Goal: Communication & Community: Answer question/provide support

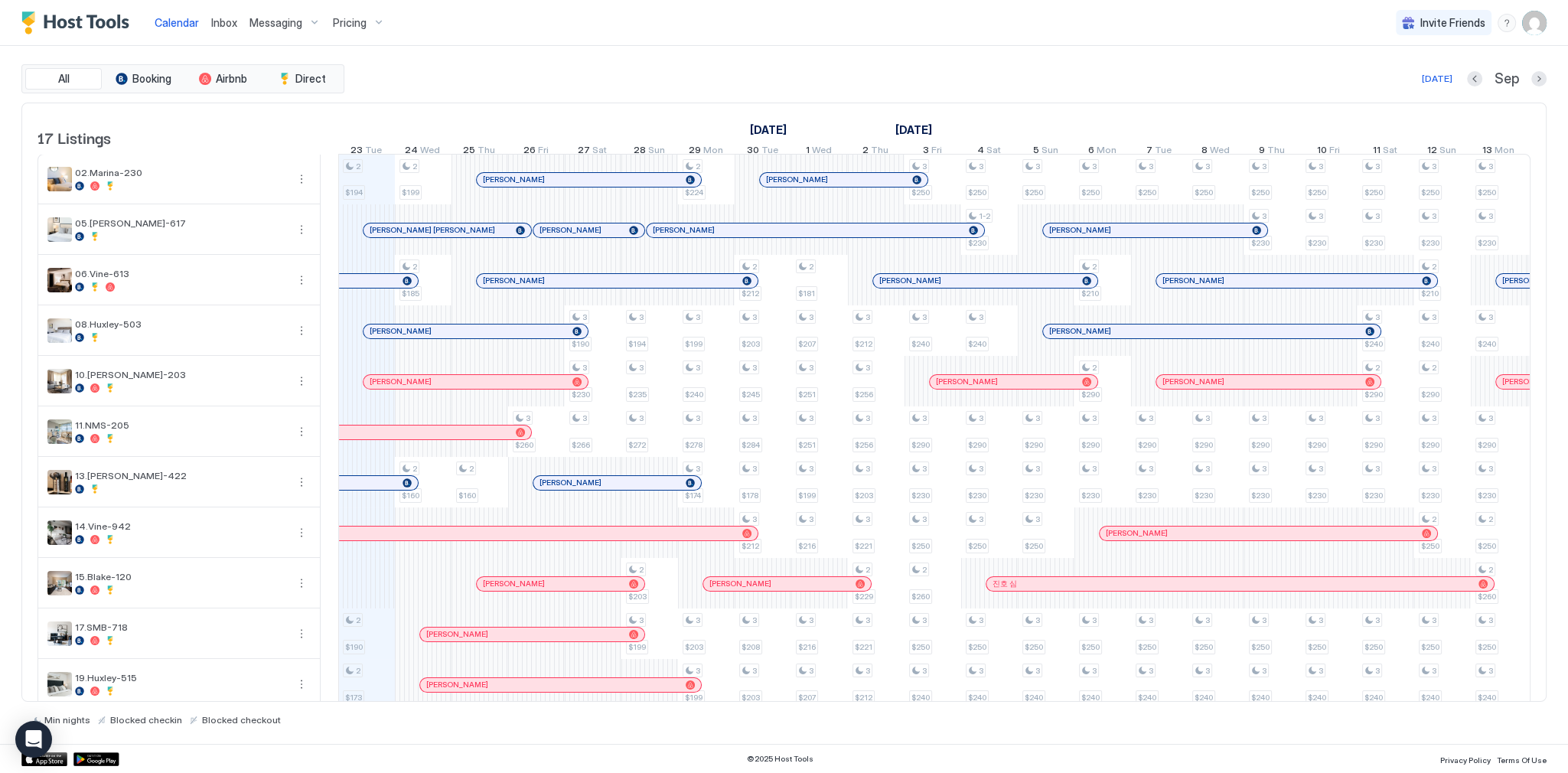
scroll to position [0, 850]
click at [846, 61] on div "All Booking Airbnb Direct [DATE] [DATE] Listings [DATE] [DATE] [DATE] 8 Mon 9 T…" at bounding box center [784, 394] width 1525 height 697
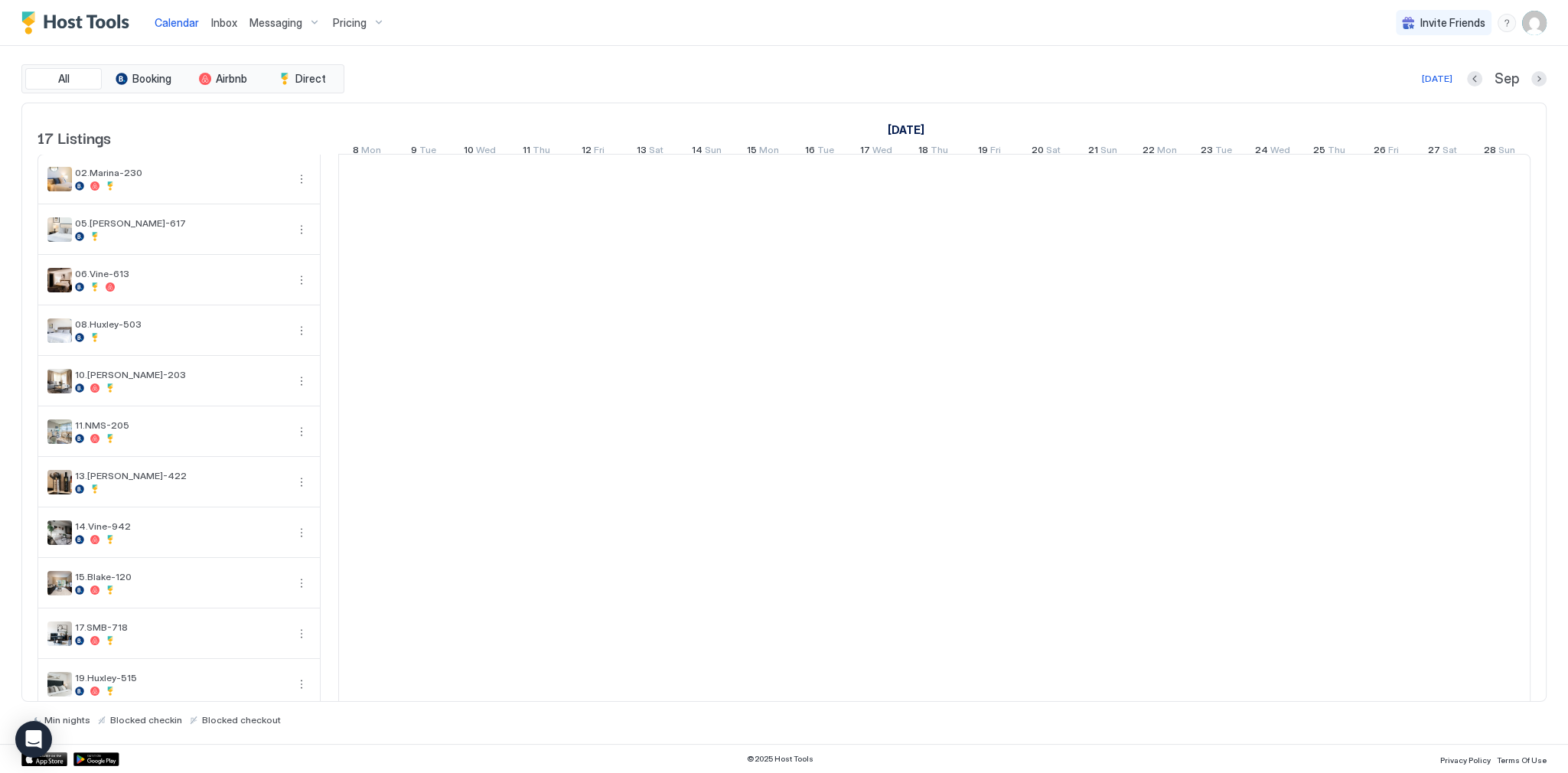
scroll to position [0, 850]
click at [594, 54] on div "All Booking Airbnb Direct [DATE] [DATE] Listings [DATE] [DATE] [DATE] 8 Mon 9 T…" at bounding box center [784, 394] width 1525 height 697
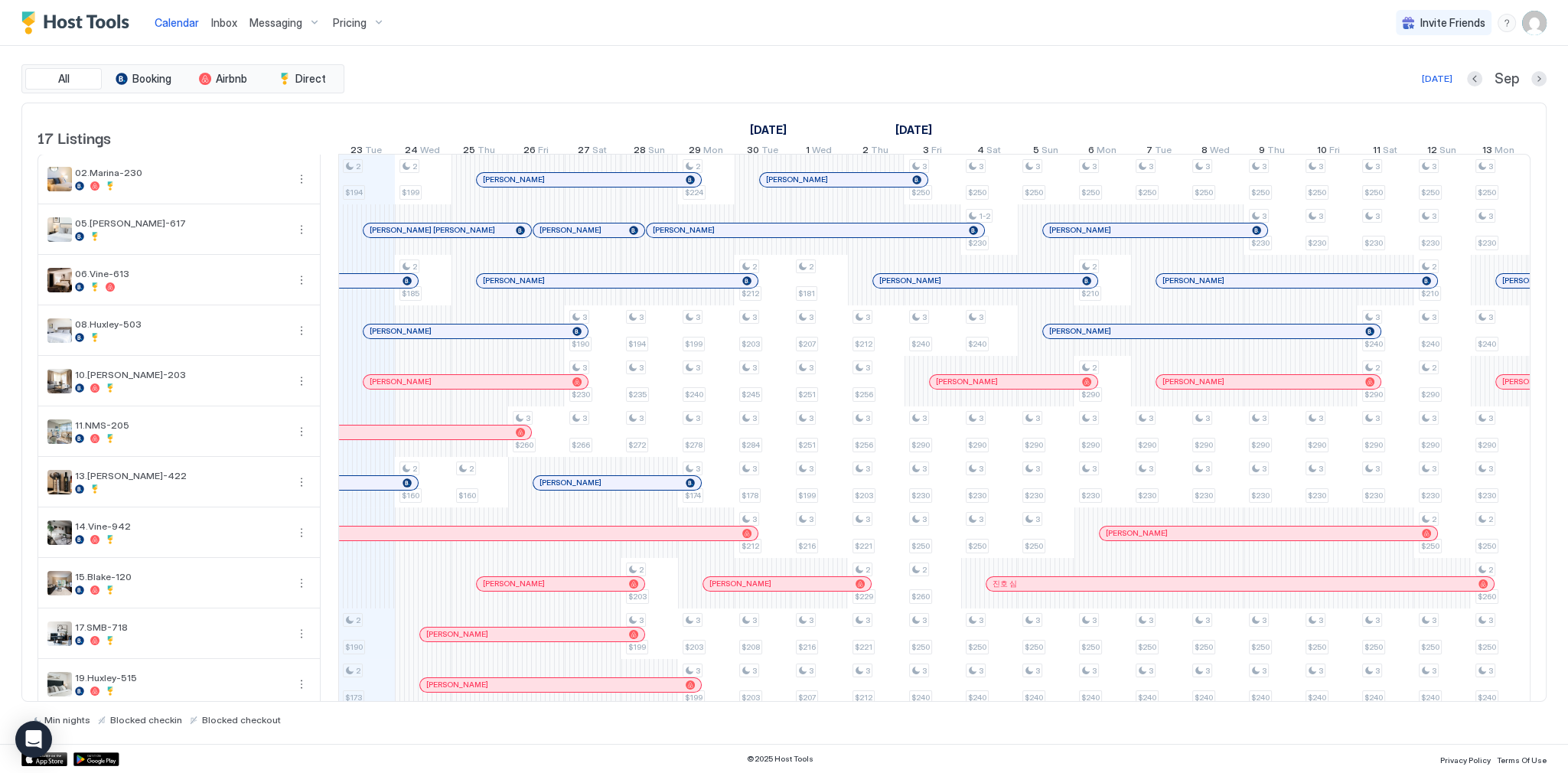
scroll to position [0, 0]
click at [561, 46] on div "All Booking Airbnb Direct [DATE] [DATE] Listings [DATE] [DATE] [DATE] 8 Mon 9 T…" at bounding box center [784, 394] width 1525 height 697
drag, startPoint x: 449, startPoint y: 238, endPoint x: 466, endPoint y: 243, distance: 17.7
click at [449, 237] on div at bounding box center [452, 230] width 12 height 12
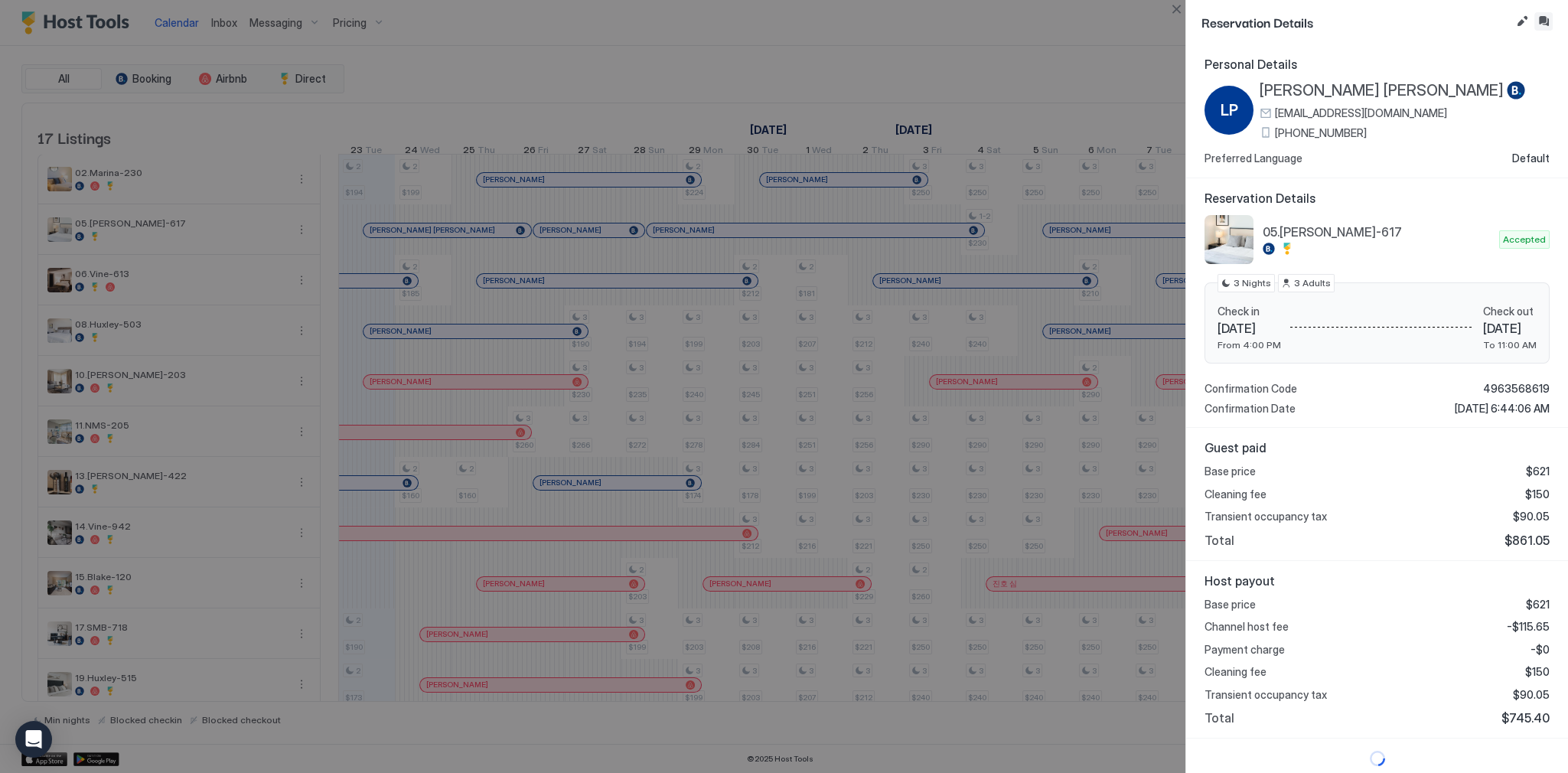
click at [1542, 22] on button "Inbox" at bounding box center [1543, 21] width 18 height 18
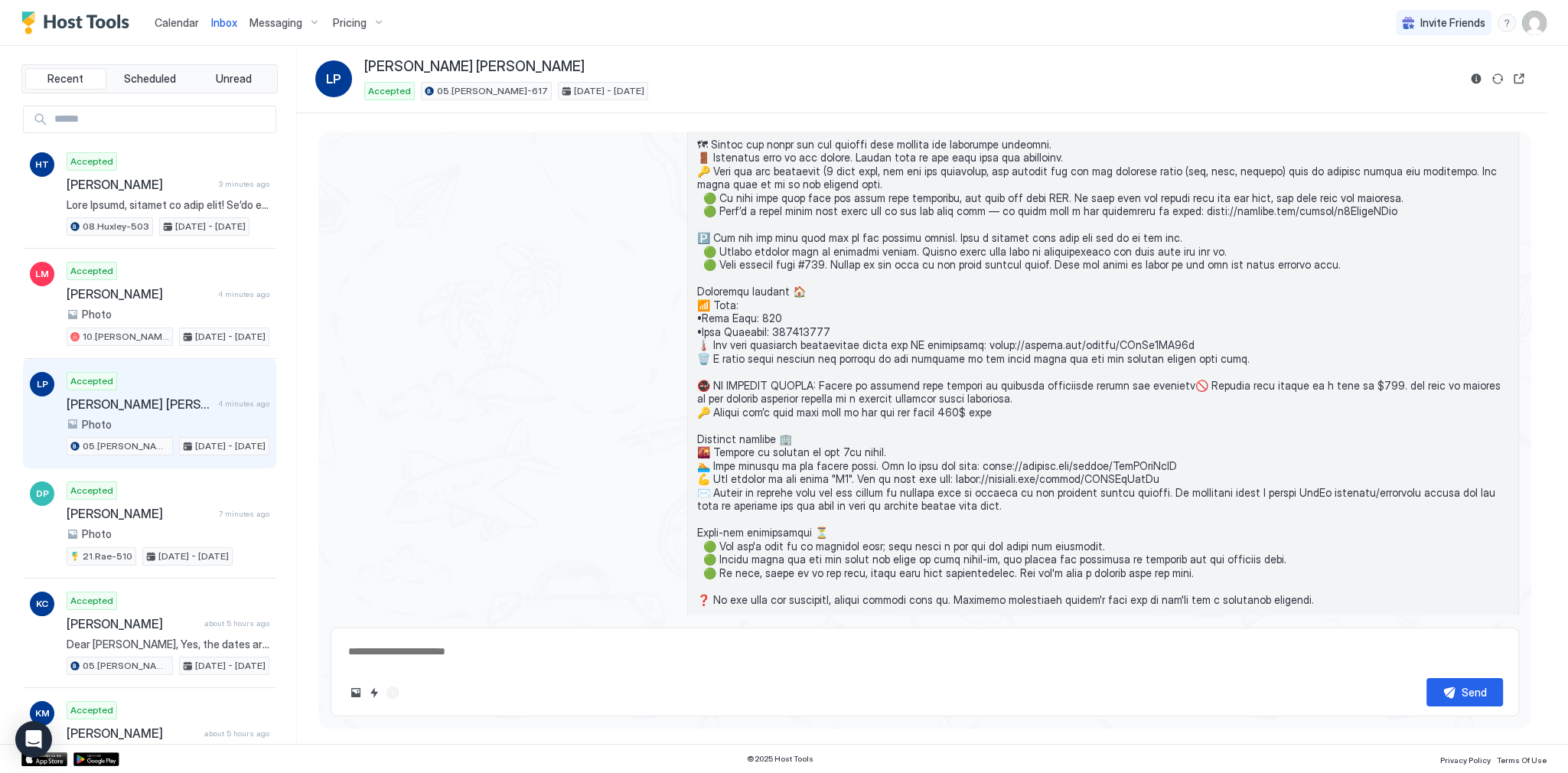
scroll to position [1309, 0]
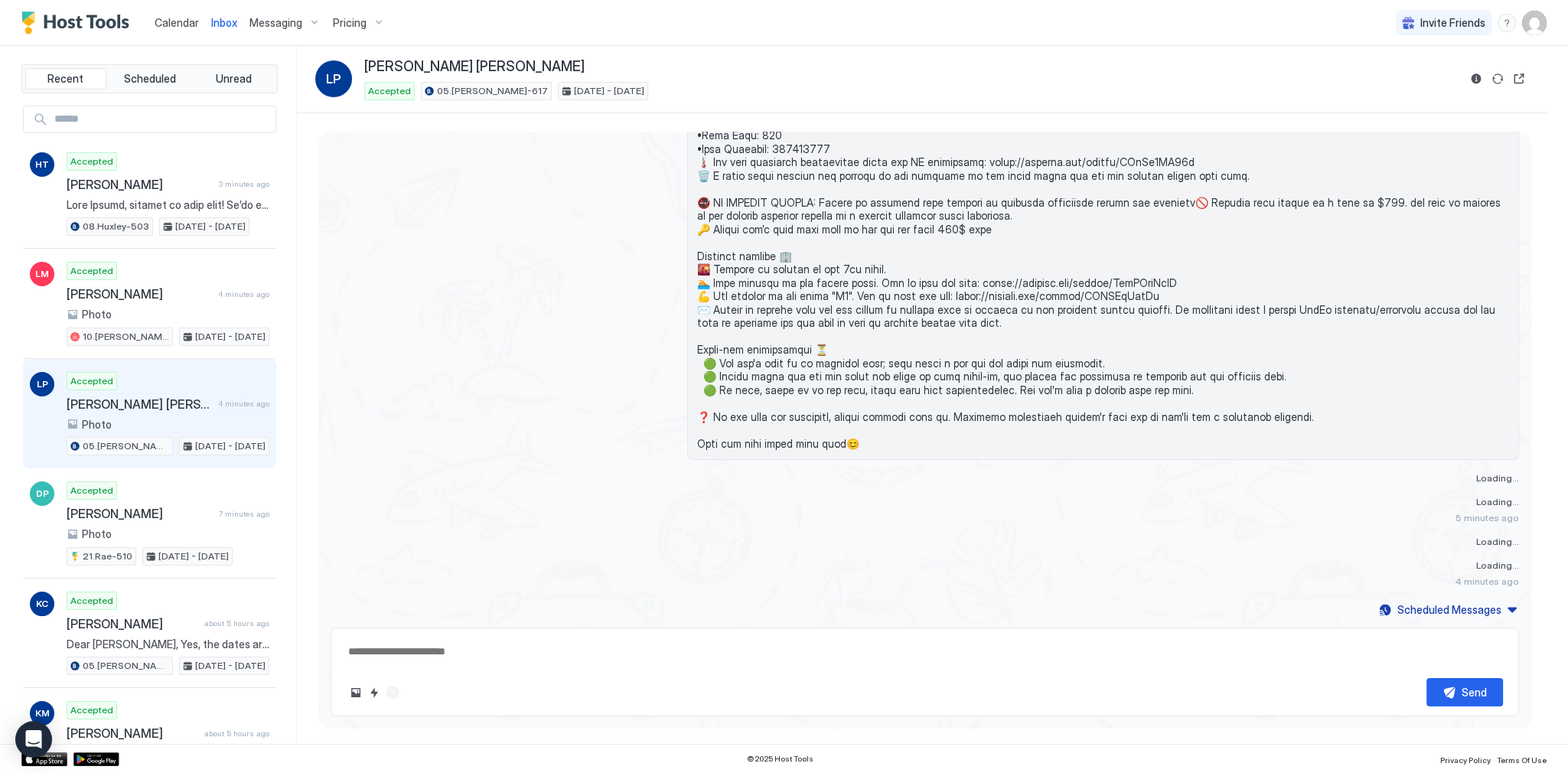
click at [632, 646] on textarea at bounding box center [924, 652] width 1156 height 28
paste textarea "**********"
type textarea "*"
type textarea "**********"
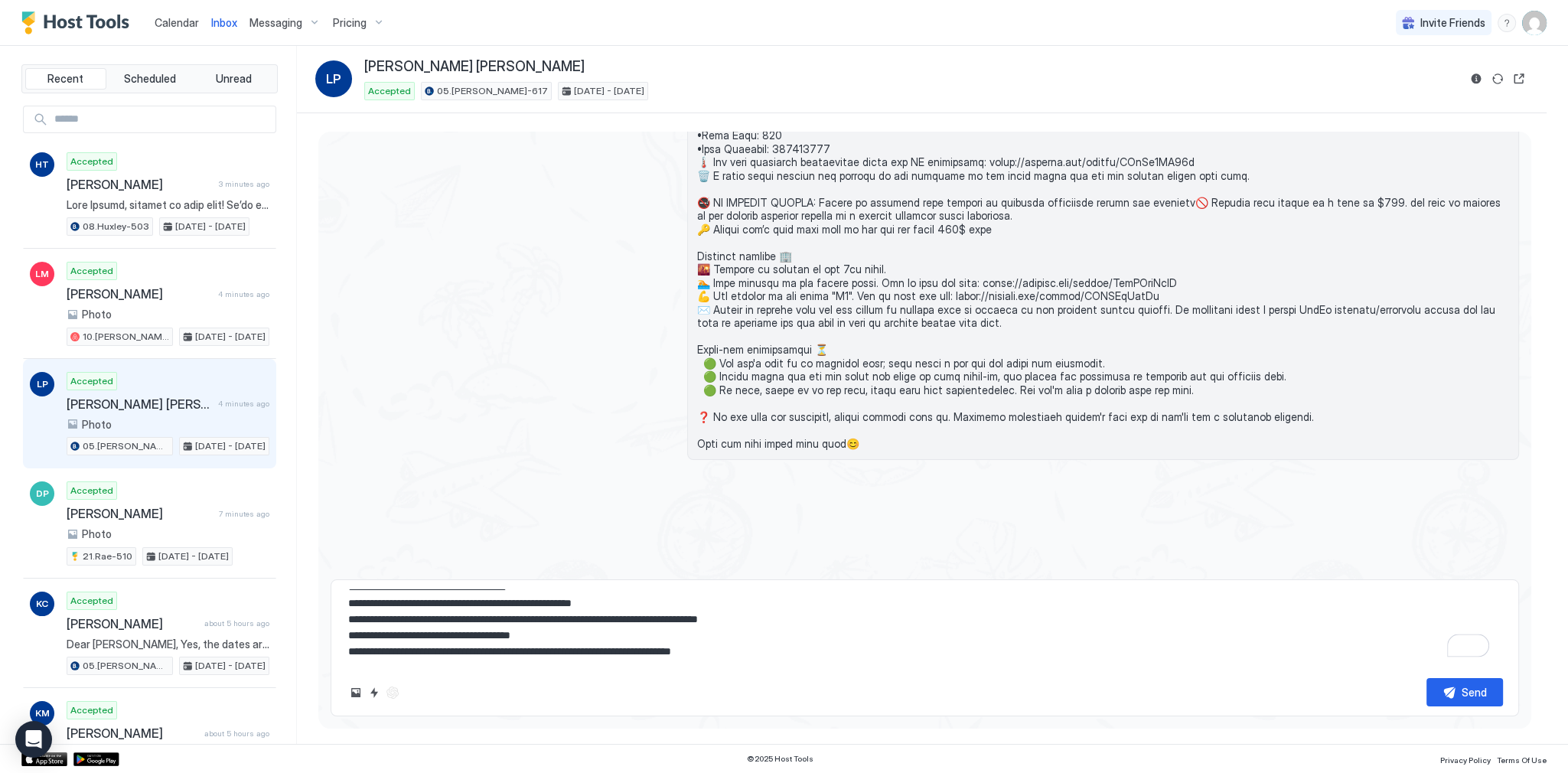
scroll to position [0, 0]
click at [522, 621] on textarea "**********" at bounding box center [924, 627] width 1156 height 77
type textarea "*"
type textarea "**********"
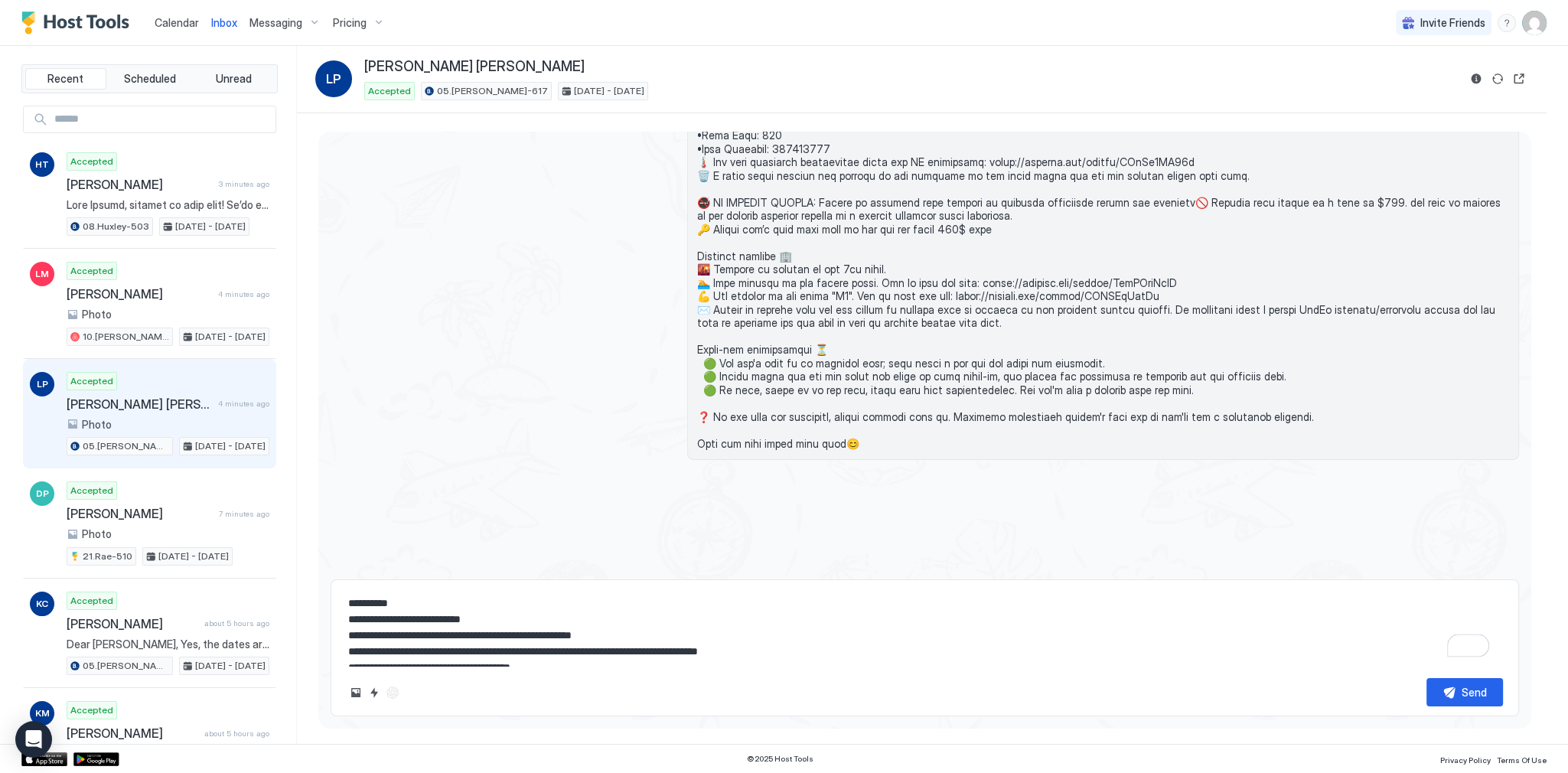
type textarea "*"
type textarea "**********"
type textarea "*"
type textarea "**********"
type textarea "*"
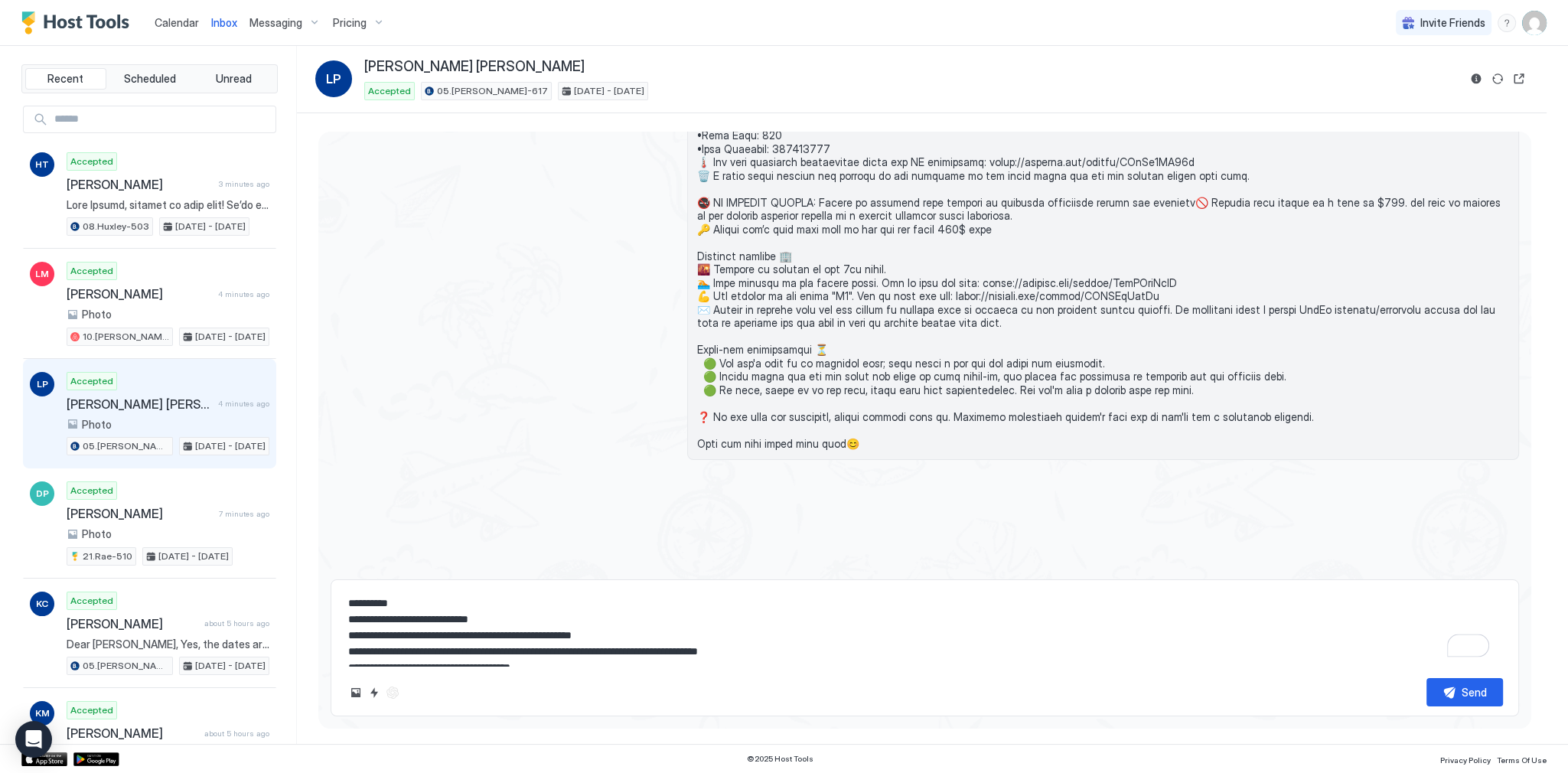
type textarea "**********"
type textarea "*"
type textarea "**********"
type textarea "*"
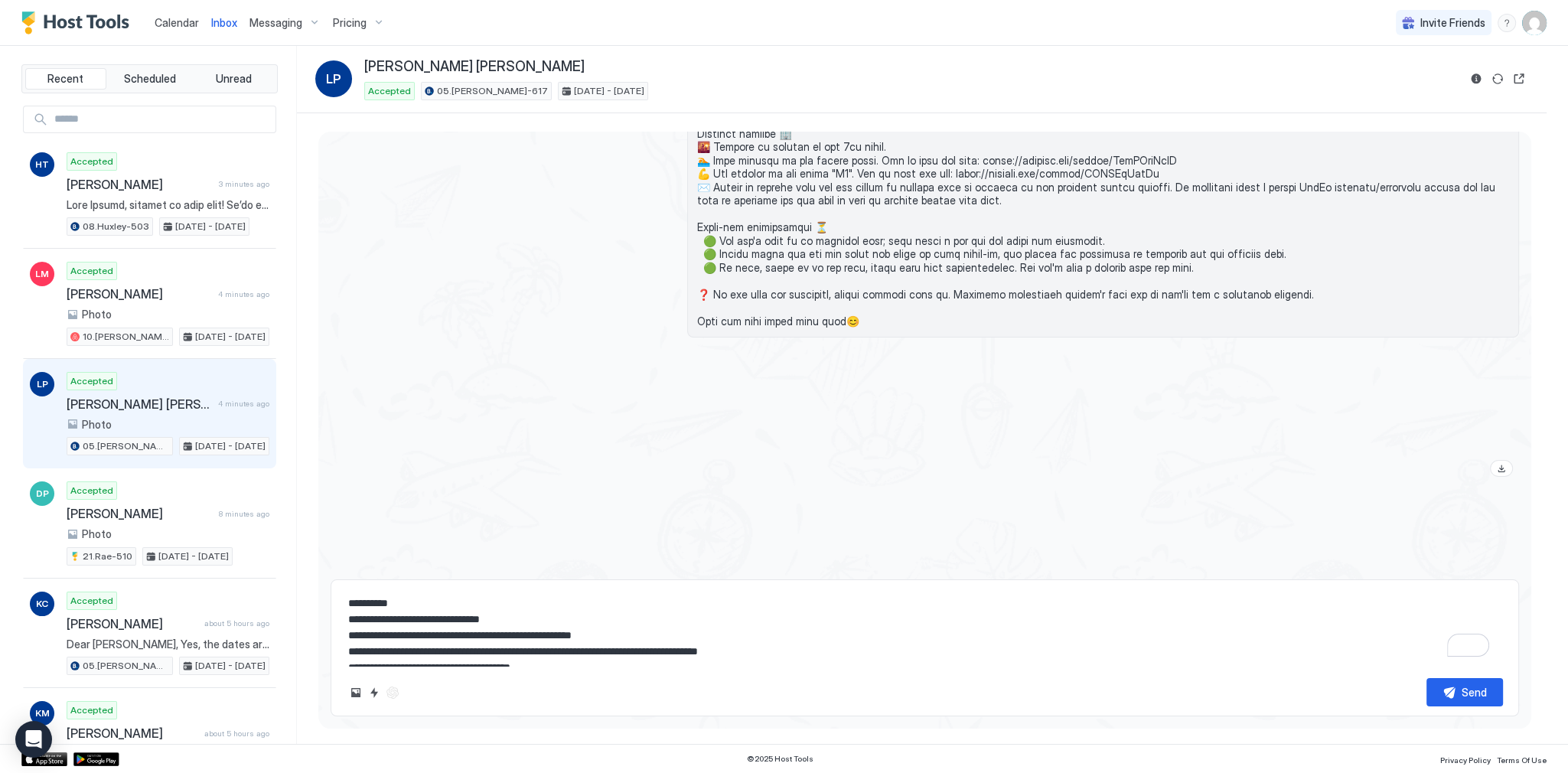
type textarea "**********"
click at [999, 432] on div at bounding box center [1103, 416] width 832 height 133
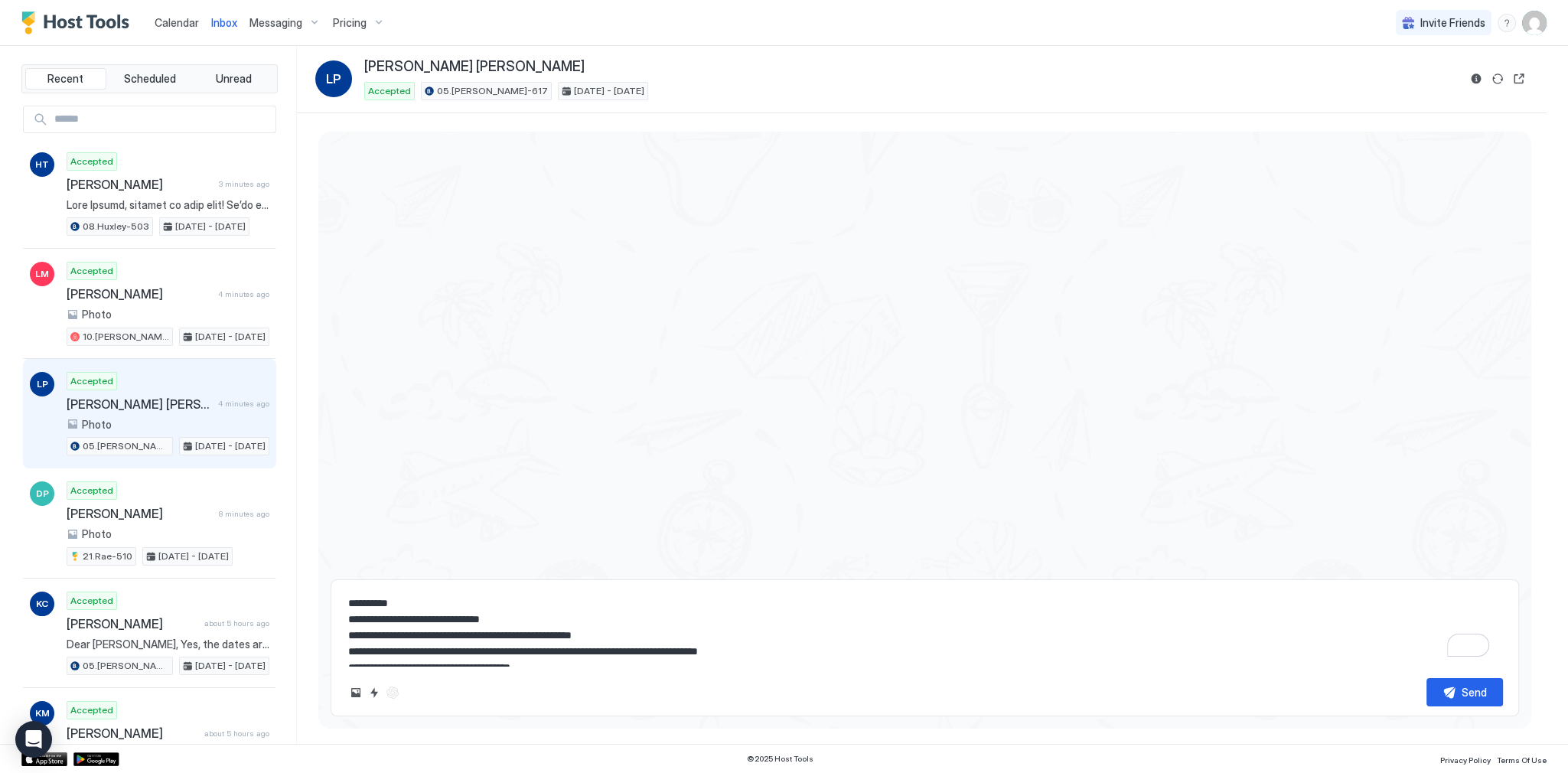
scroll to position [2243, 0]
click at [1457, 697] on button "Send" at bounding box center [1464, 691] width 77 height 28
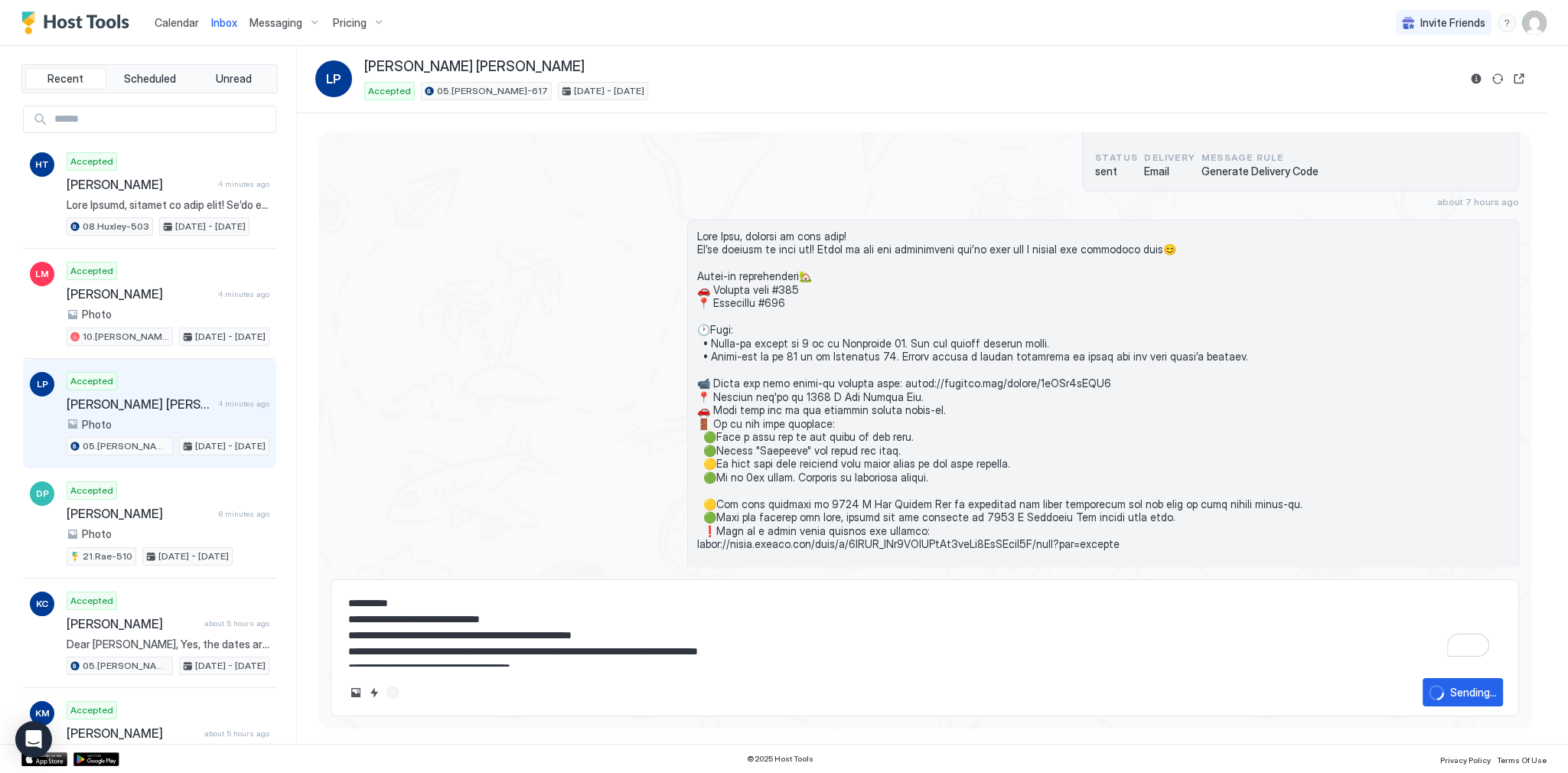
scroll to position [653, 0]
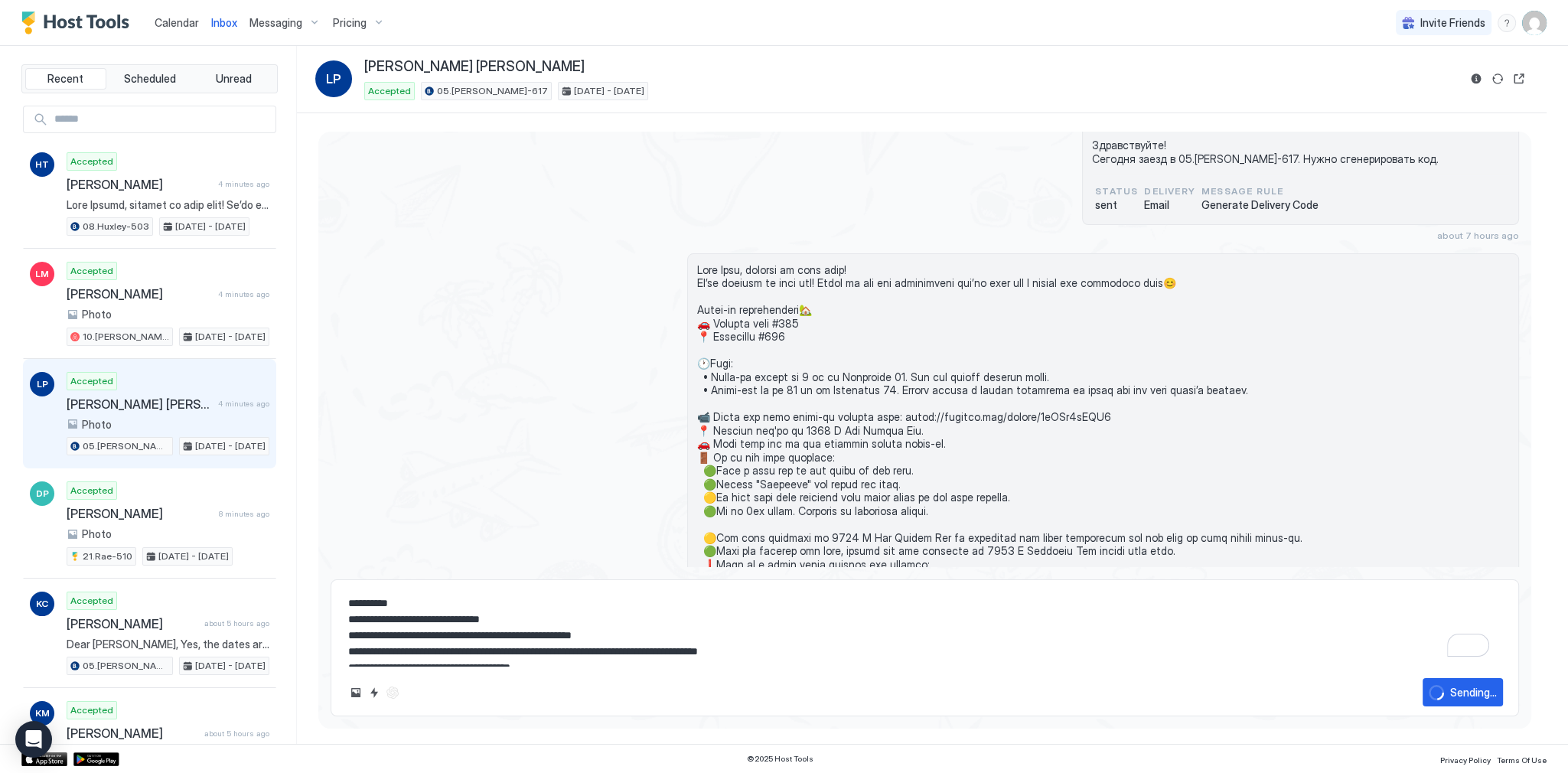
click at [392, 58] on div "Inbox [PERSON_NAME] Accepted 05.[PERSON_NAME]-617 [DATE] - [DATE]" at bounding box center [921, 80] width 1250 height 68
click at [483, 80] on div "[PERSON_NAME] [PERSON_NAME] Accepted 05.[PERSON_NAME]-617 [DATE] - [DATE]" at bounding box center [910, 79] width 1093 height 42
click at [668, 257] on div at bounding box center [924, 685] width 1188 height 864
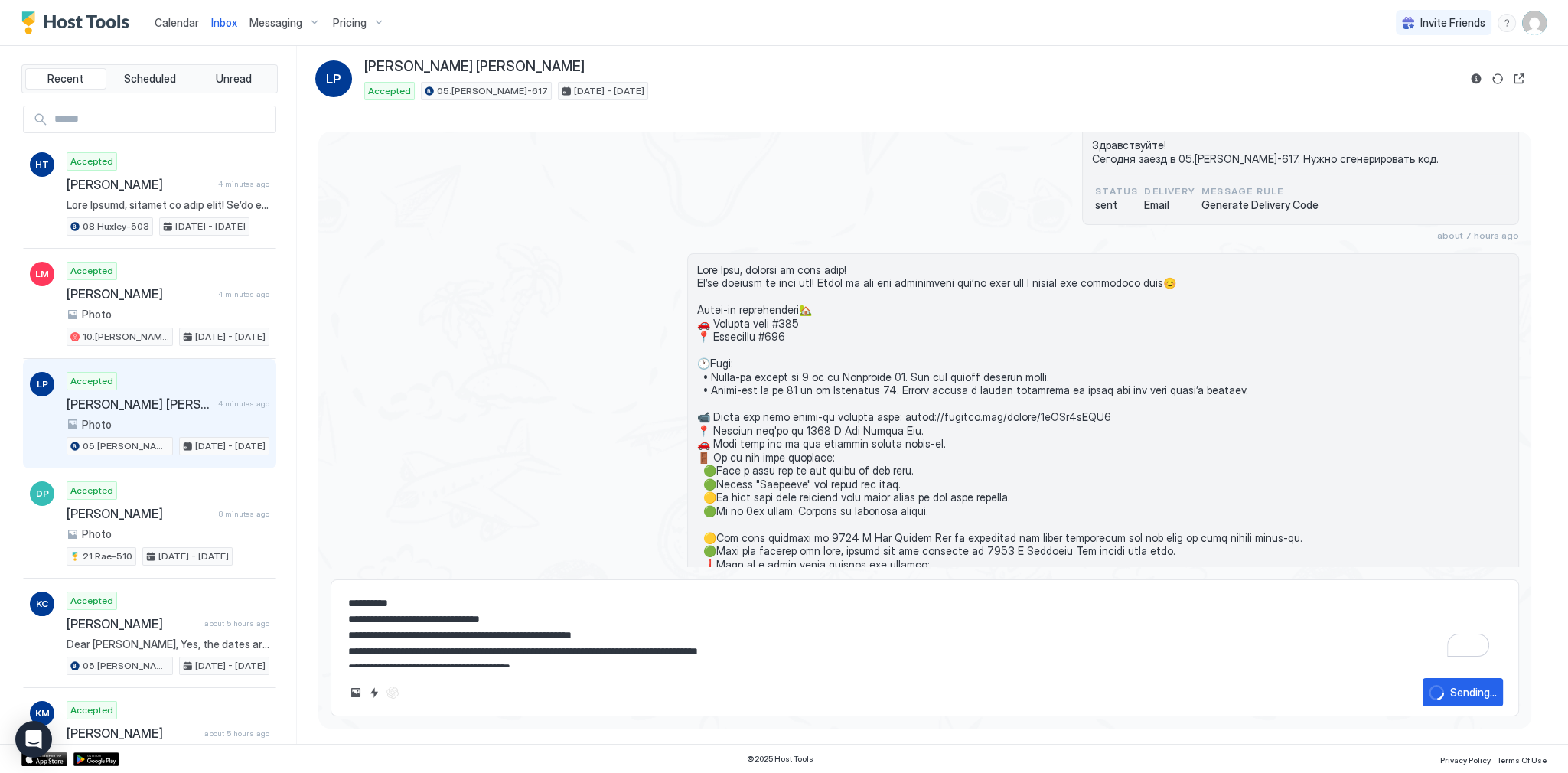
type textarea "*"
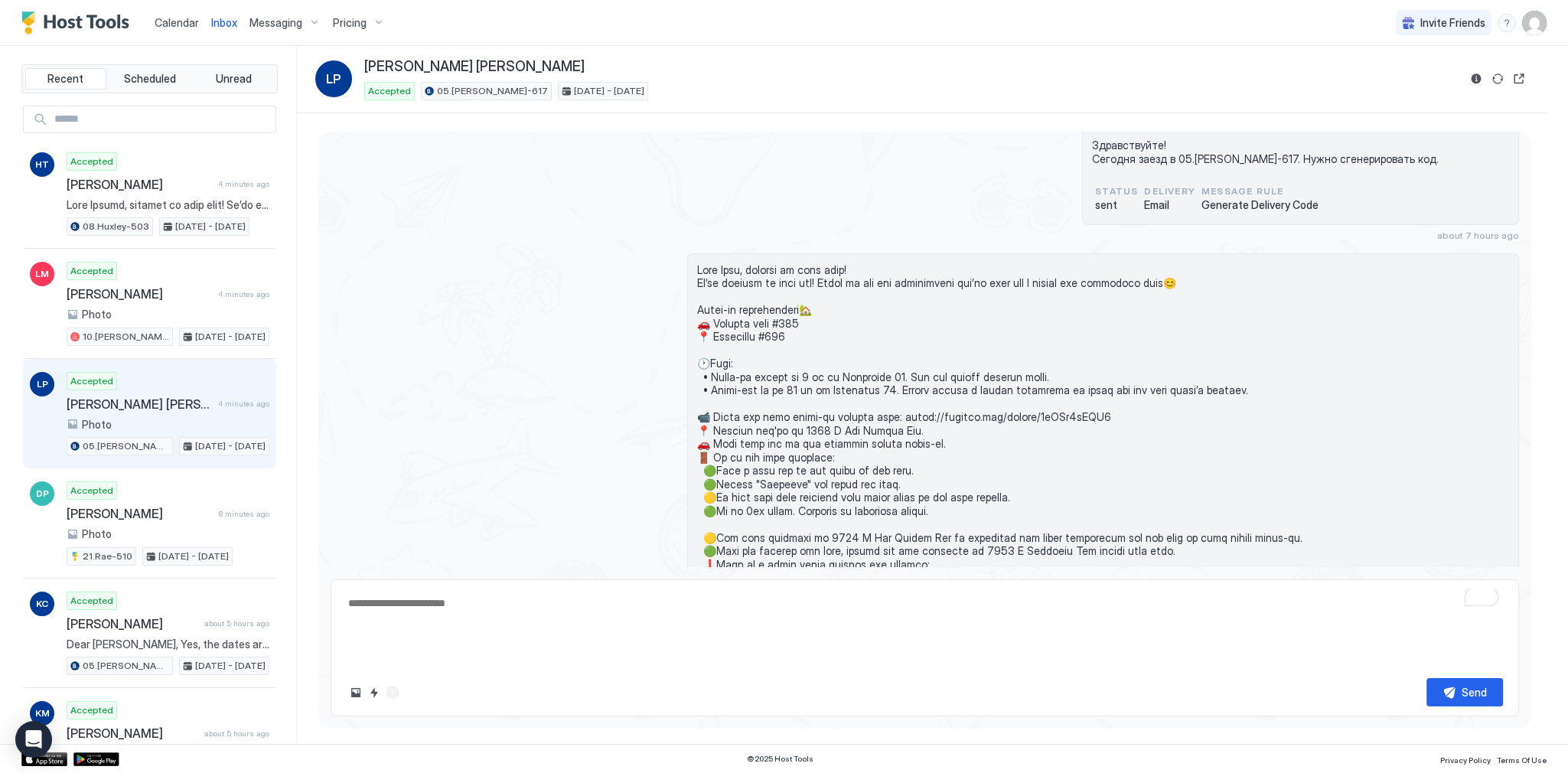
scroll to position [794, 0]
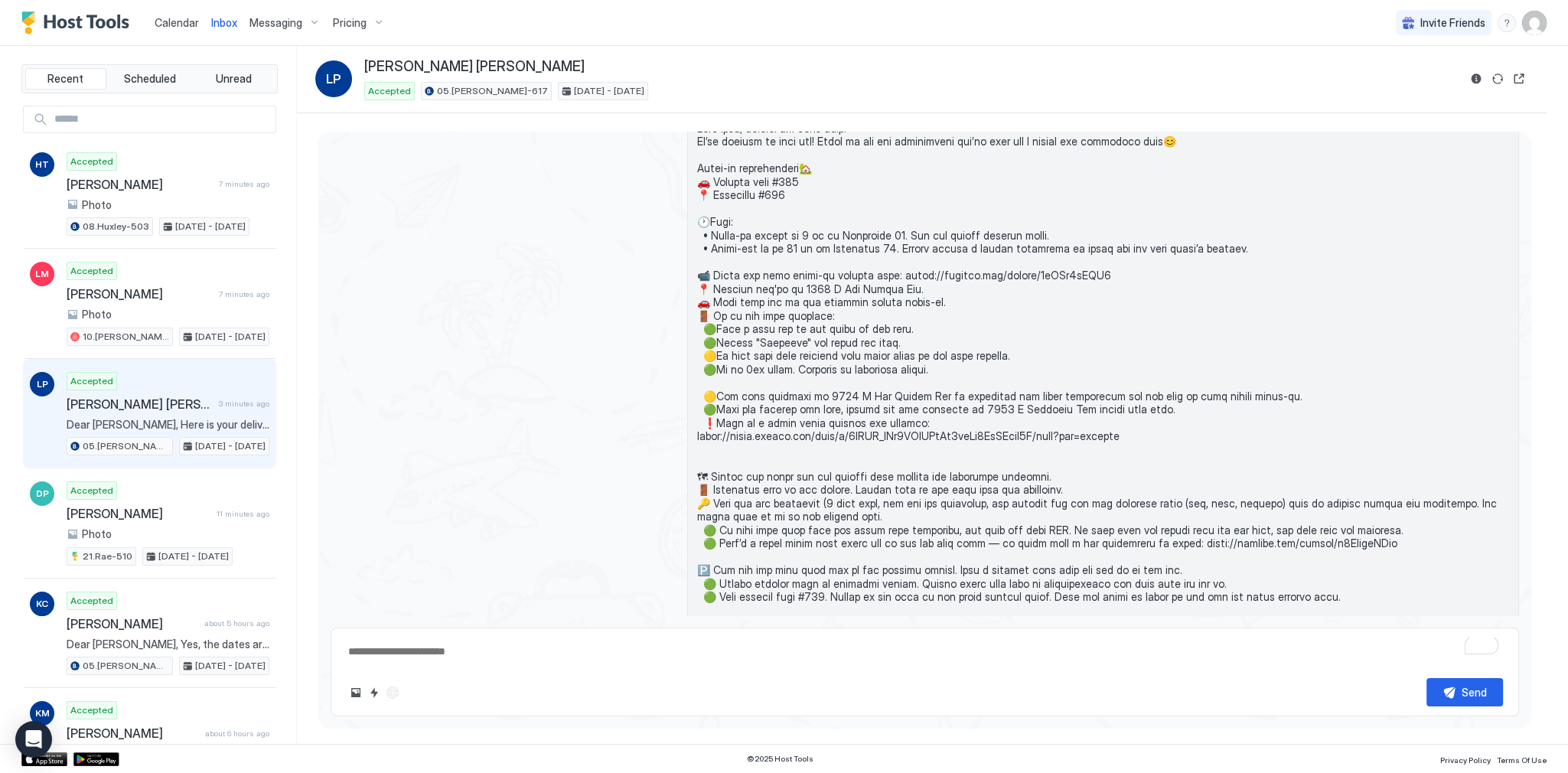
click at [602, 322] on div "8 minutes ago" at bounding box center [924, 551] width 1188 height 879
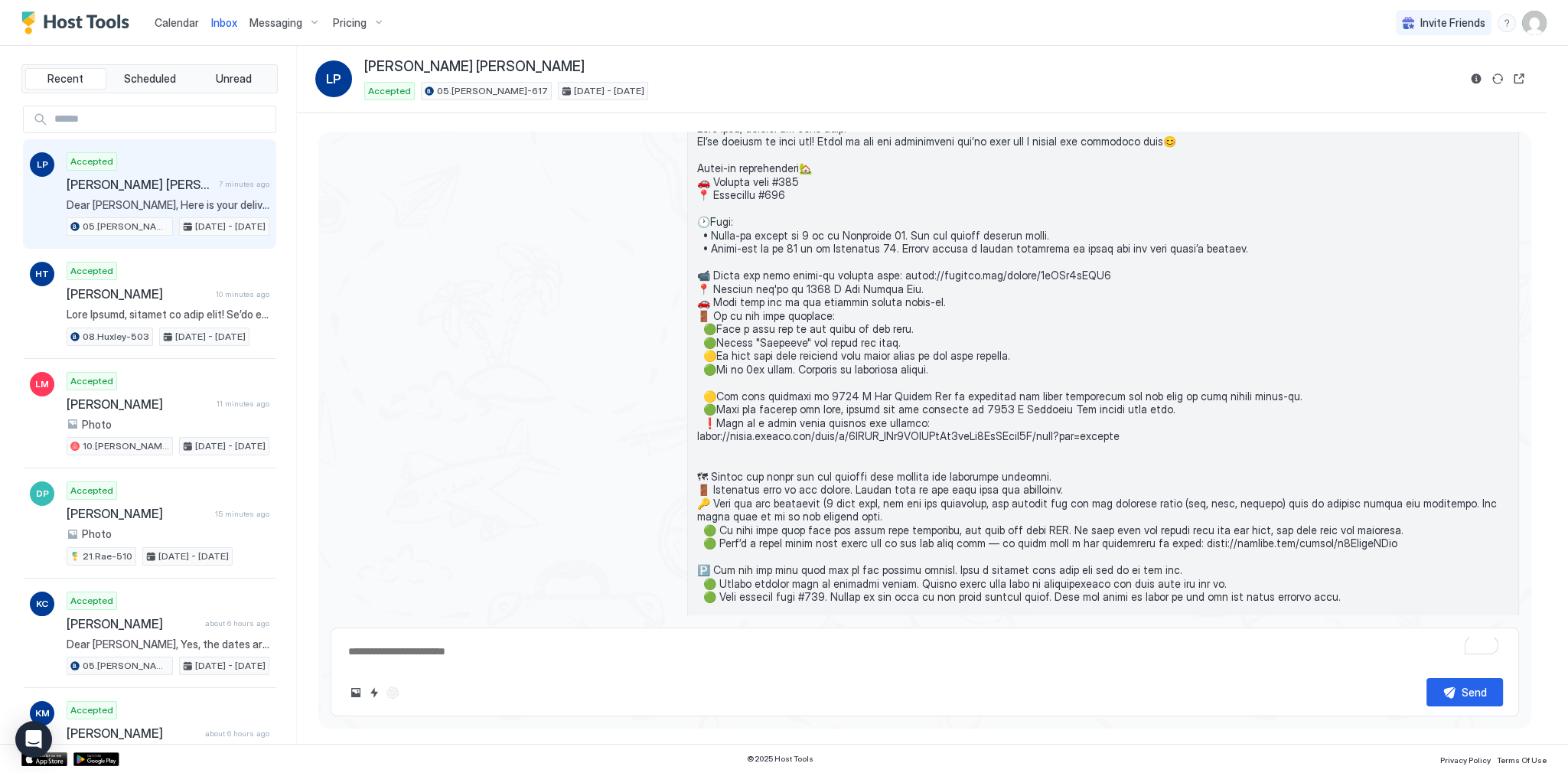
click at [1535, 29] on img "User profile" at bounding box center [1533, 23] width 25 height 25
click at [1408, 77] on div "Settings" at bounding box center [1448, 86] width 194 height 27
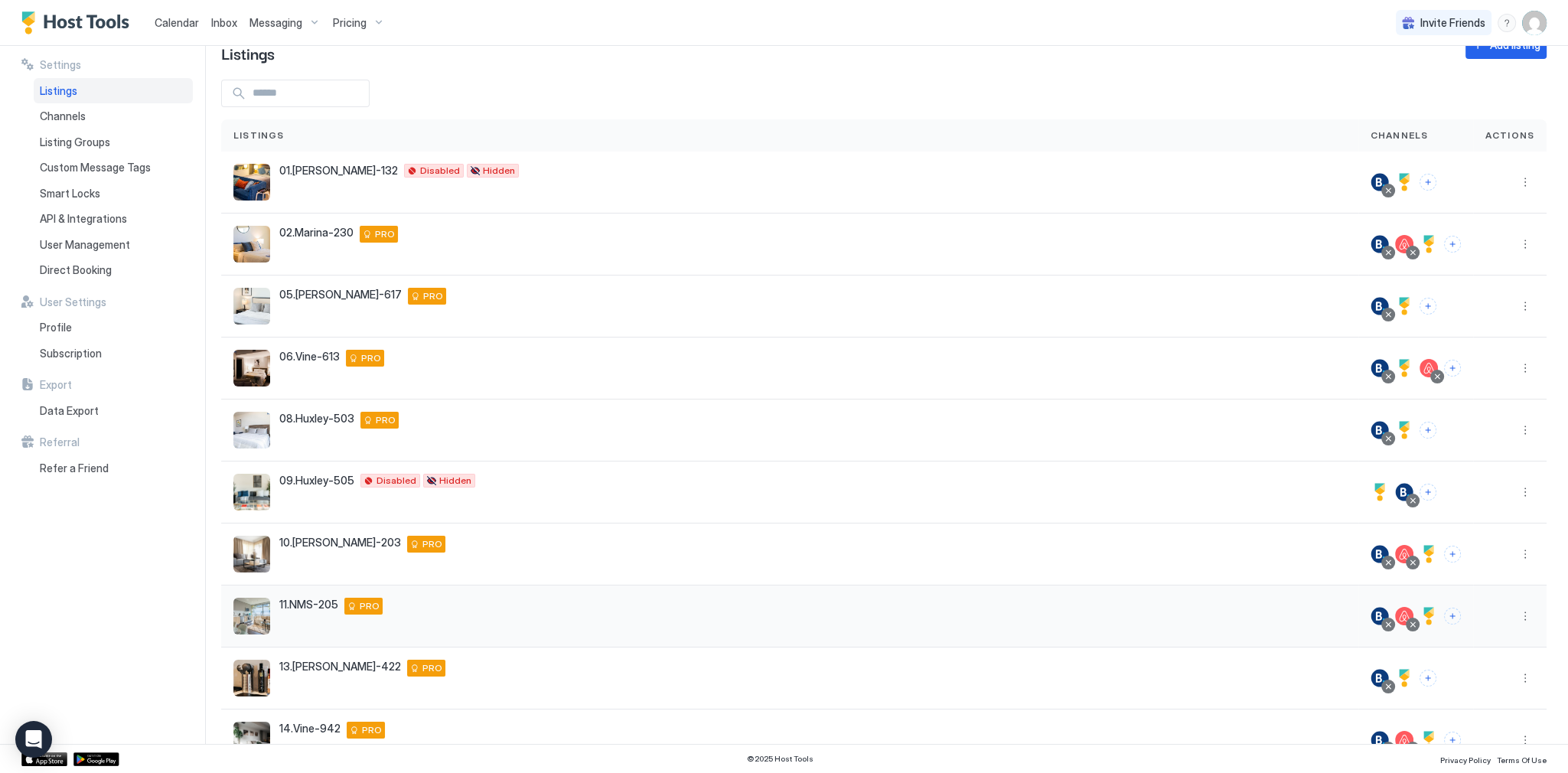
scroll to position [119, 0]
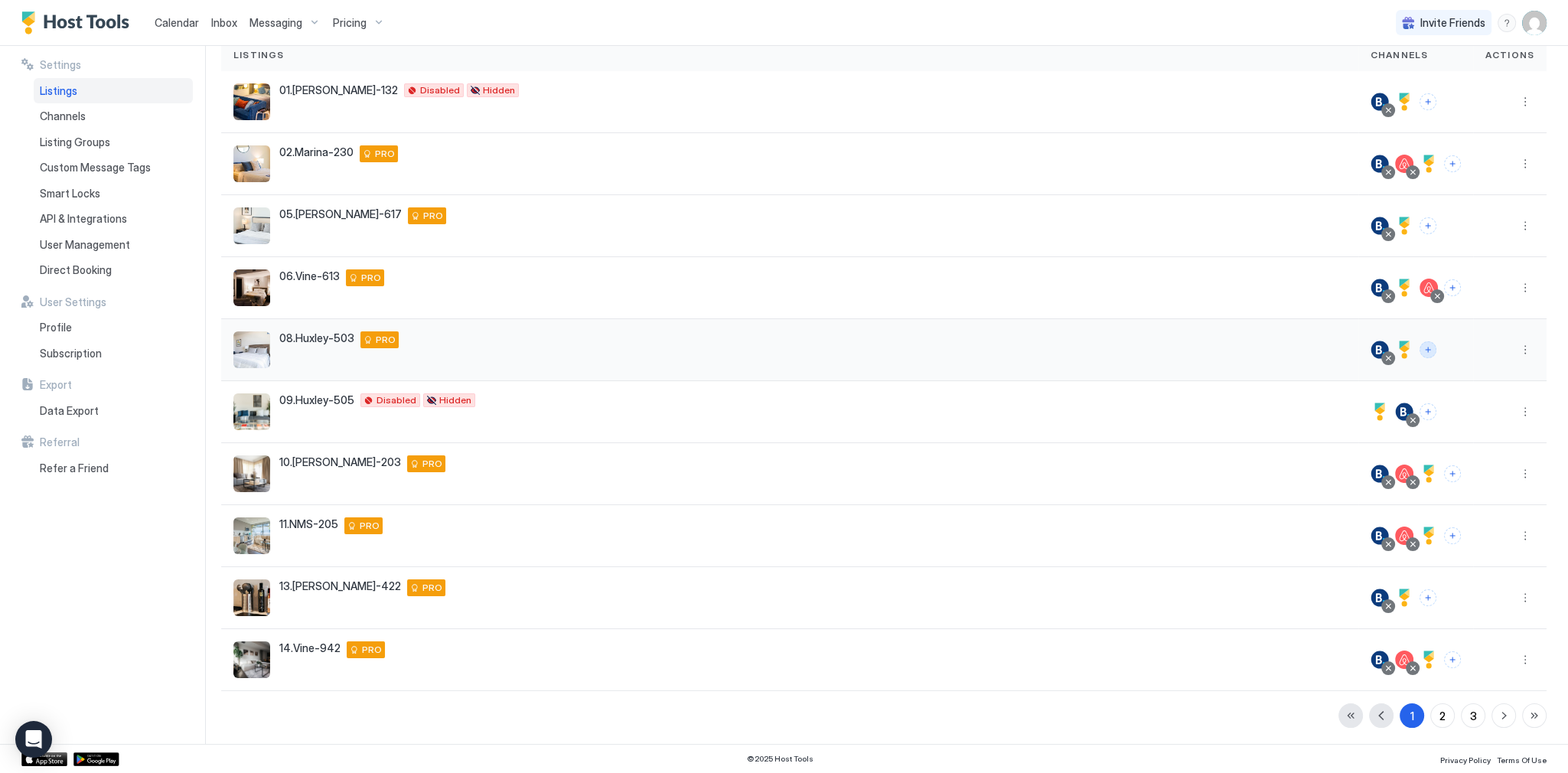
click at [1421, 345] on button "Connect channels" at bounding box center [1427, 349] width 17 height 17
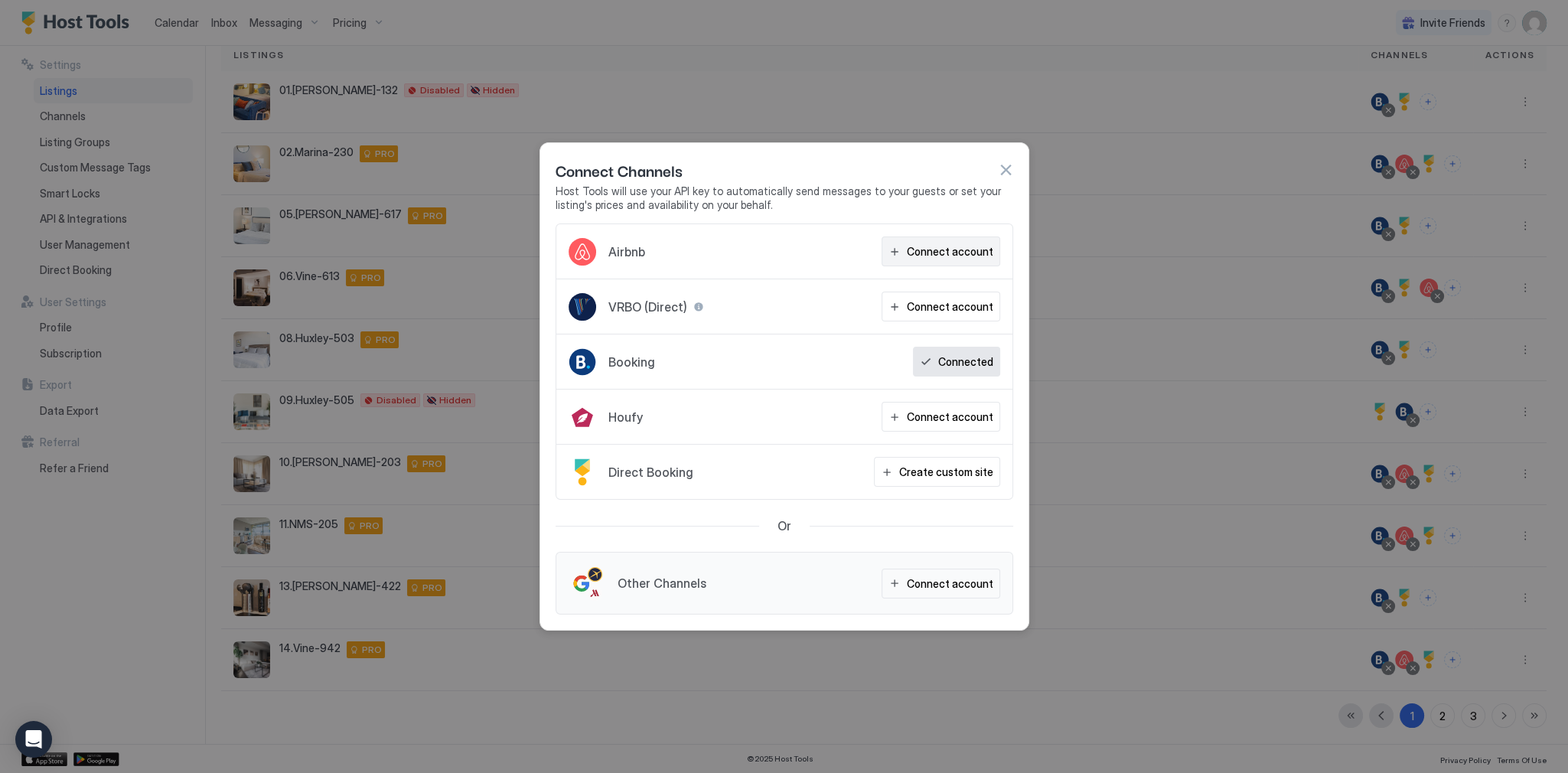
click at [935, 260] on div "Connect account" at bounding box center [949, 252] width 87 height 16
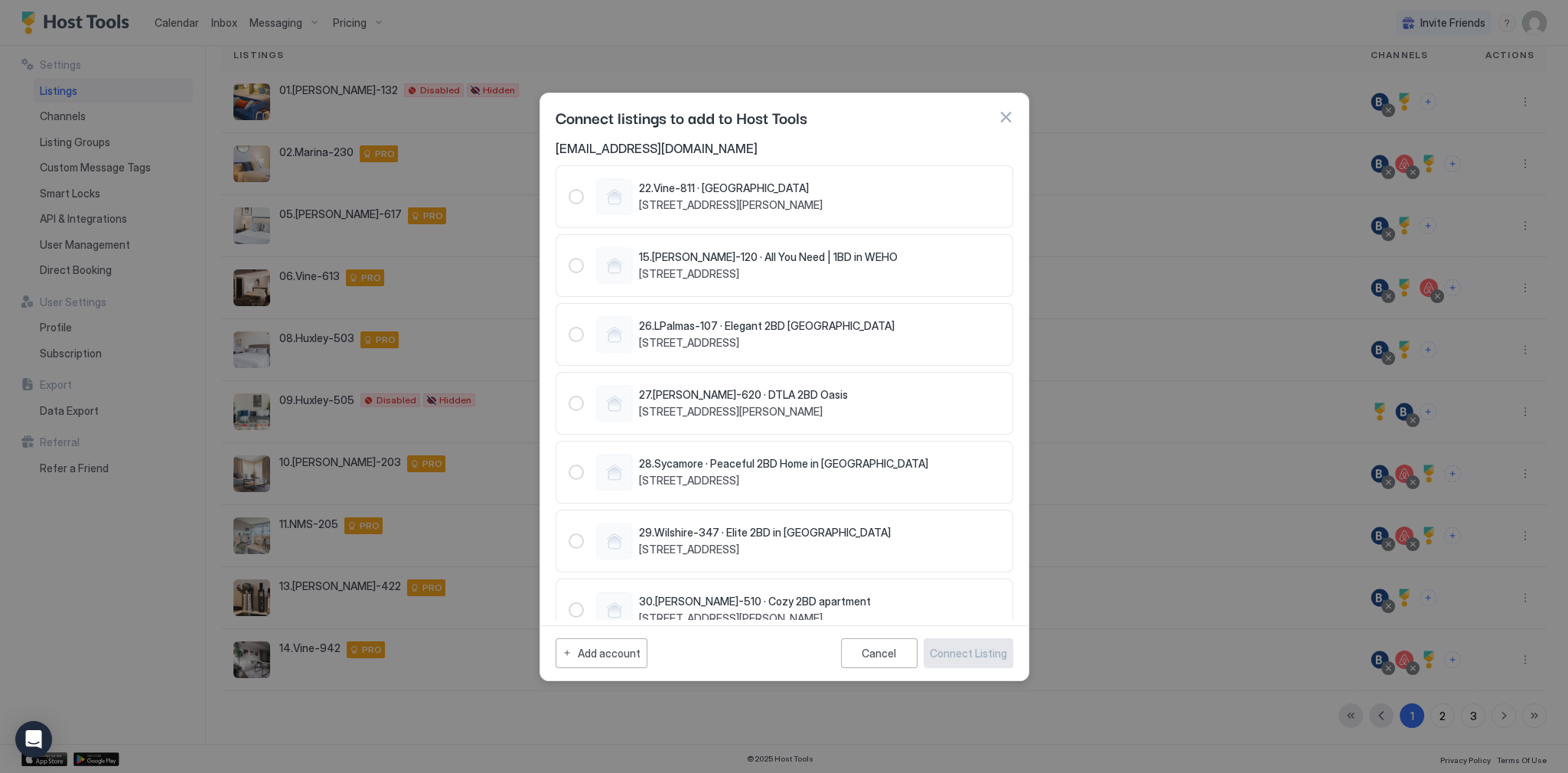
scroll to position [972, 0]
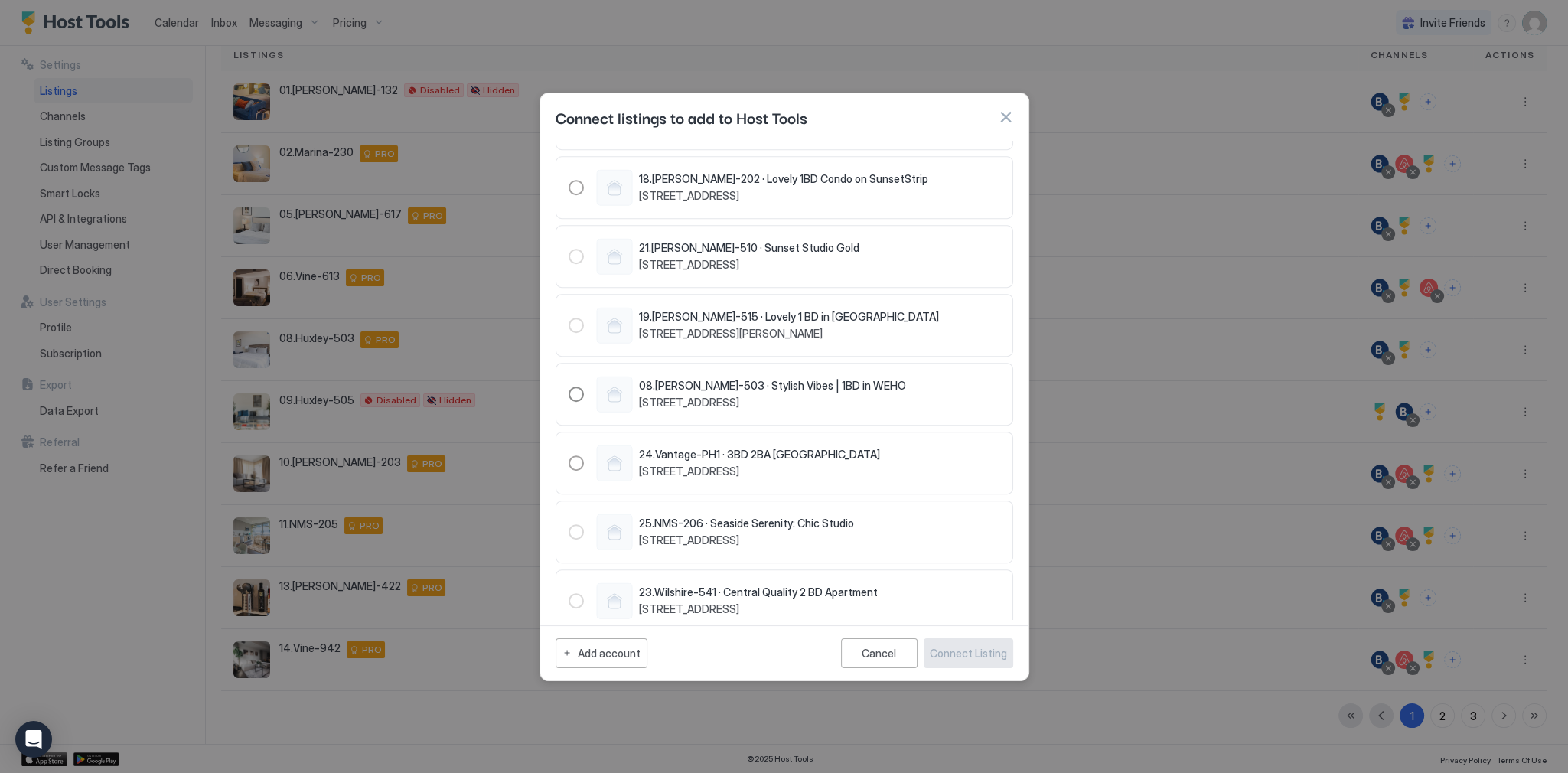
click at [572, 379] on div "08.[PERSON_NAME]-503 · Stylish Vibes | 1BD in WEHO [STREET_ADDRESS]" at bounding box center [736, 394] width 337 height 37
click at [656, 398] on span "[STREET_ADDRESS]" at bounding box center [772, 403] width 267 height 14
copy span "[STREET_ADDRESS]"
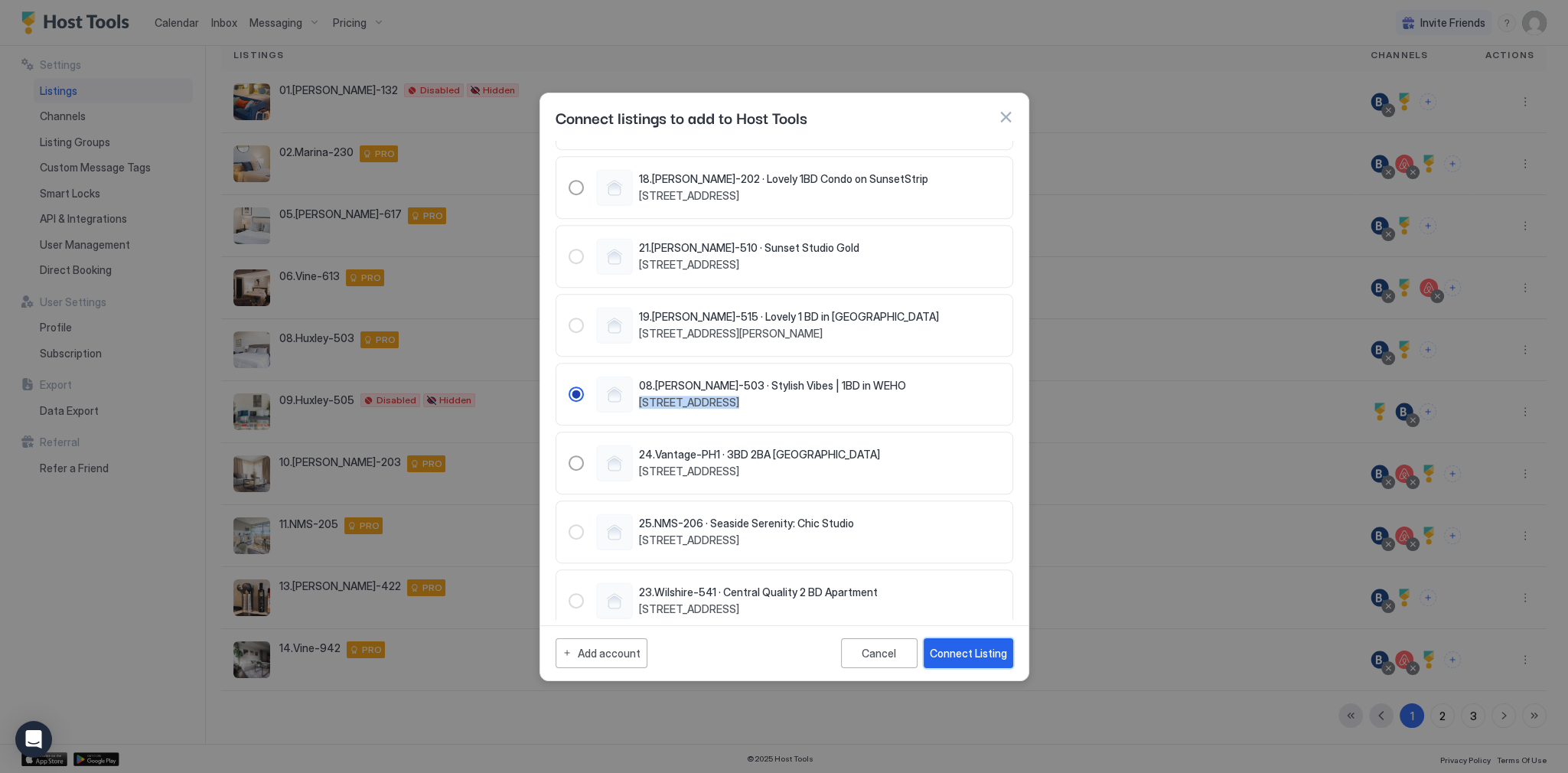
click at [959, 640] on button "Connect Listing" at bounding box center [968, 653] width 90 height 30
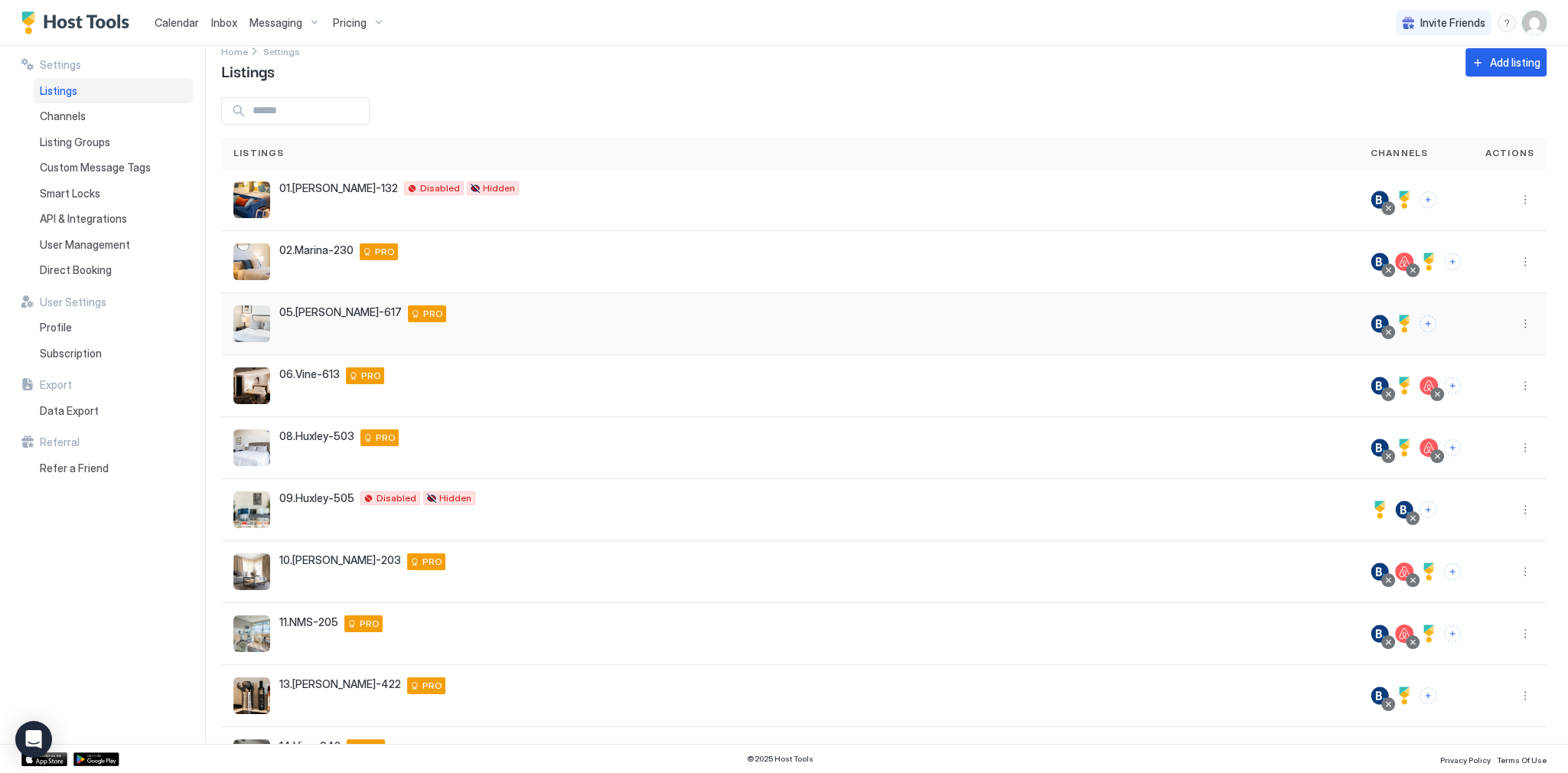
scroll to position [0, 0]
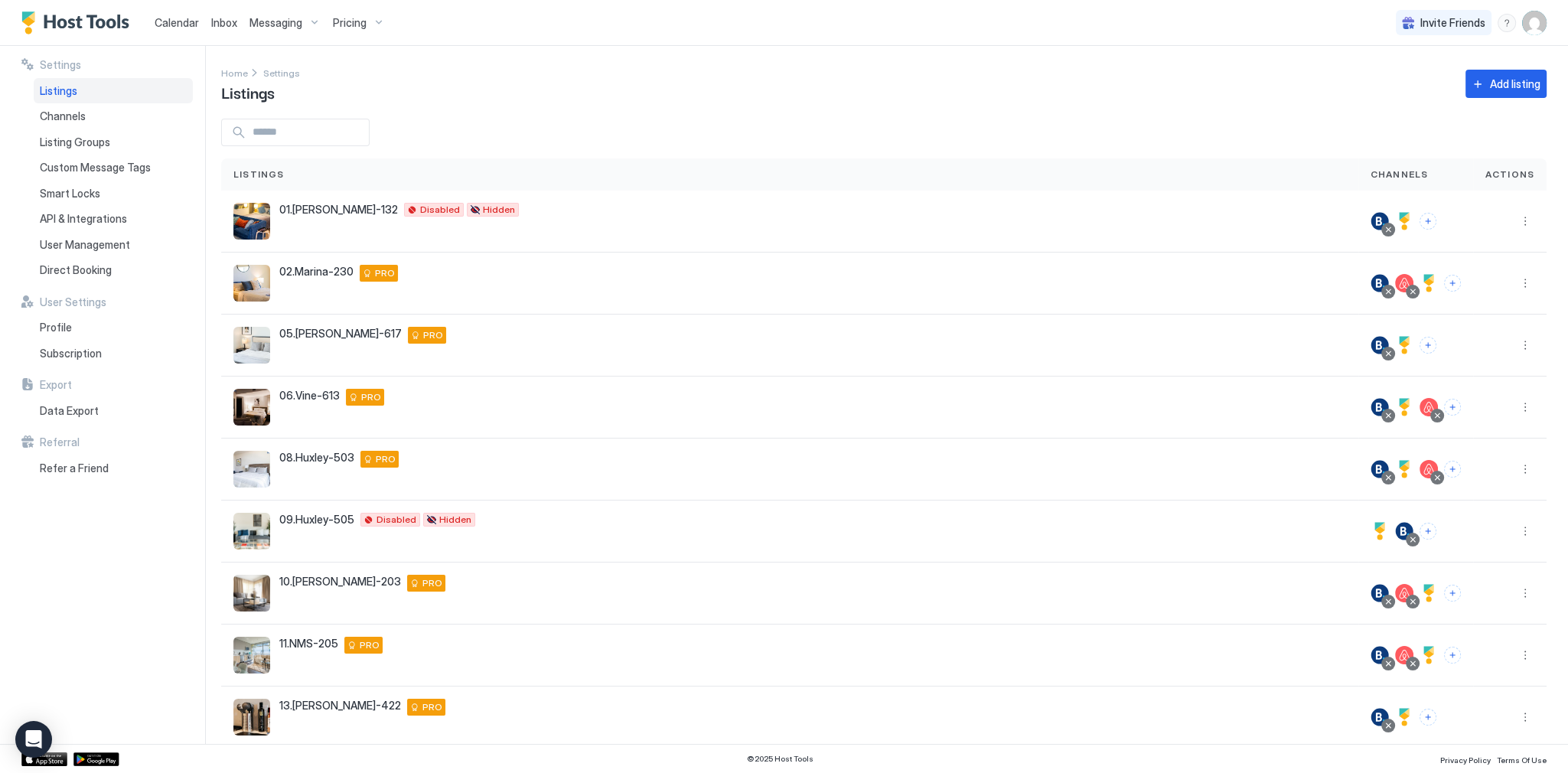
click at [178, 21] on span "Calendar" at bounding box center [176, 22] width 45 height 13
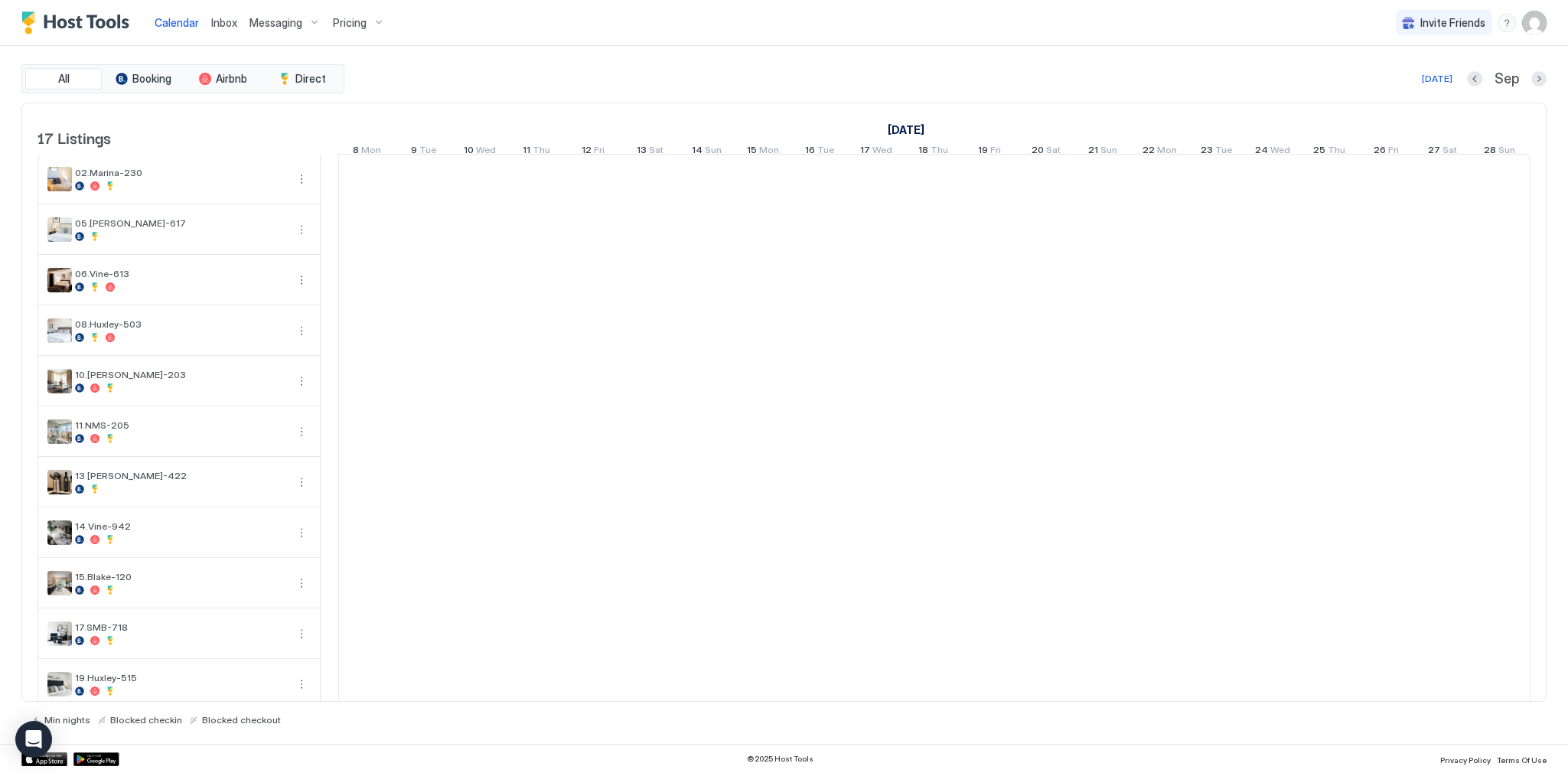
scroll to position [0, 850]
click at [220, 9] on div "Inbox" at bounding box center [224, 22] width 38 height 28
click at [219, 21] on span "Inbox" at bounding box center [224, 22] width 26 height 13
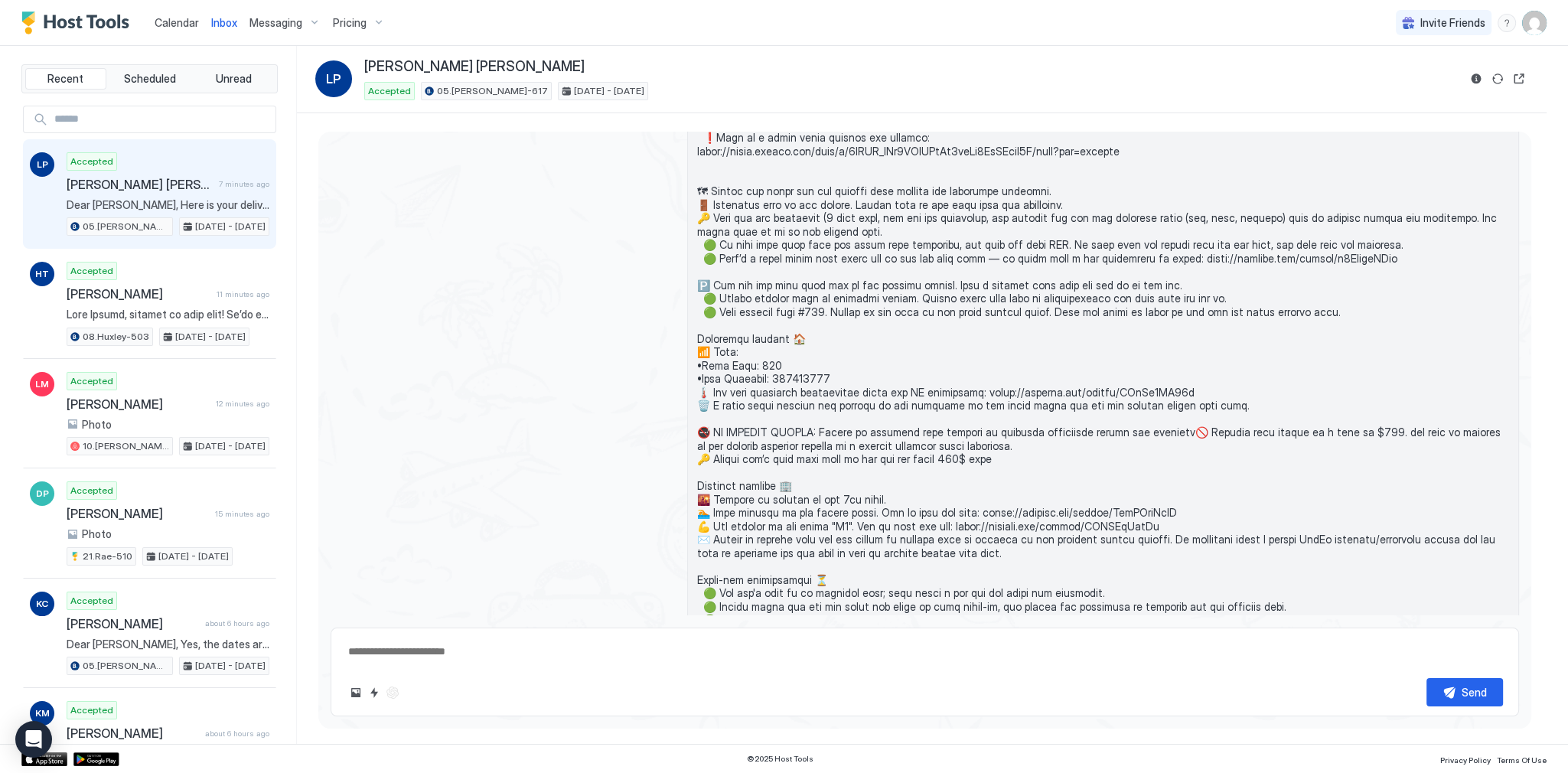
scroll to position [2525, 0]
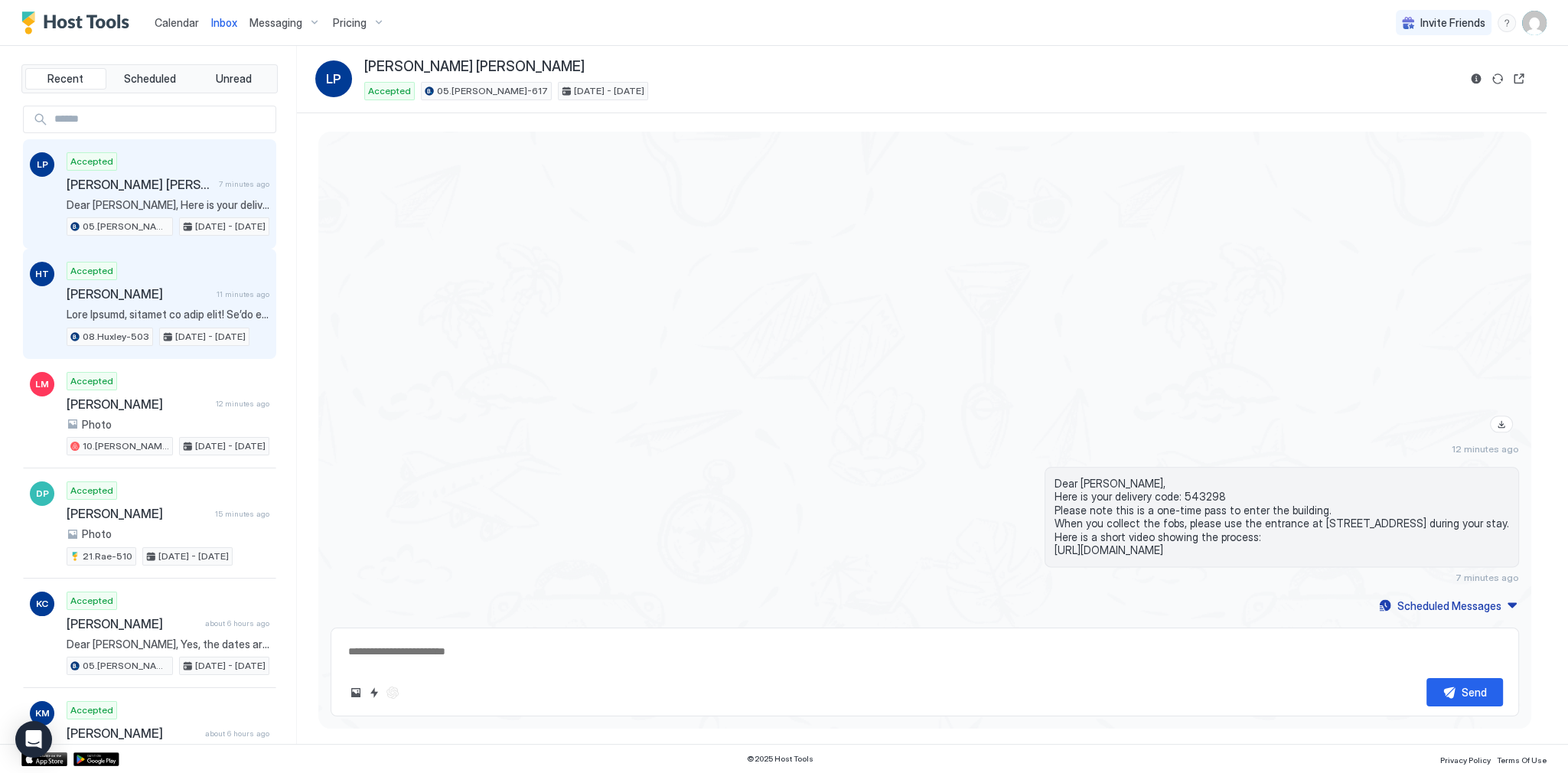
click at [133, 304] on div "Accepted [PERSON_NAME] 11 minutes ago 08.[PERSON_NAME]-503 [DATE] - [DATE]" at bounding box center [168, 303] width 203 height 85
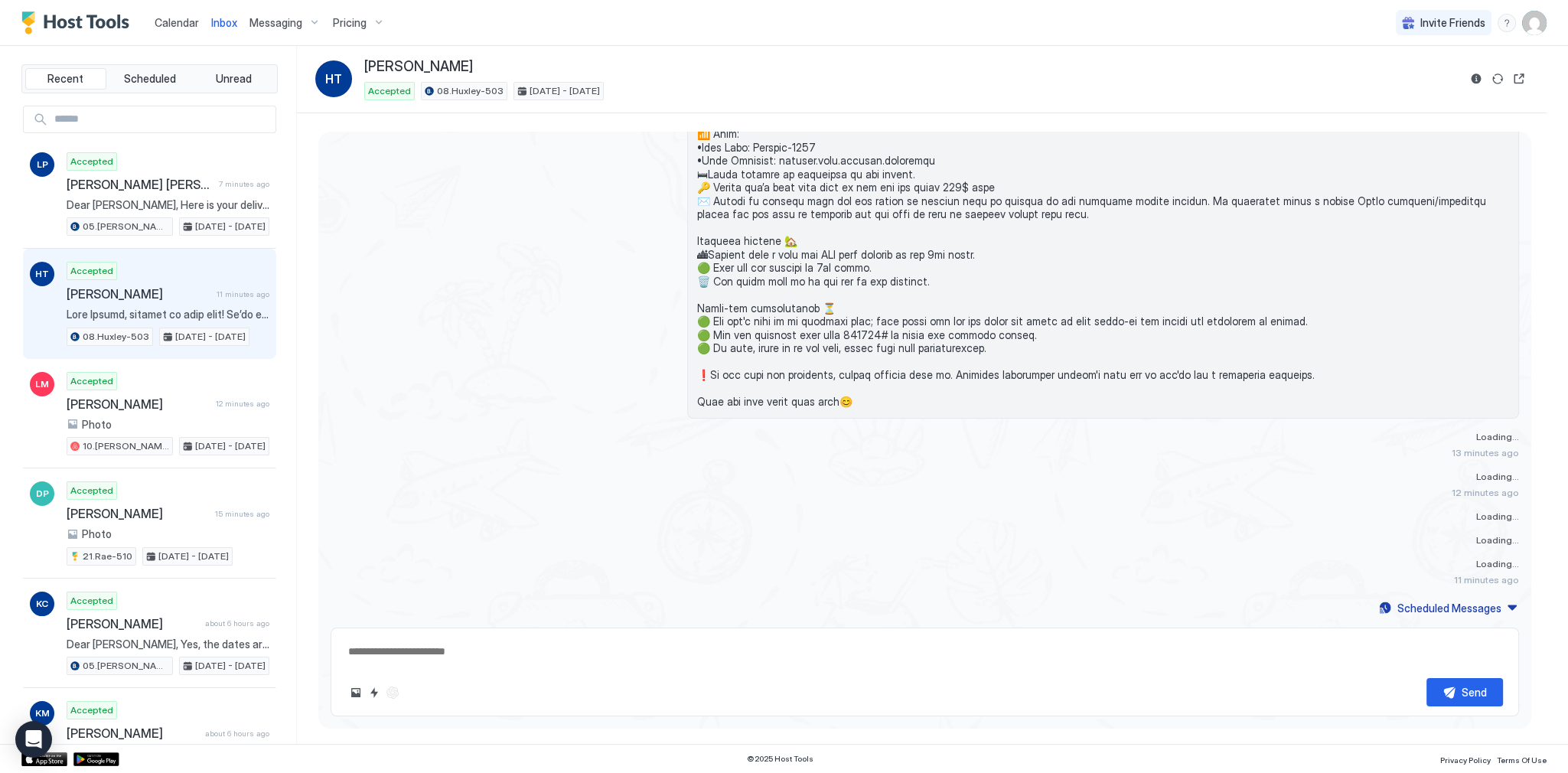
click at [118, 351] on div "HT Accepted [PERSON_NAME] 11 minutes ago 08.[PERSON_NAME]-503 [DATE] - [DATE]" at bounding box center [149, 303] width 254 height 110
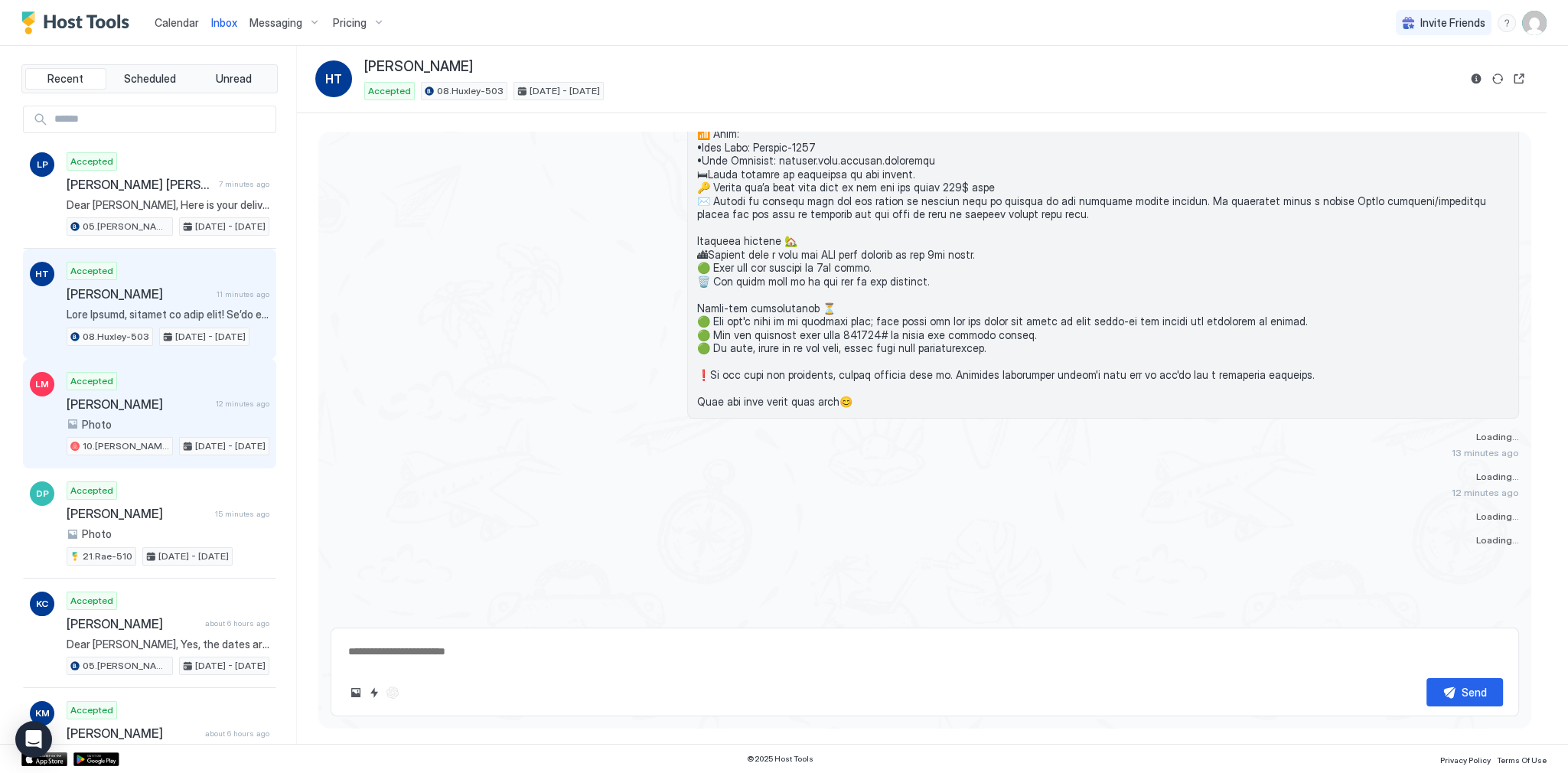
scroll to position [1266, 0]
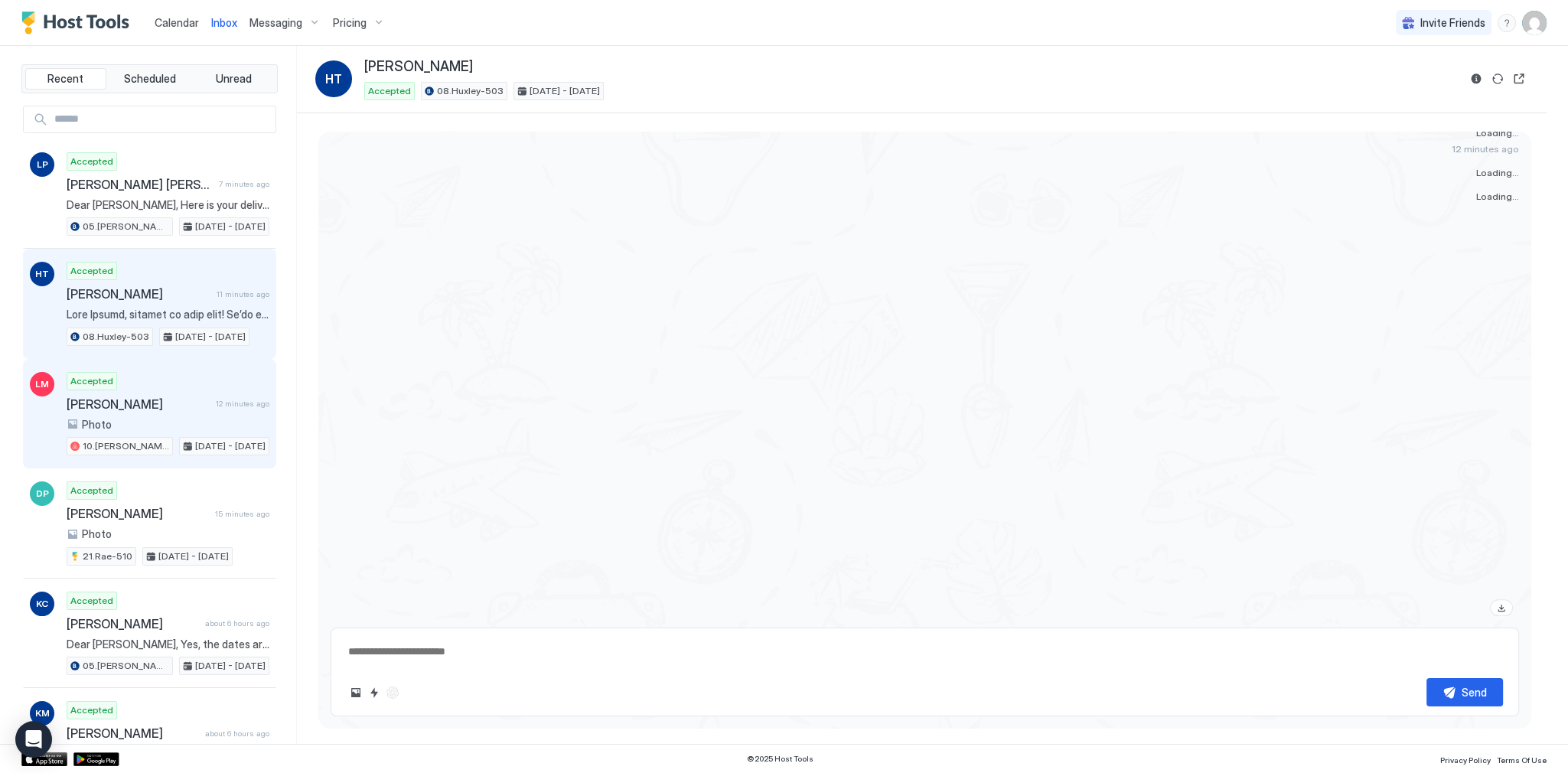
click at [134, 374] on div "Accepted [PERSON_NAME] 12 minutes ago Photo 10.[PERSON_NAME]-203 [DATE] - [DATE]" at bounding box center [168, 414] width 203 height 85
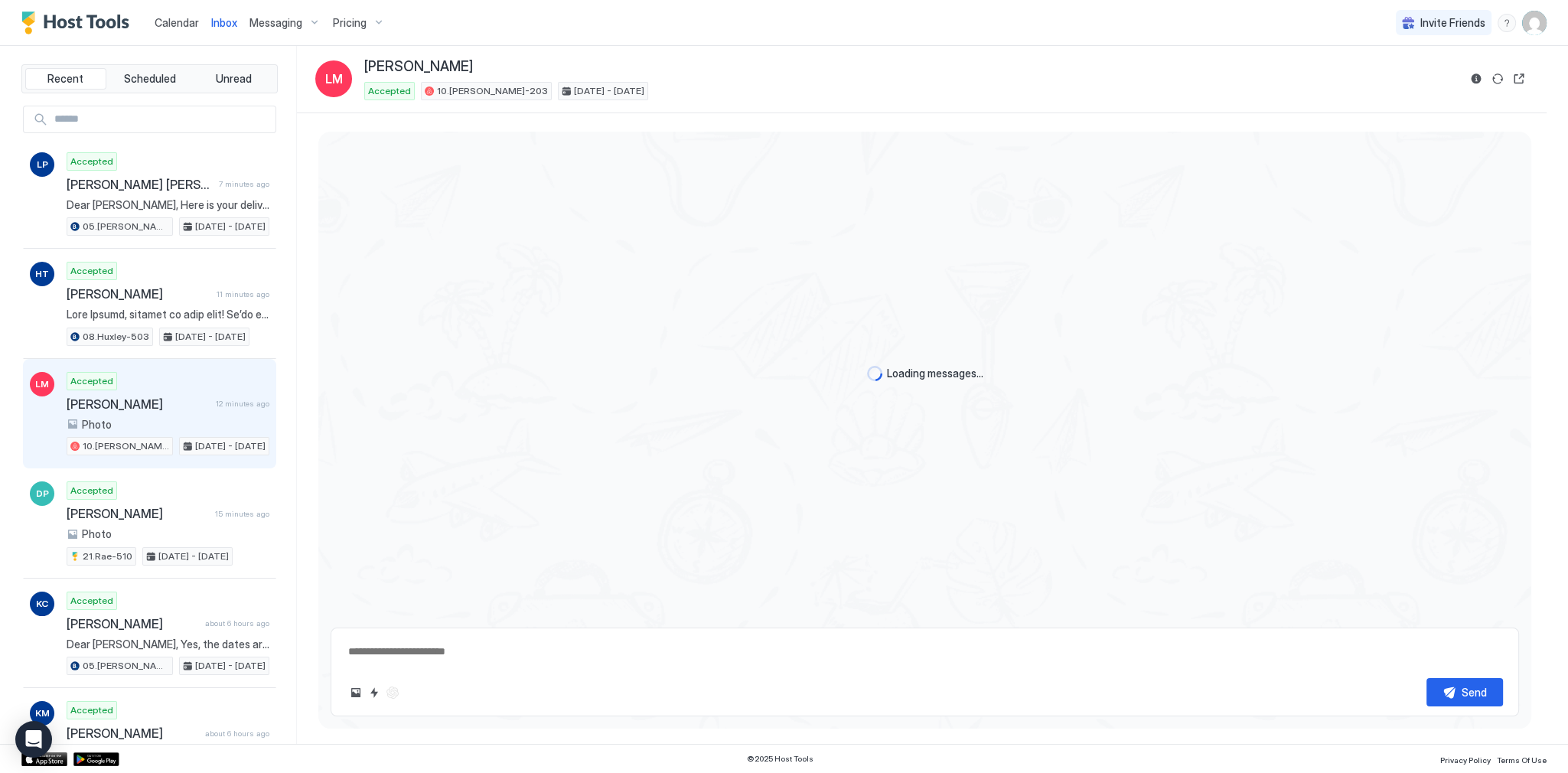
scroll to position [1201, 0]
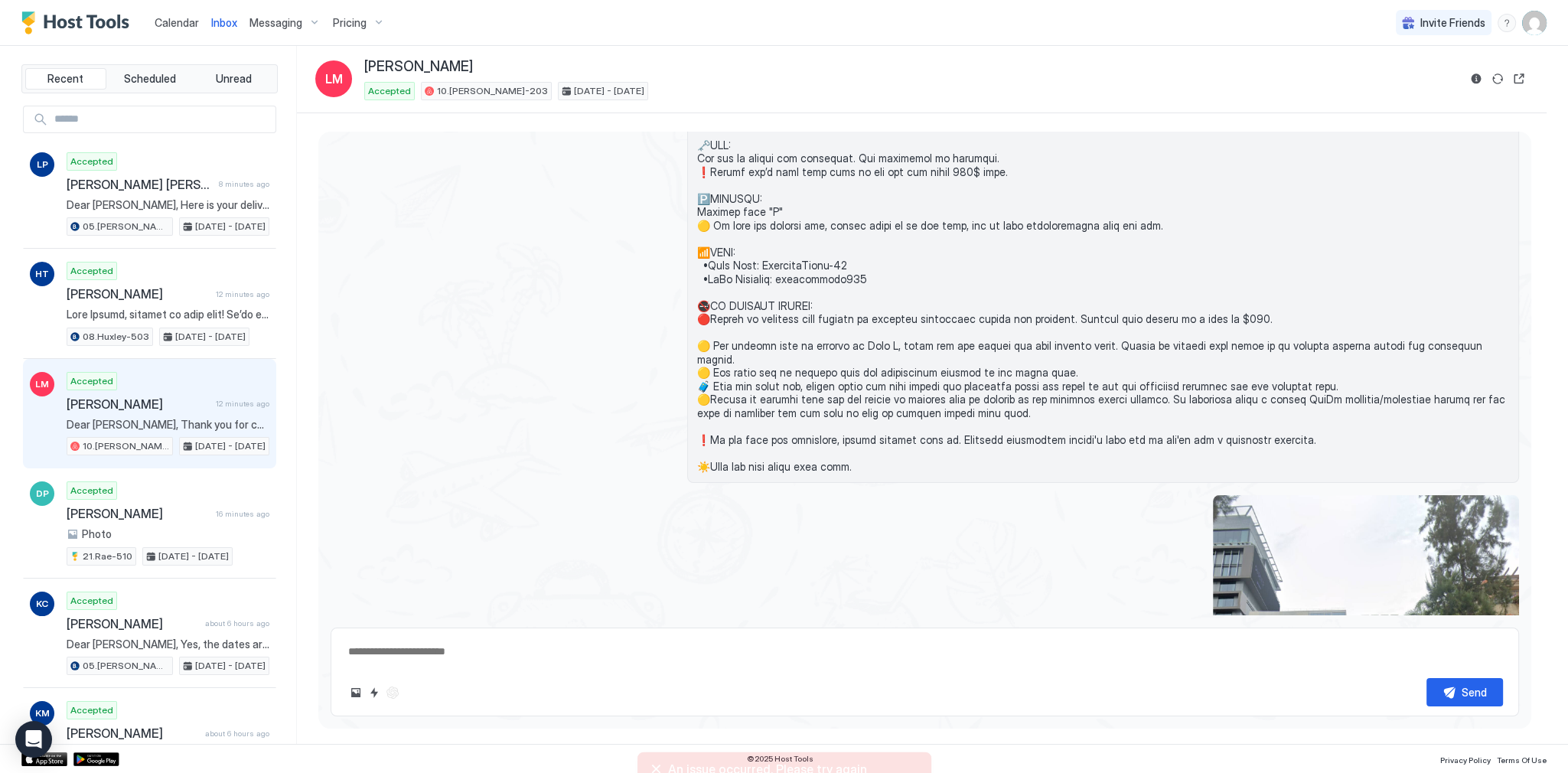
click at [187, 24] on span "Calendar" at bounding box center [176, 22] width 45 height 13
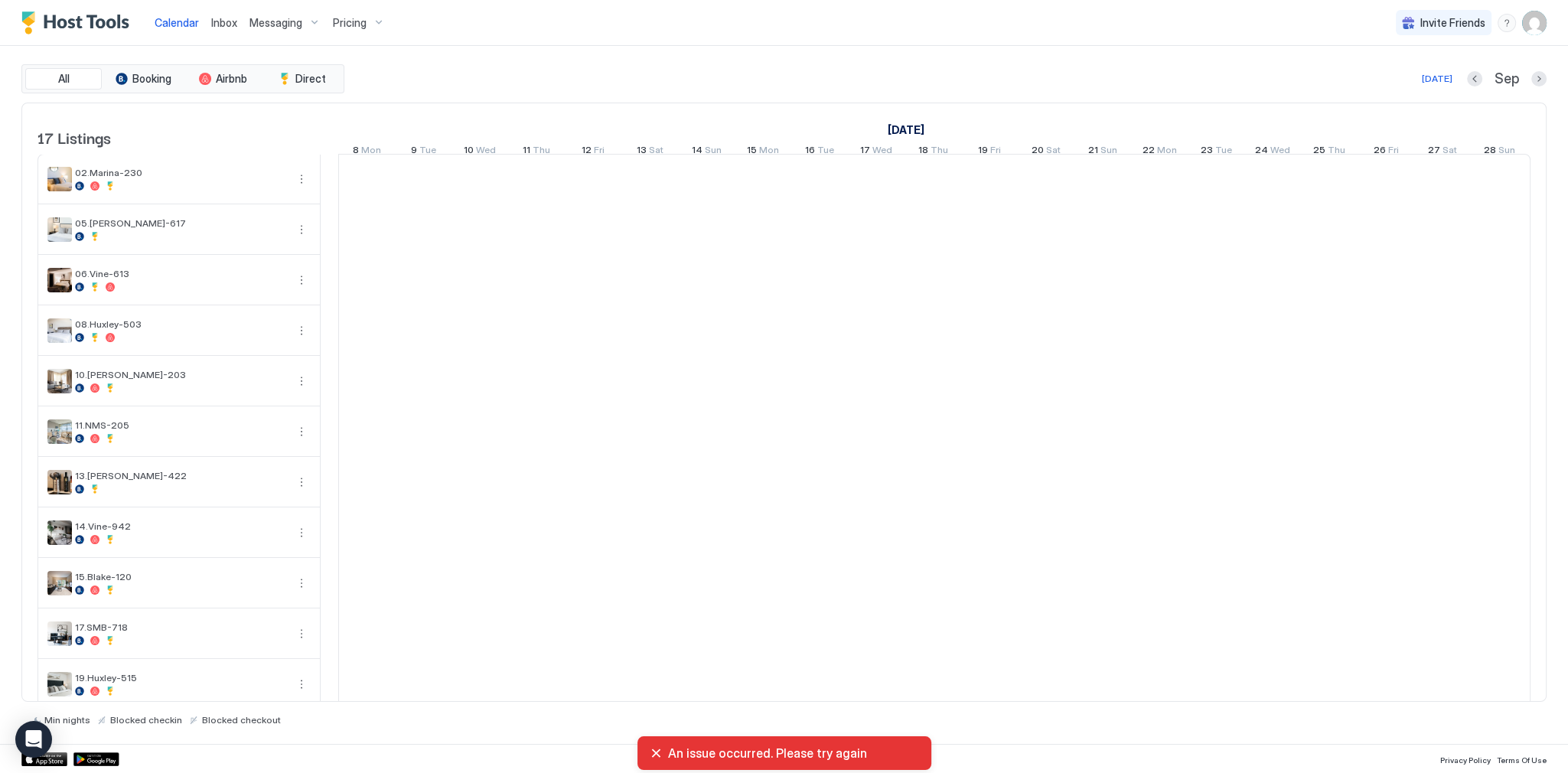
scroll to position [0, 850]
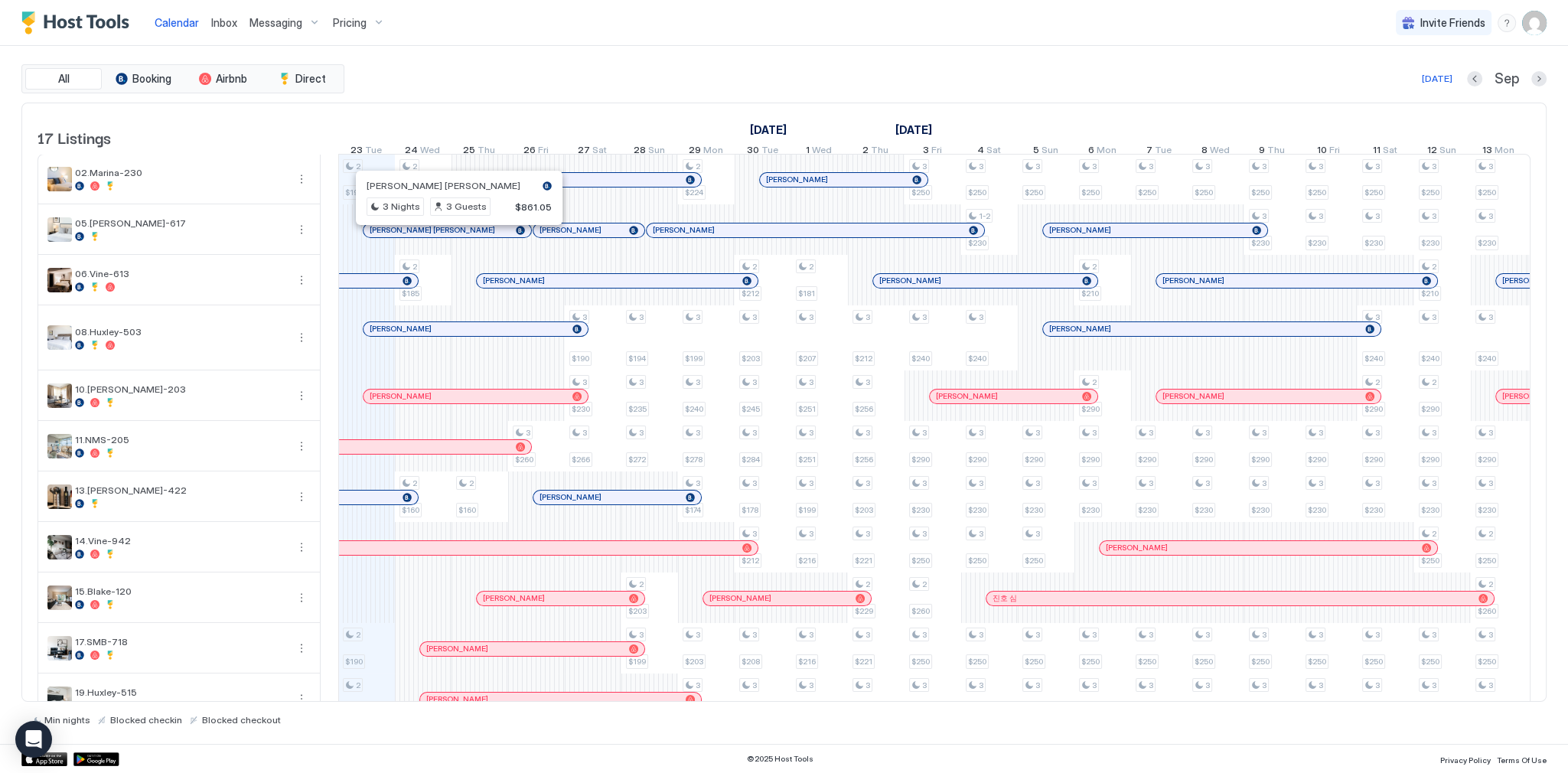
click at [453, 235] on div at bounding box center [454, 230] width 12 height 12
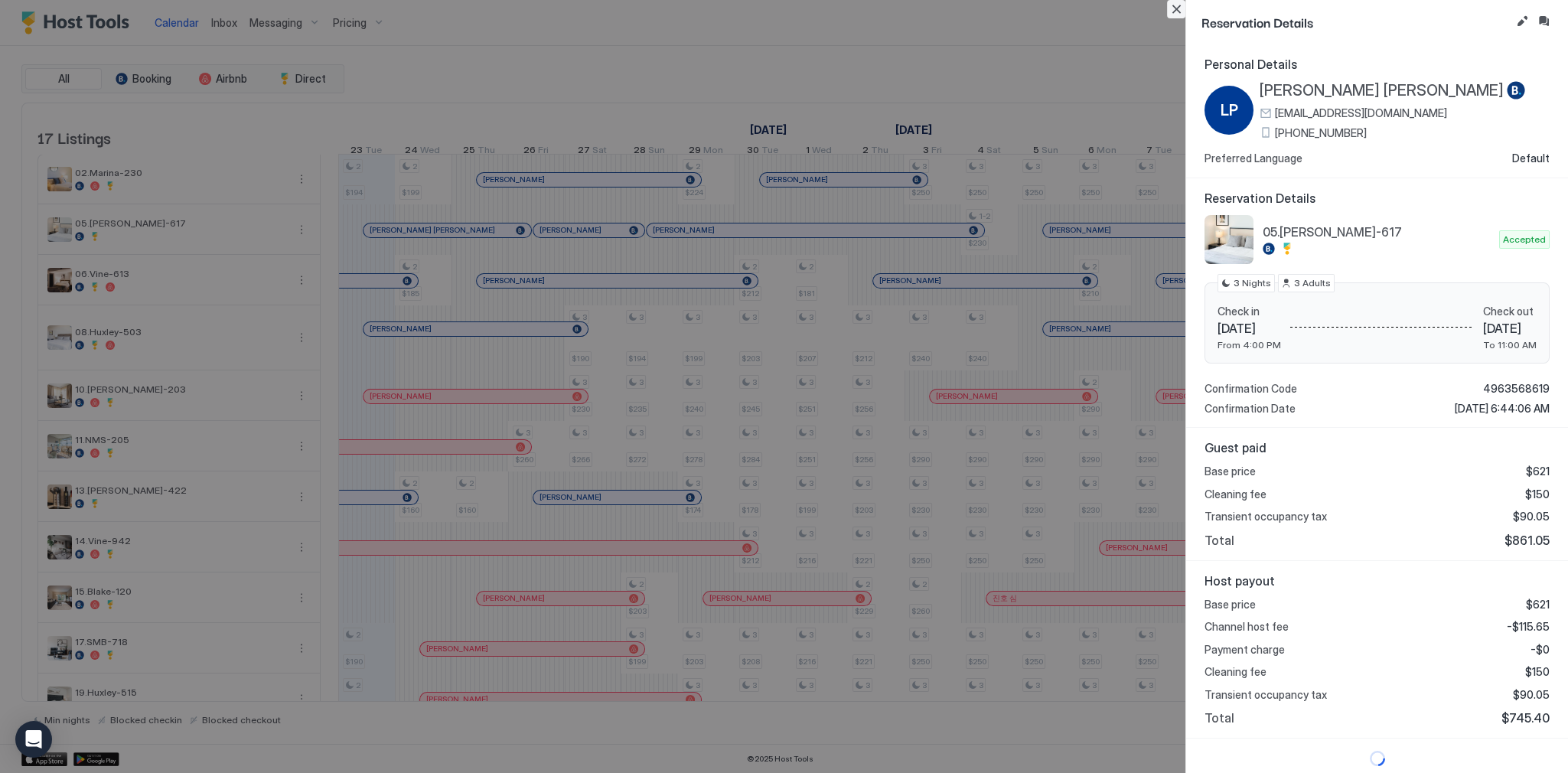
click at [1169, 5] on button "Close" at bounding box center [1176, 9] width 18 height 18
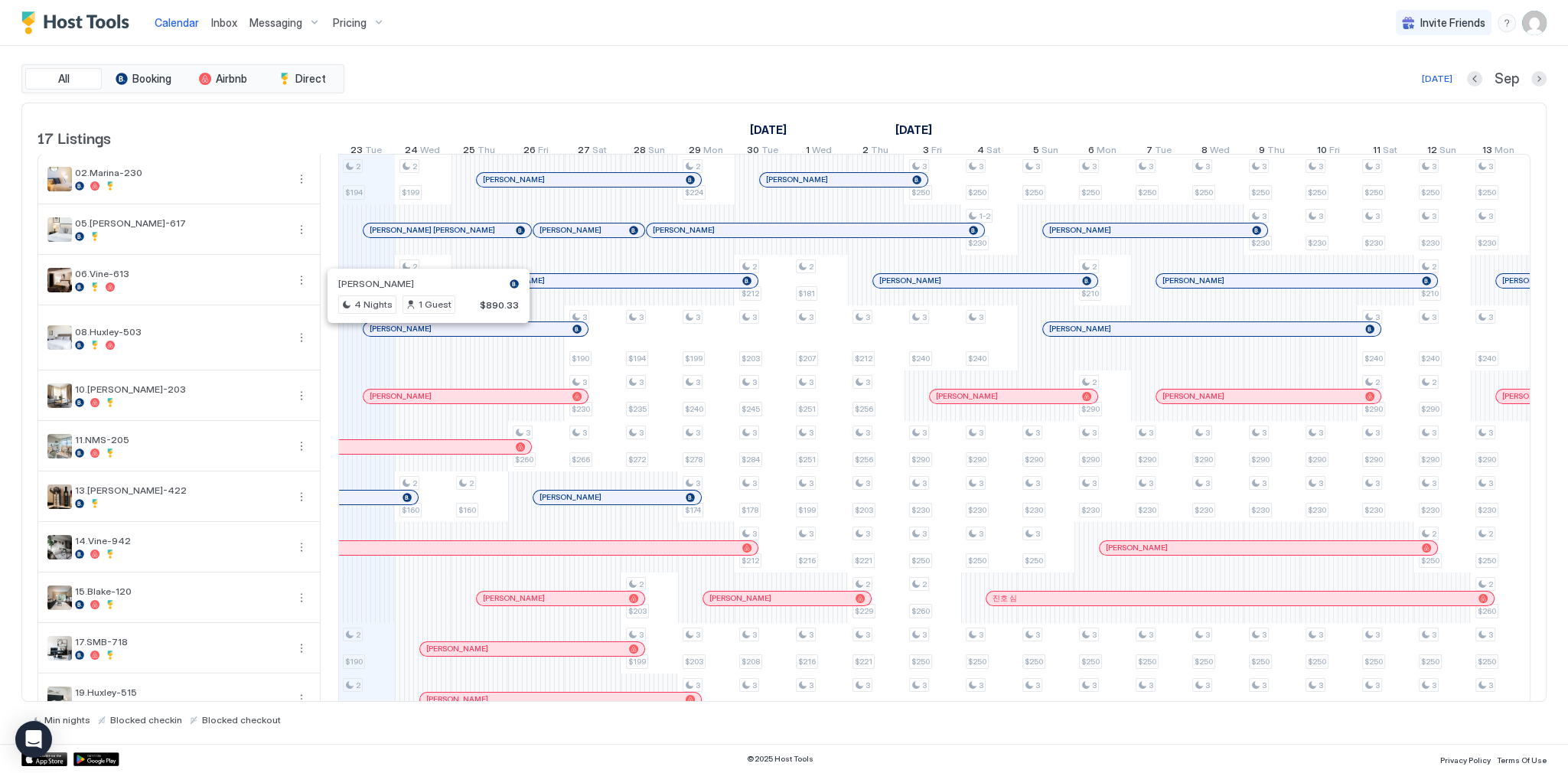
click at [420, 335] on div at bounding box center [421, 329] width 12 height 12
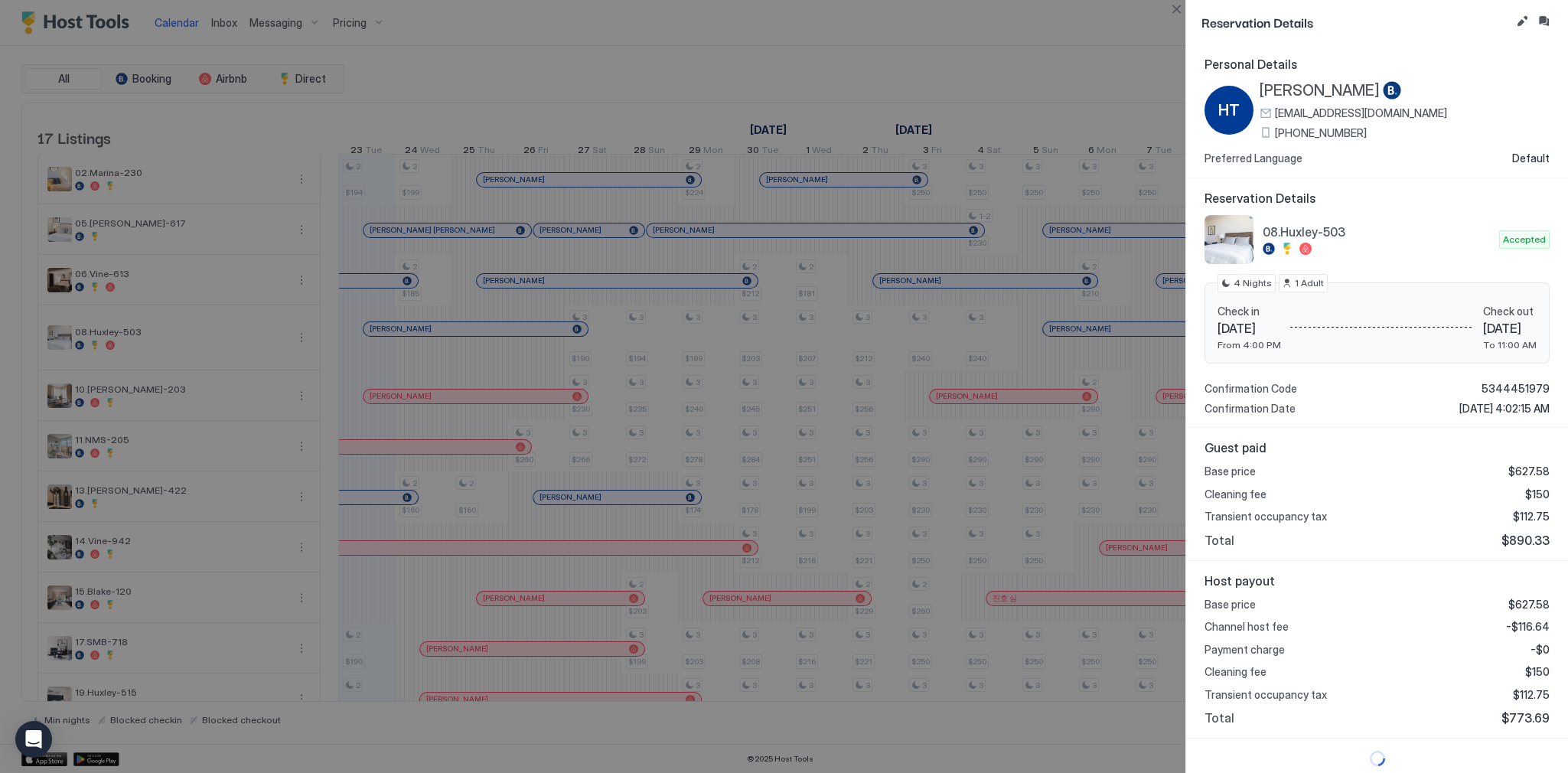
click at [833, 205] on div at bounding box center [784, 386] width 1568 height 773
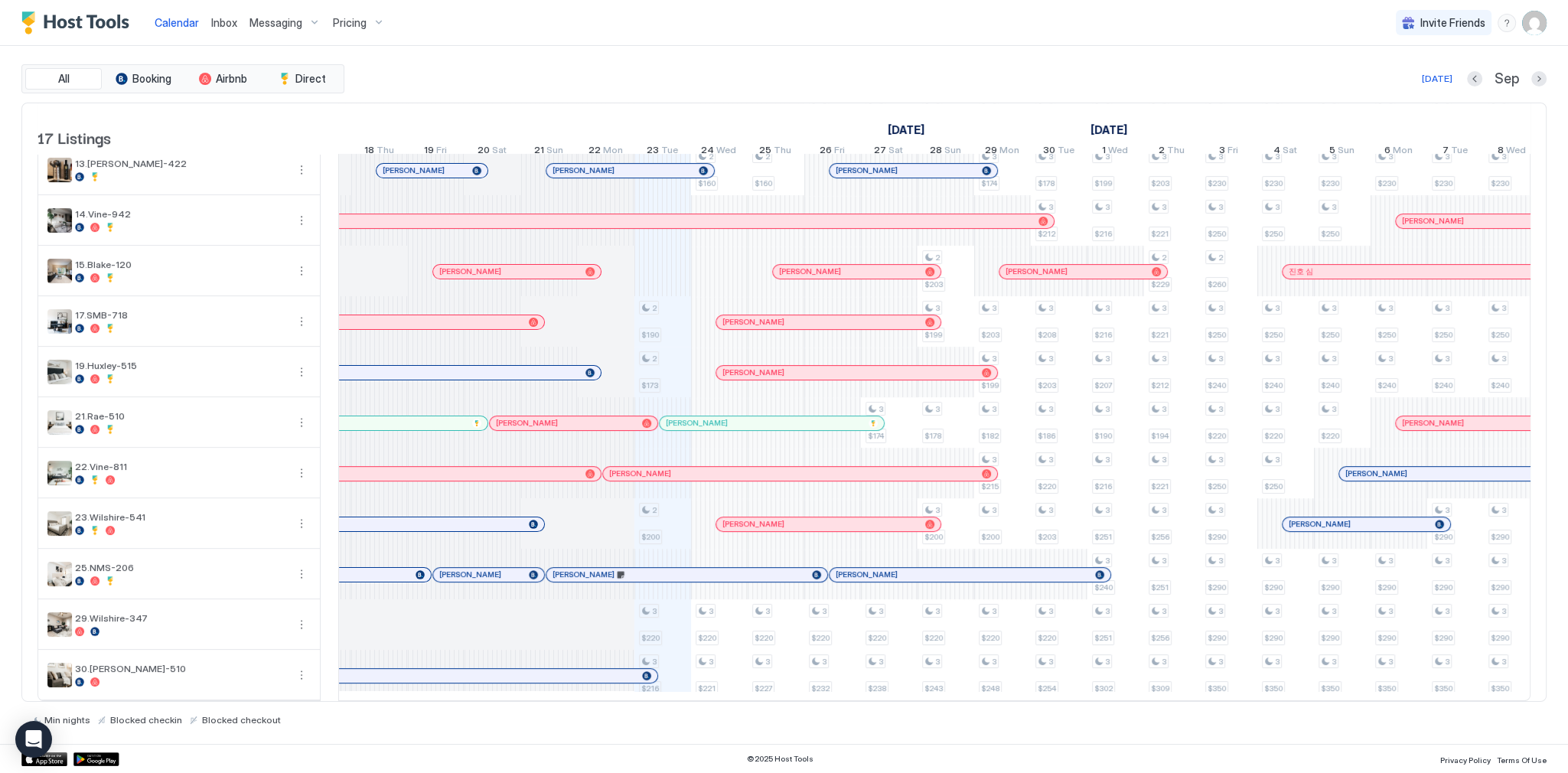
scroll to position [0, 0]
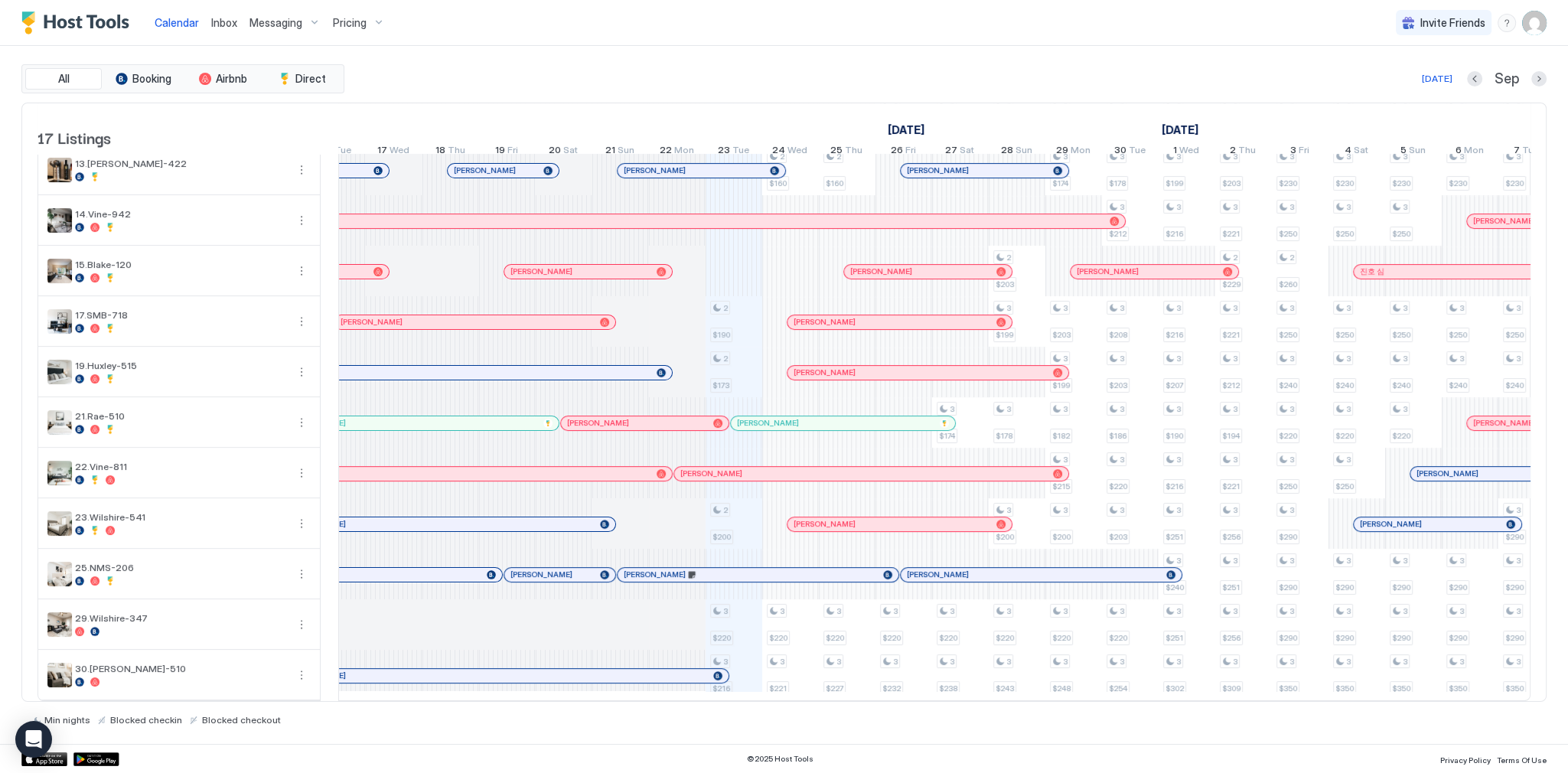
click at [833, 58] on div "All Booking Airbnb Direct [DATE] [DATE] Listings [DATE] [DATE] [DATE] 8 Mon 9 T…" at bounding box center [784, 394] width 1525 height 697
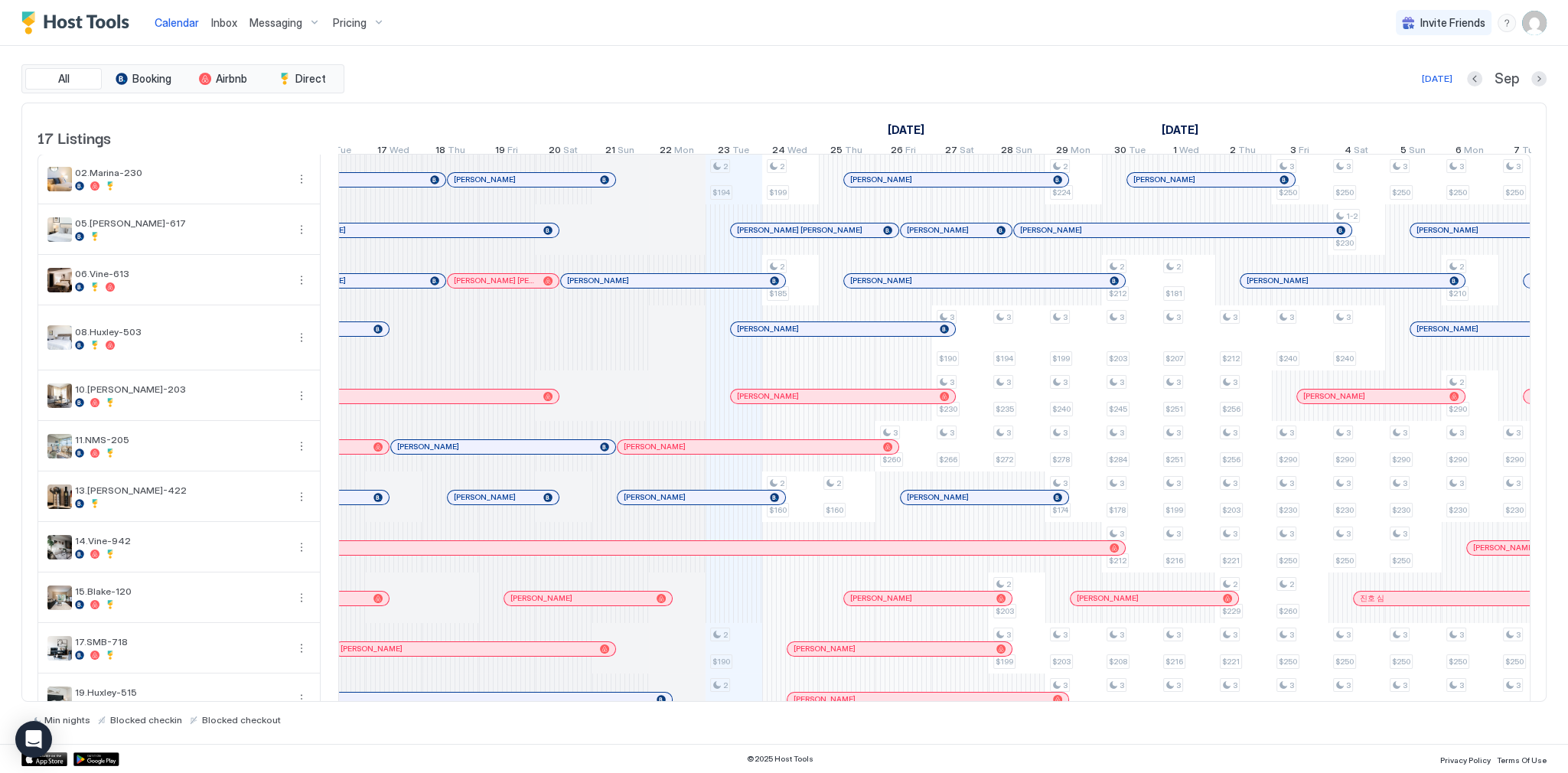
click at [225, 21] on span "Inbox" at bounding box center [224, 22] width 26 height 13
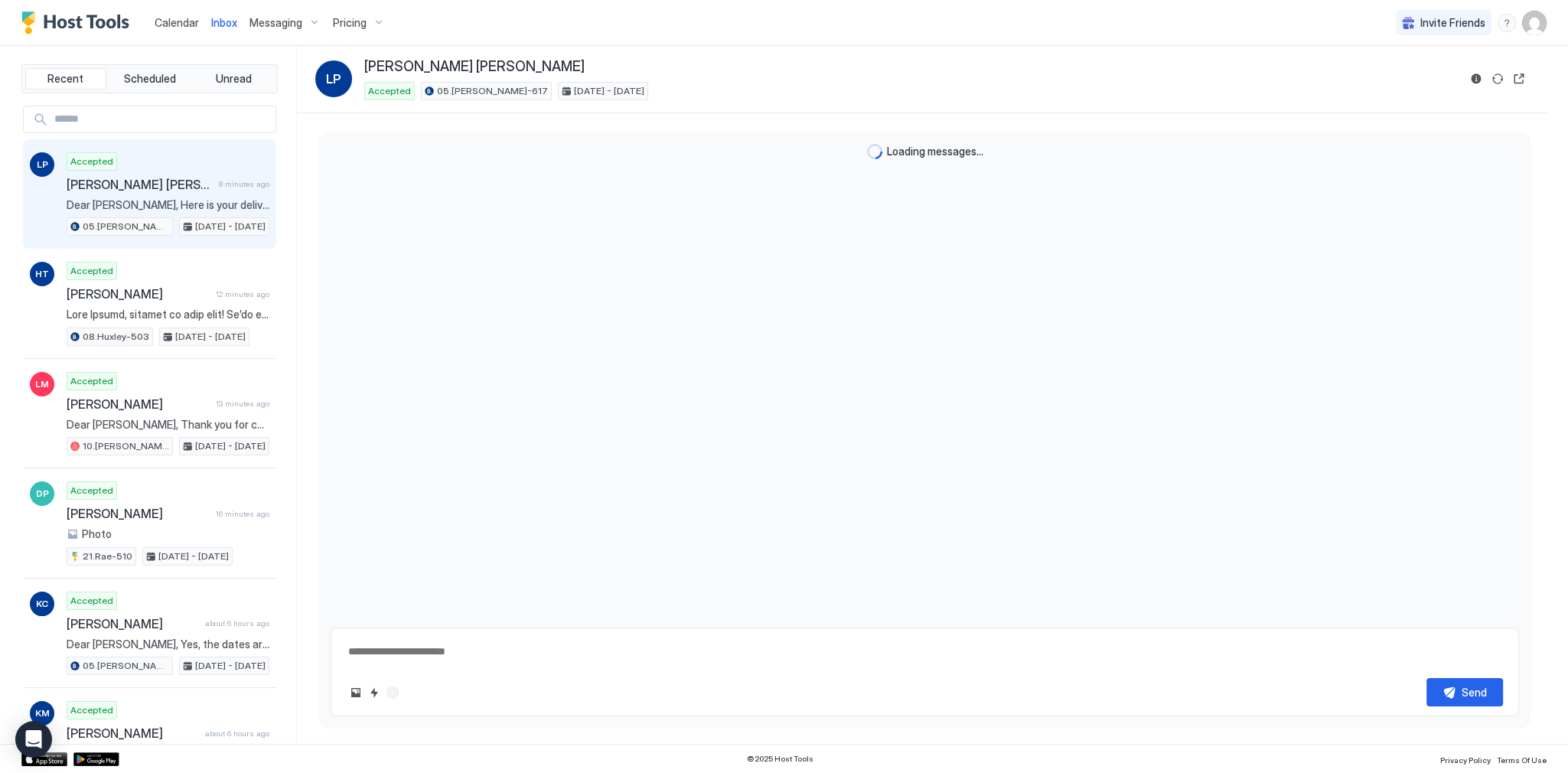
click at [225, 21] on span "Inbox" at bounding box center [224, 22] width 26 height 13
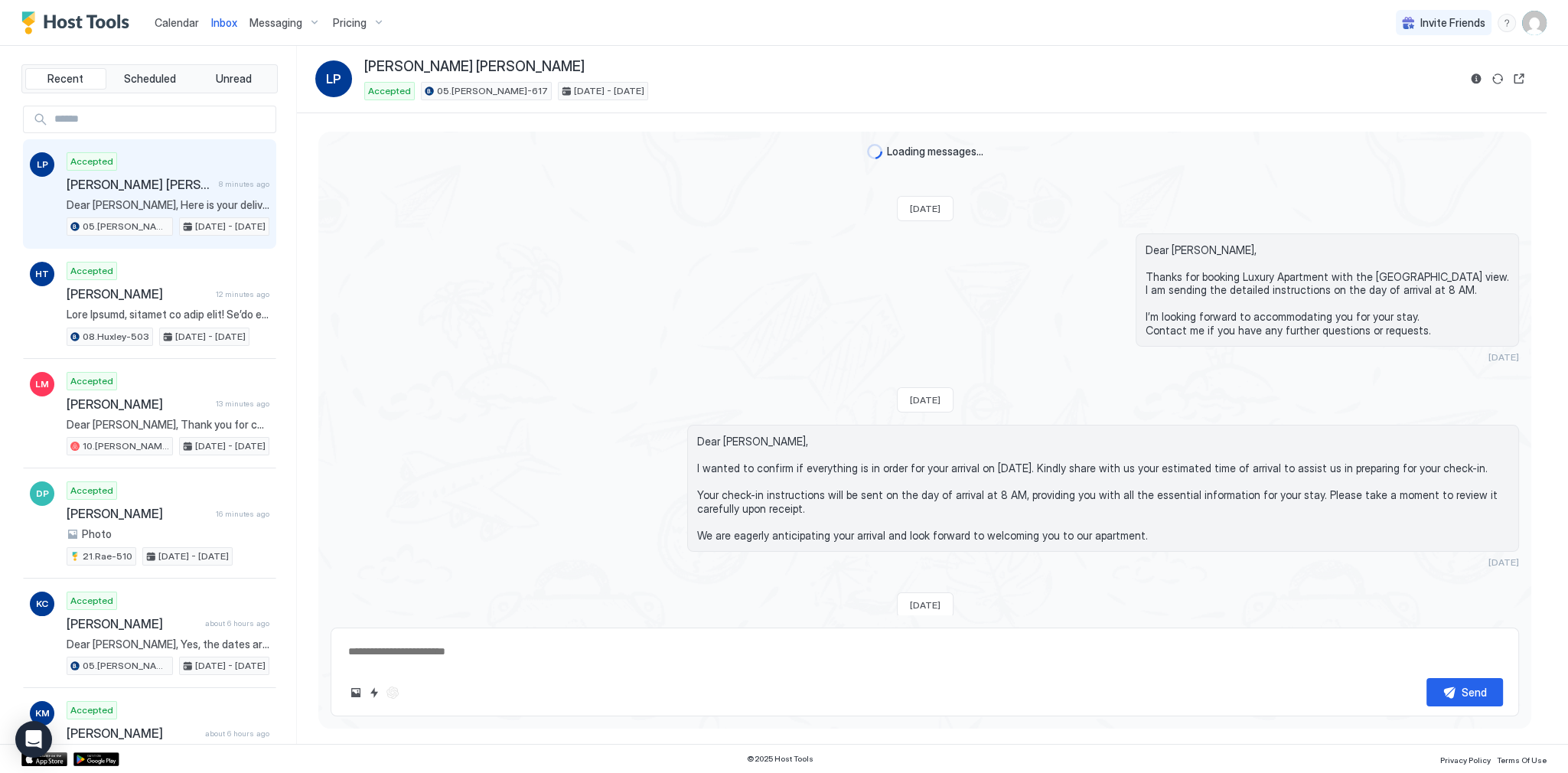
type textarea "*"
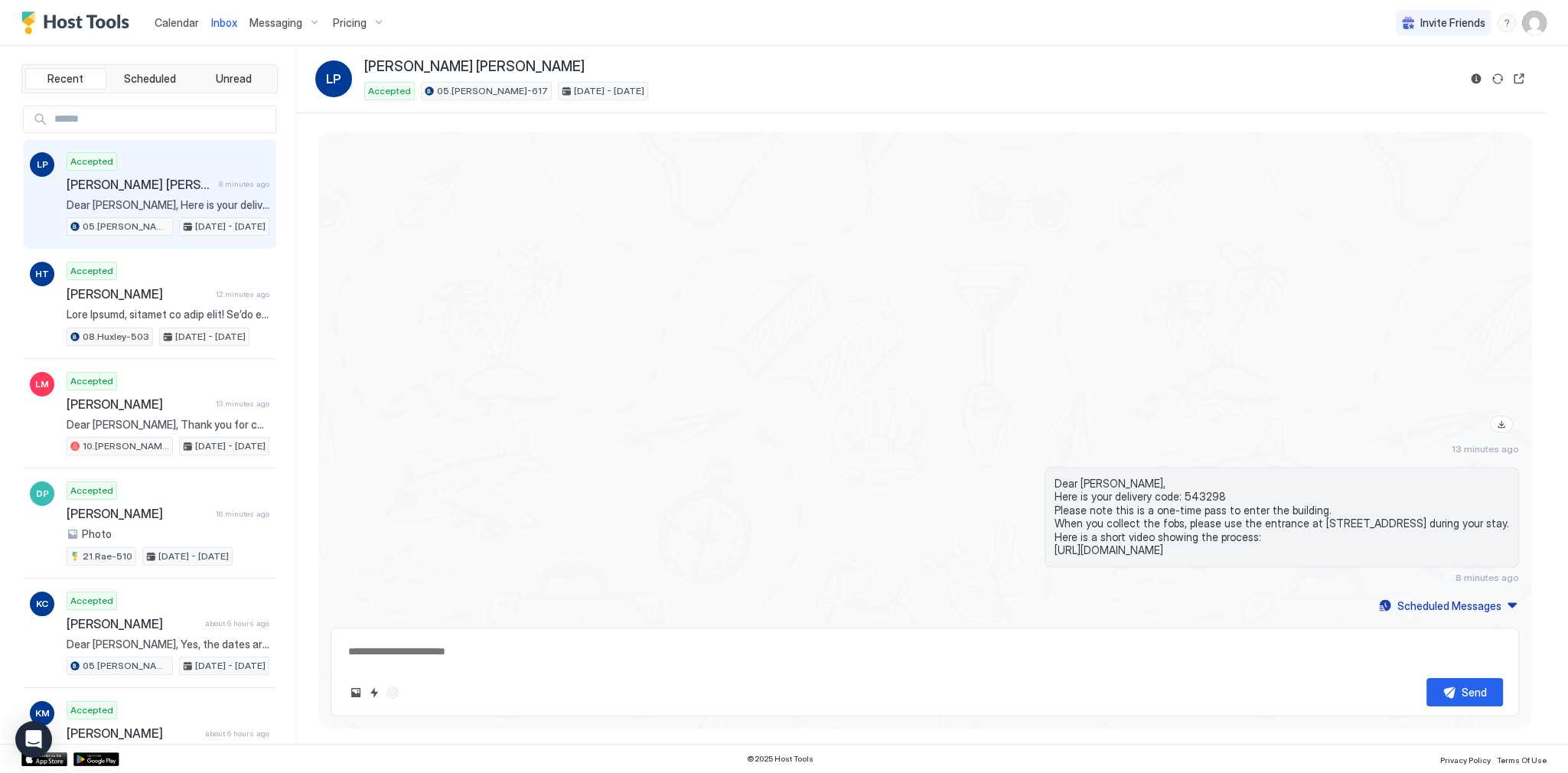
click at [189, 22] on span "Calendar" at bounding box center [176, 22] width 45 height 13
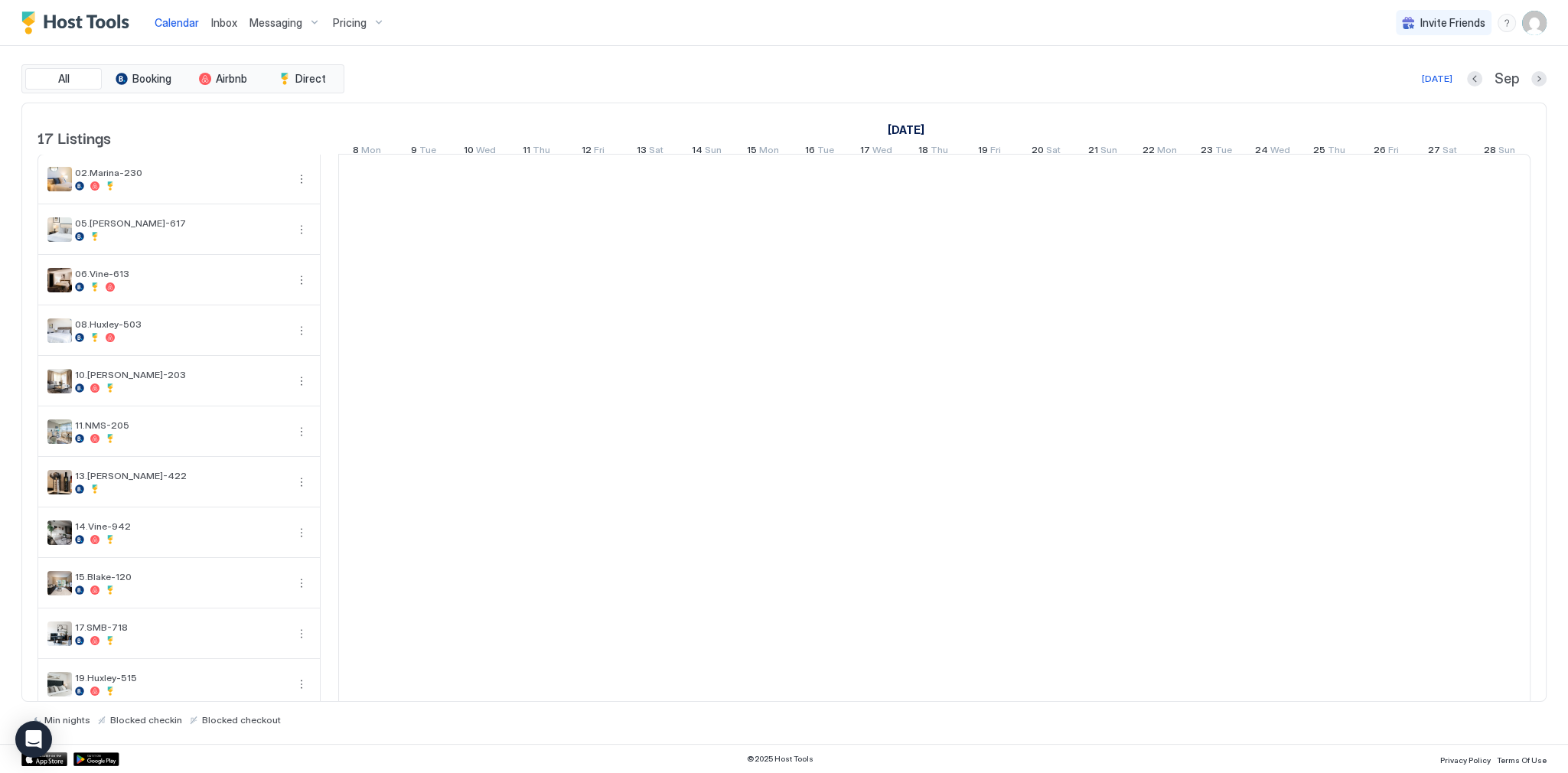
scroll to position [0, 850]
click at [354, 23] on span "Pricing" at bounding box center [350, 23] width 34 height 14
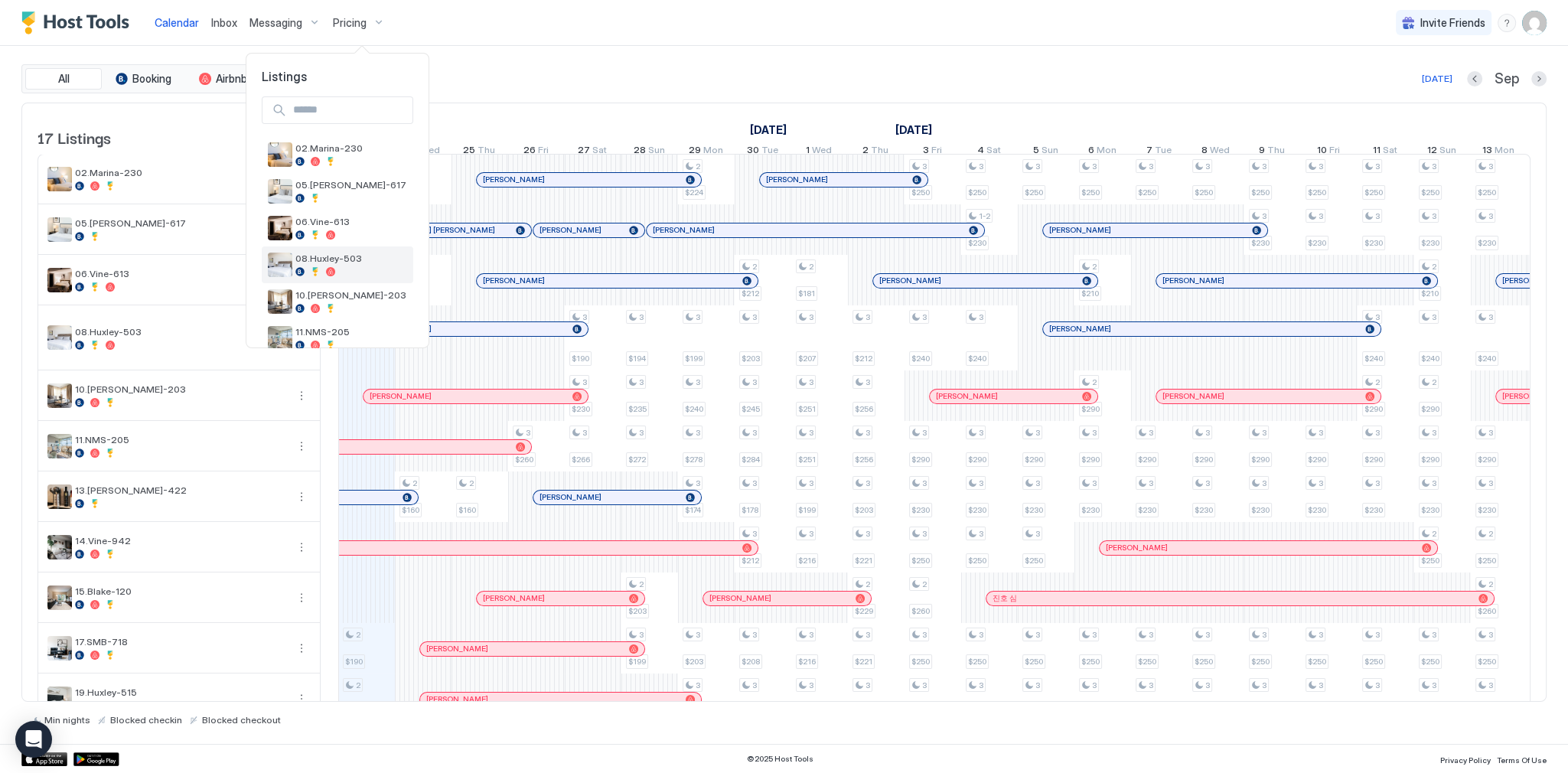
click at [315, 278] on div "08.Huxley-503" at bounding box center [337, 265] width 151 height 37
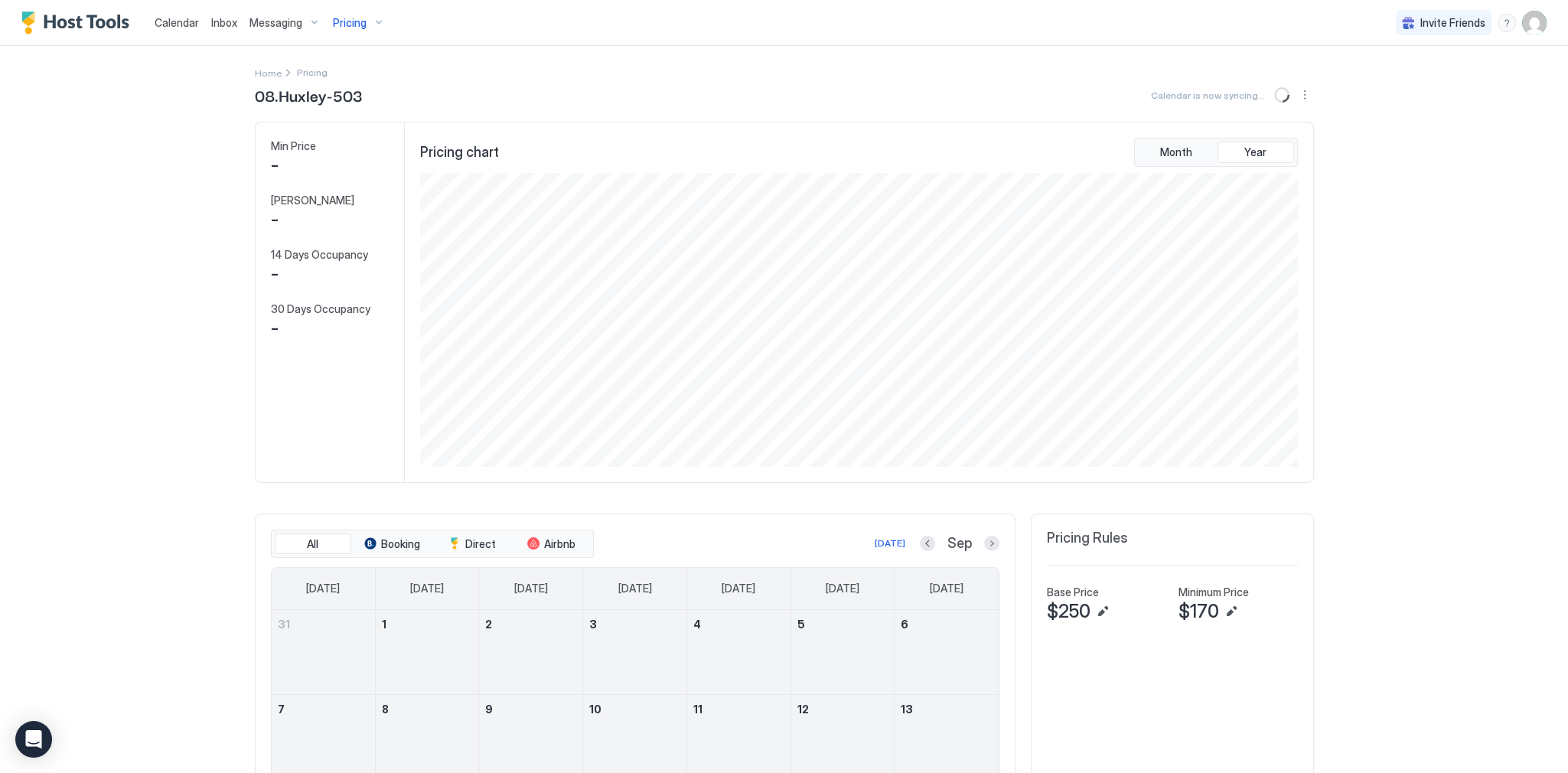
scroll to position [293, 882]
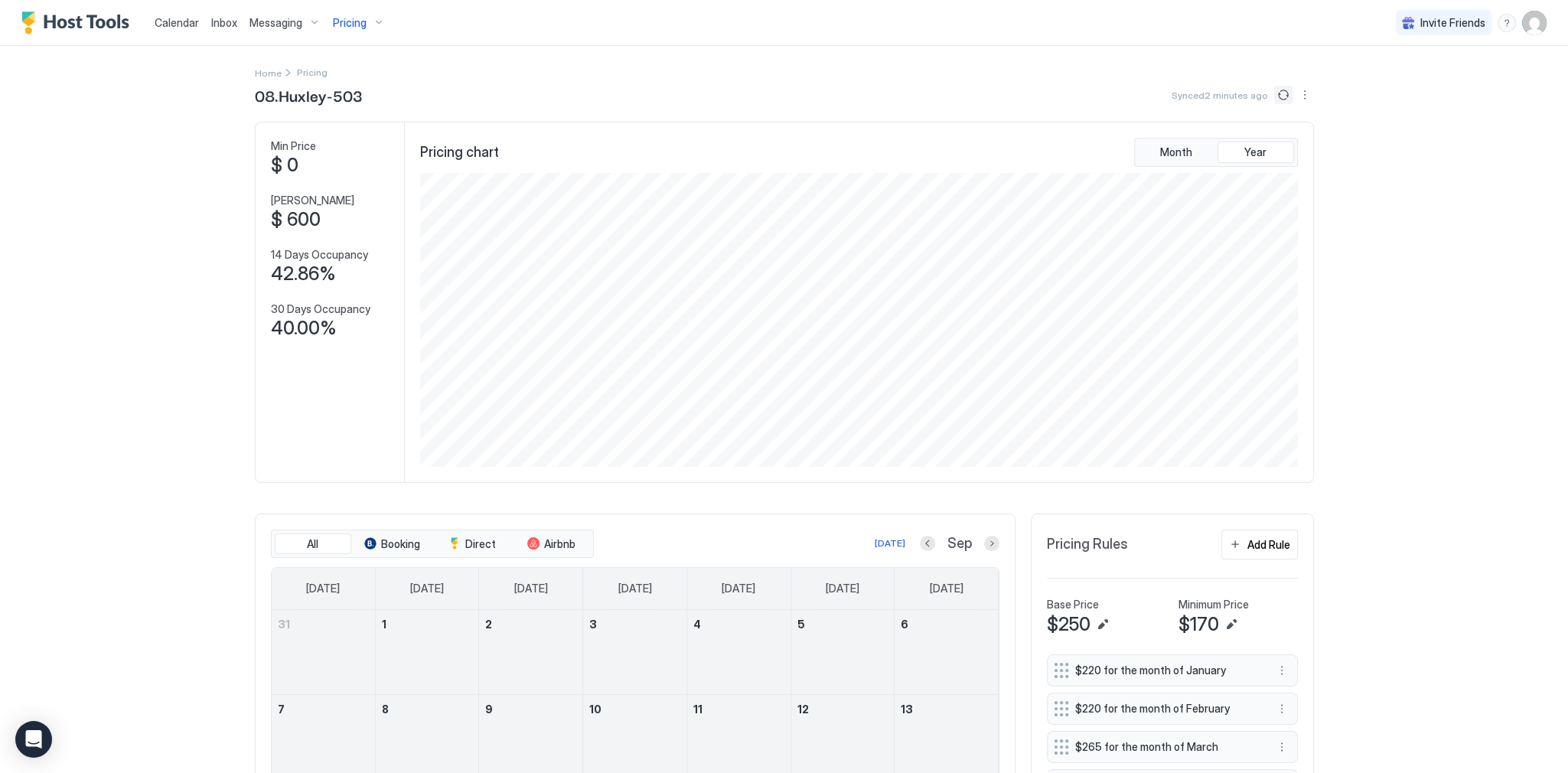
click at [1278, 94] on button "Sync prices" at bounding box center [1282, 95] width 18 height 18
click at [1547, 17] on div "Calendar Inbox Messaging Pricing Invite Friends SG" at bounding box center [784, 23] width 1568 height 46
click at [1521, 24] on img "User profile" at bounding box center [1533, 23] width 25 height 25
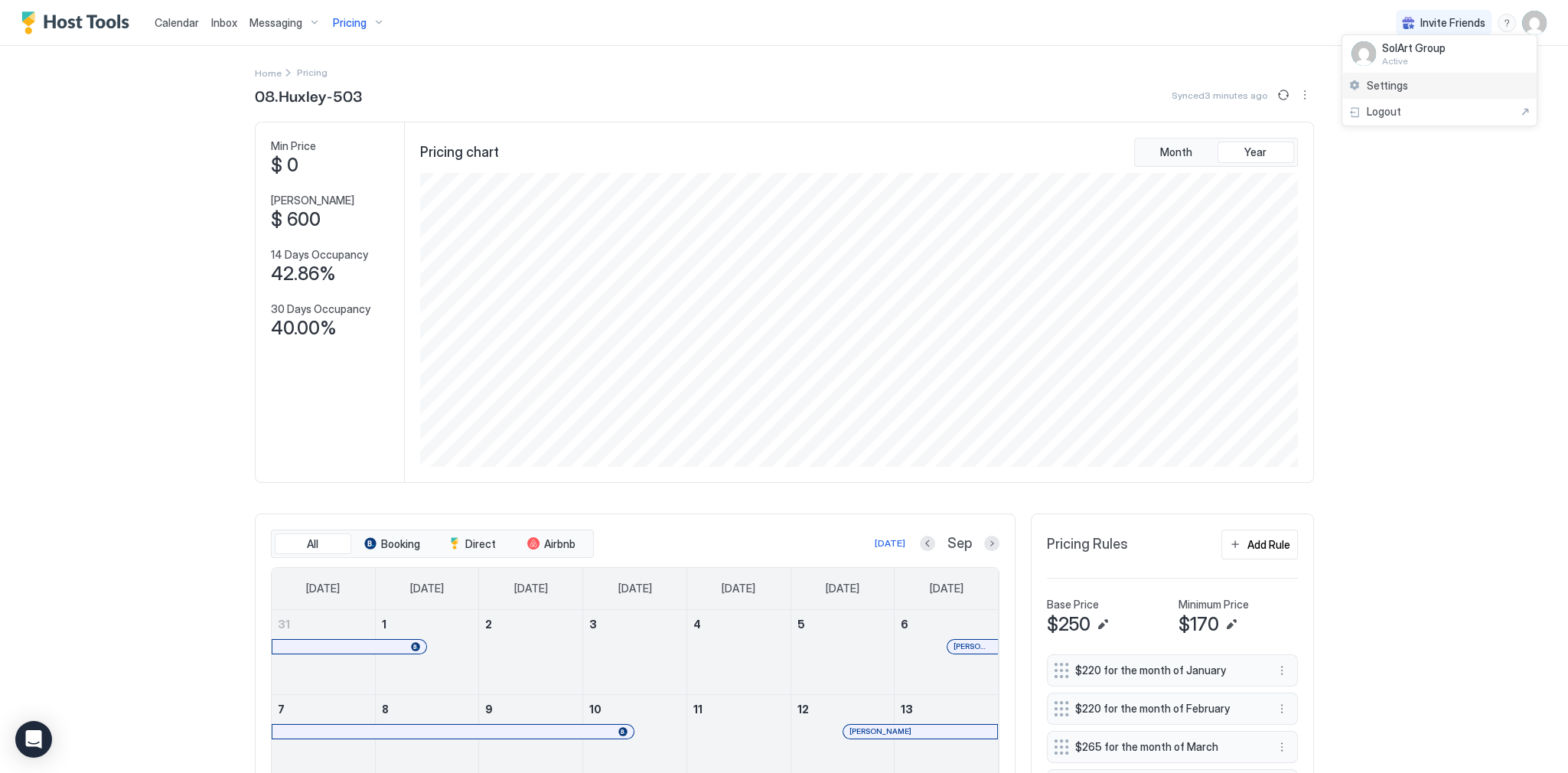
click at [1420, 90] on div "Settings" at bounding box center [1439, 86] width 194 height 27
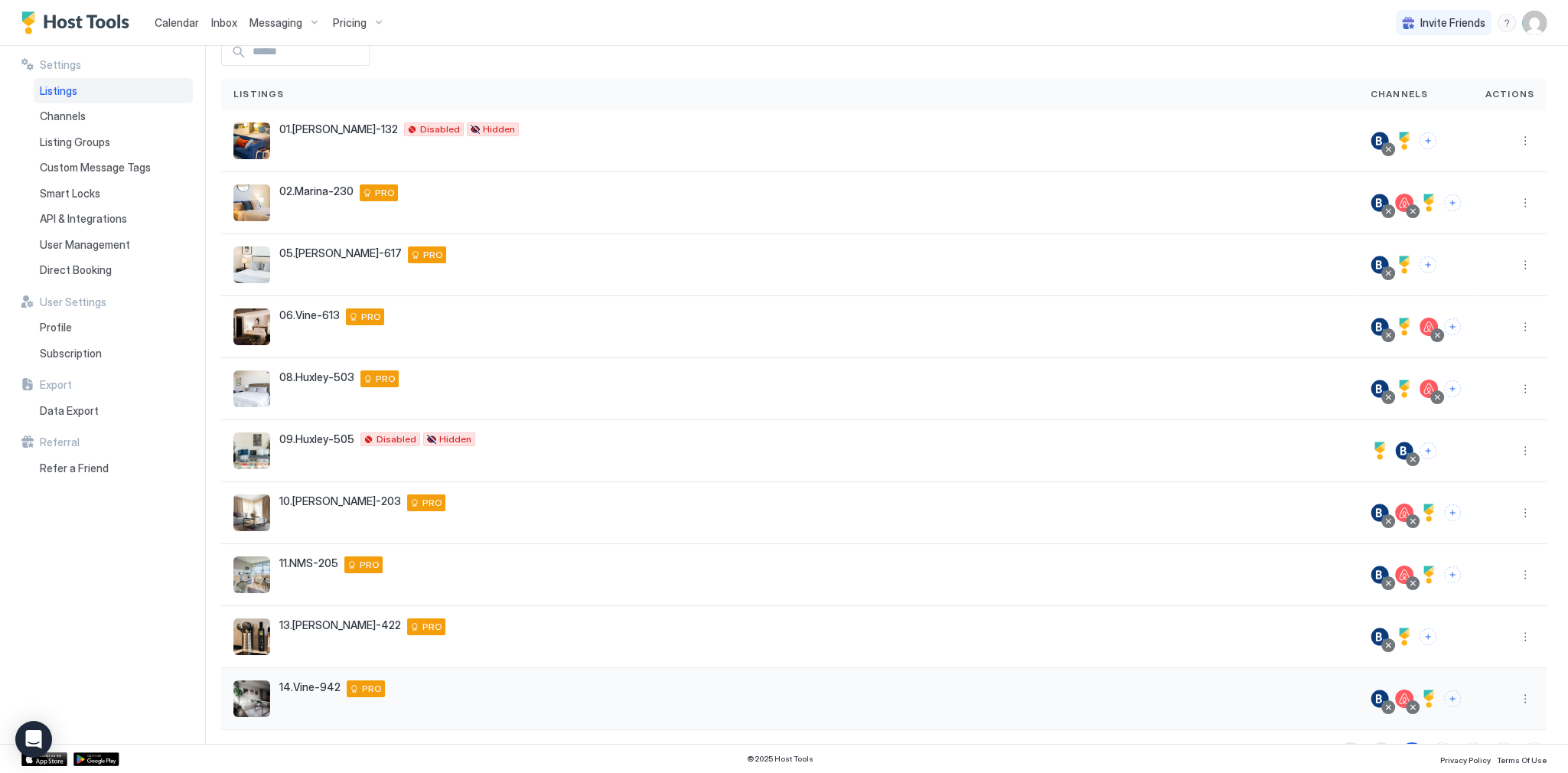
scroll to position [119, 0]
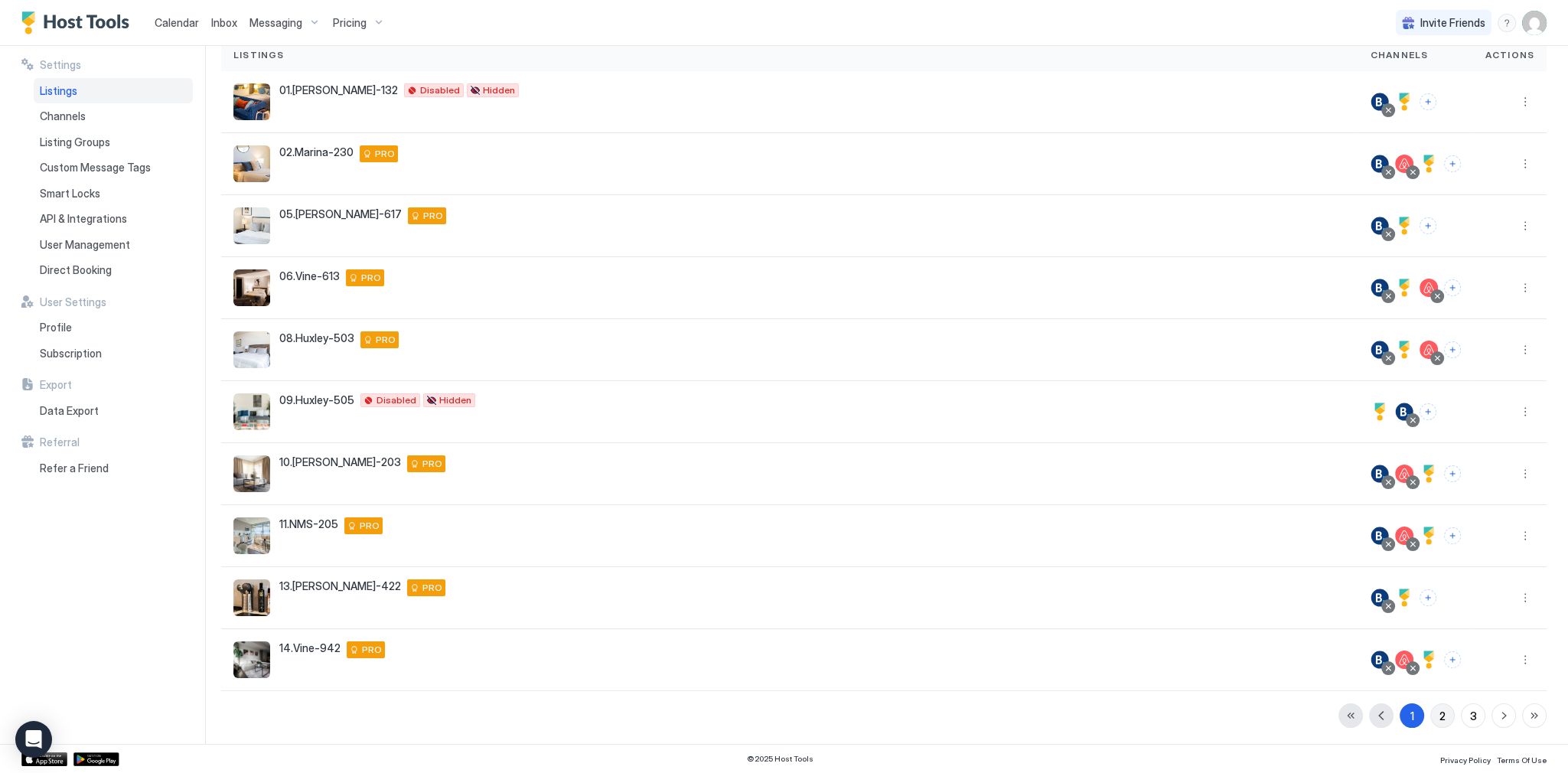
click at [1430, 713] on button "2" at bounding box center [1442, 715] width 25 height 25
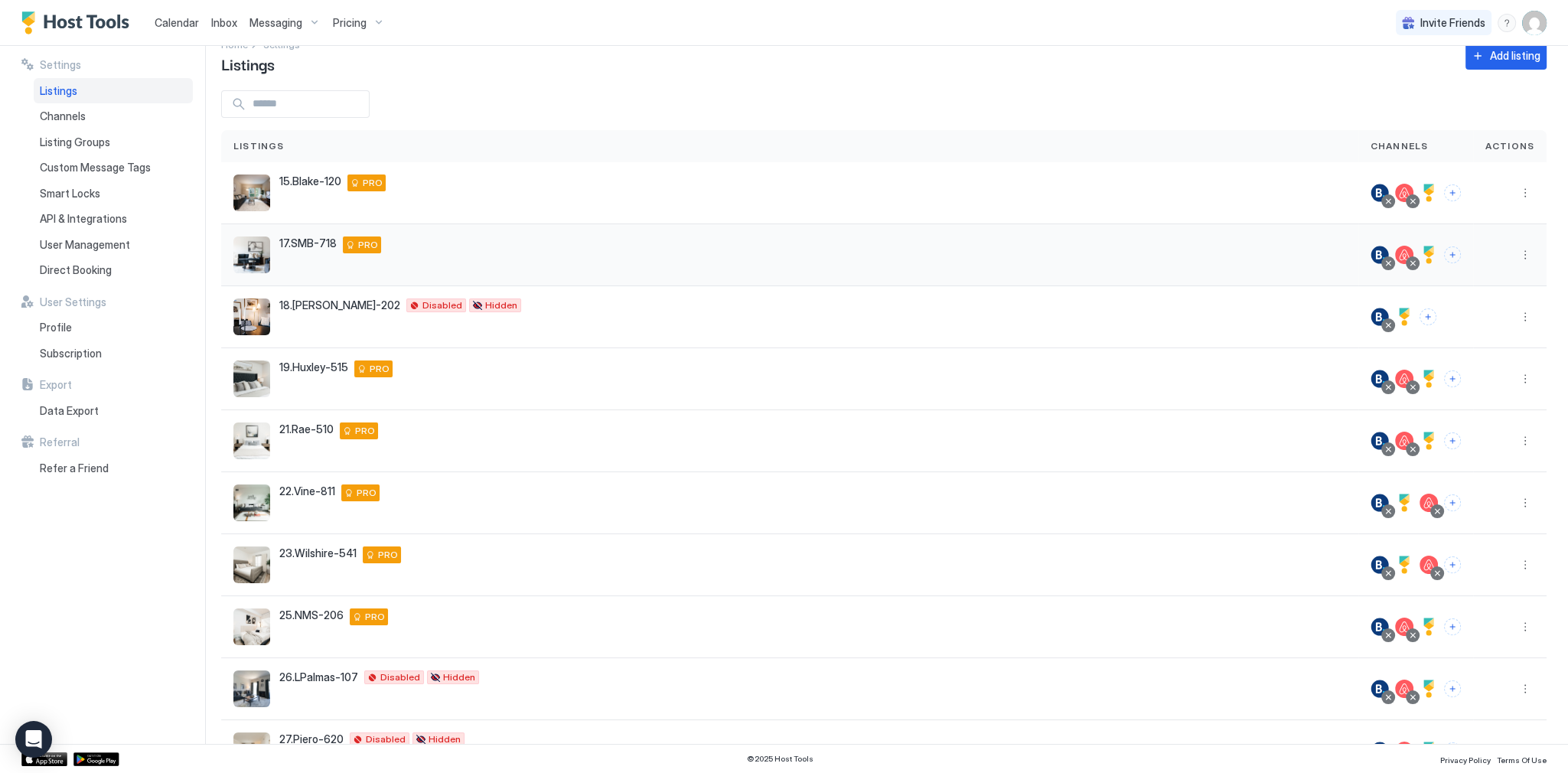
scroll to position [0, 0]
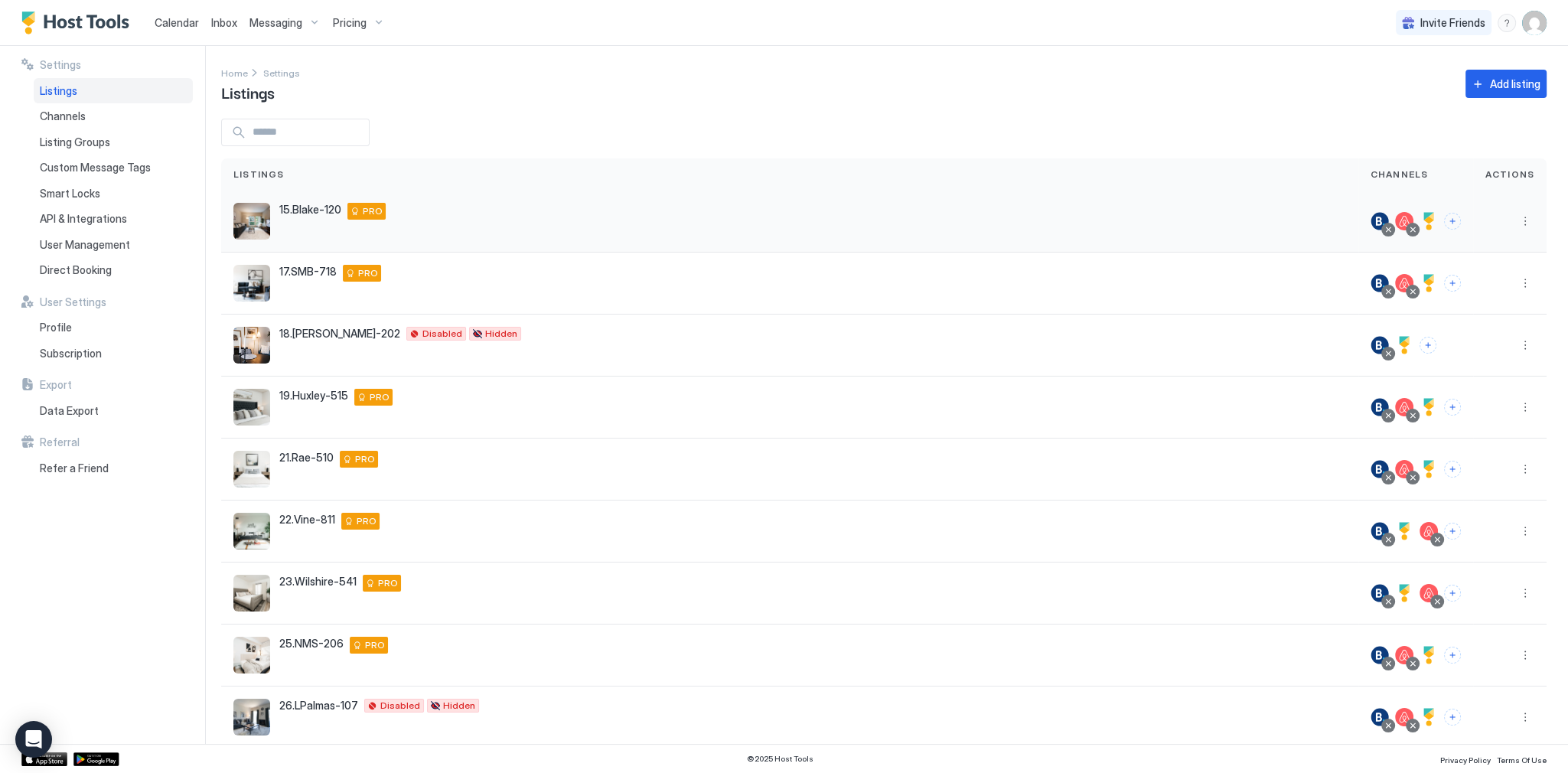
click at [1409, 227] on div at bounding box center [1413, 230] width 8 height 8
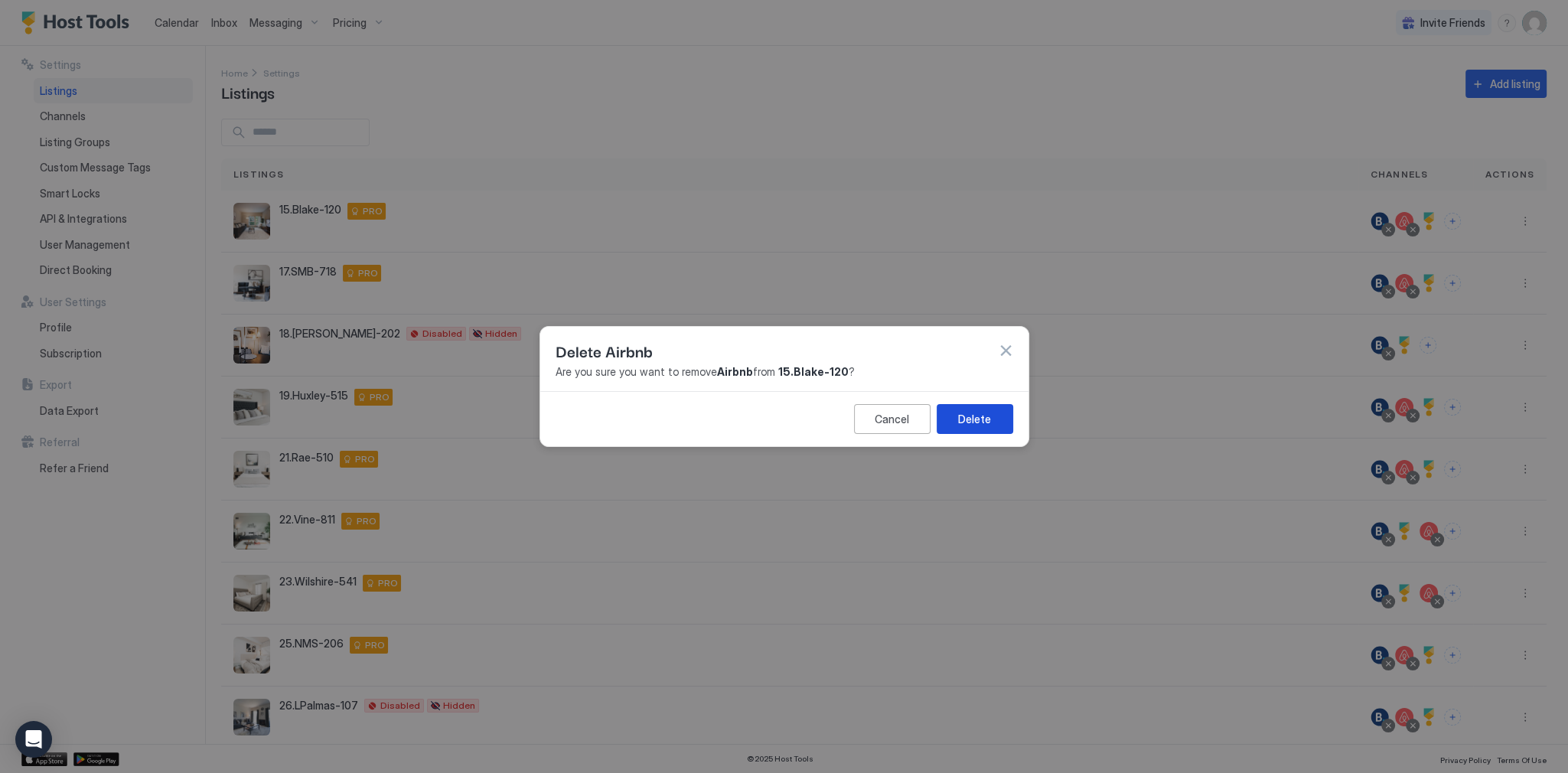
click at [953, 417] on button "Delete" at bounding box center [974, 419] width 77 height 30
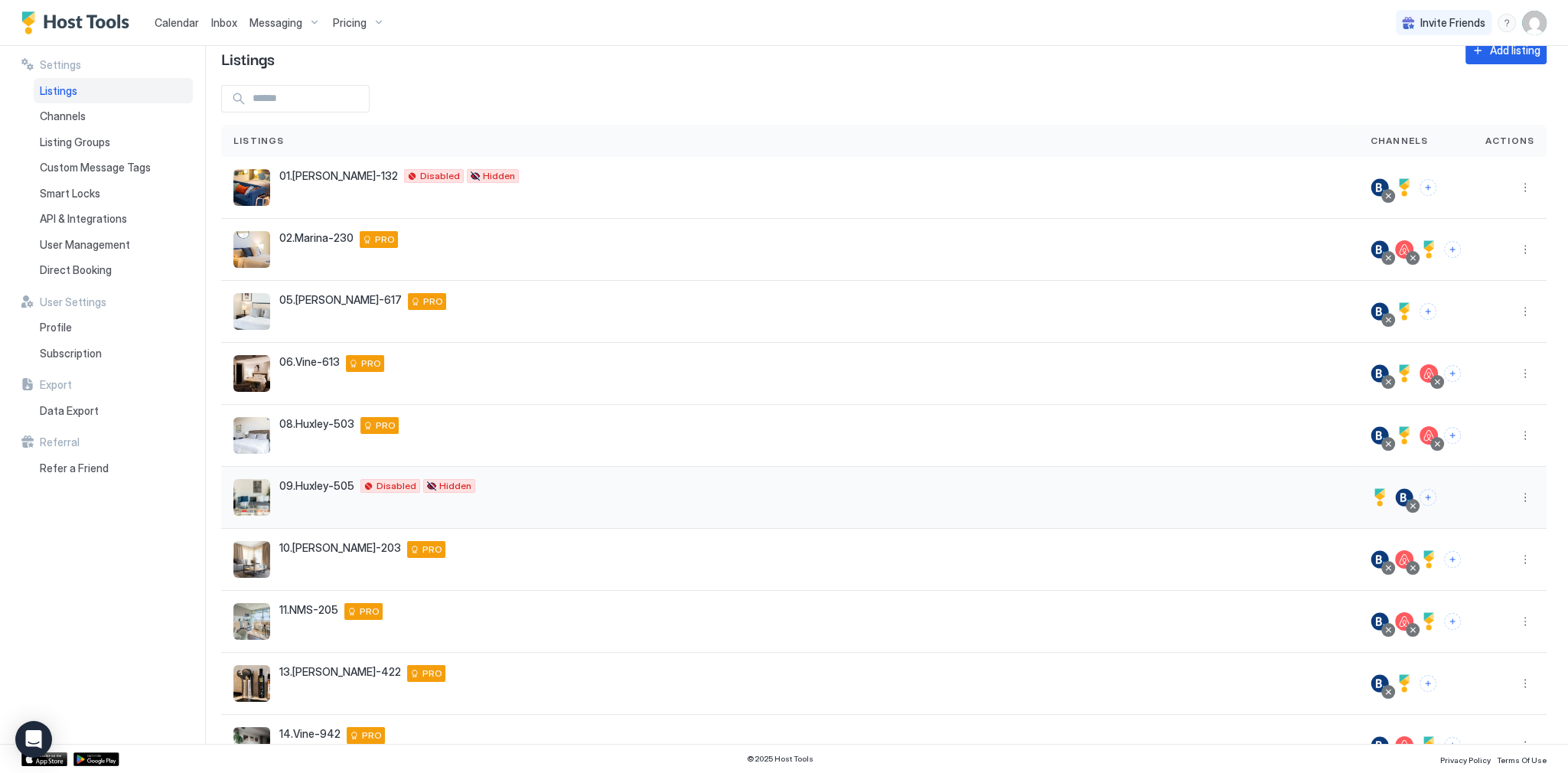
scroll to position [119, 0]
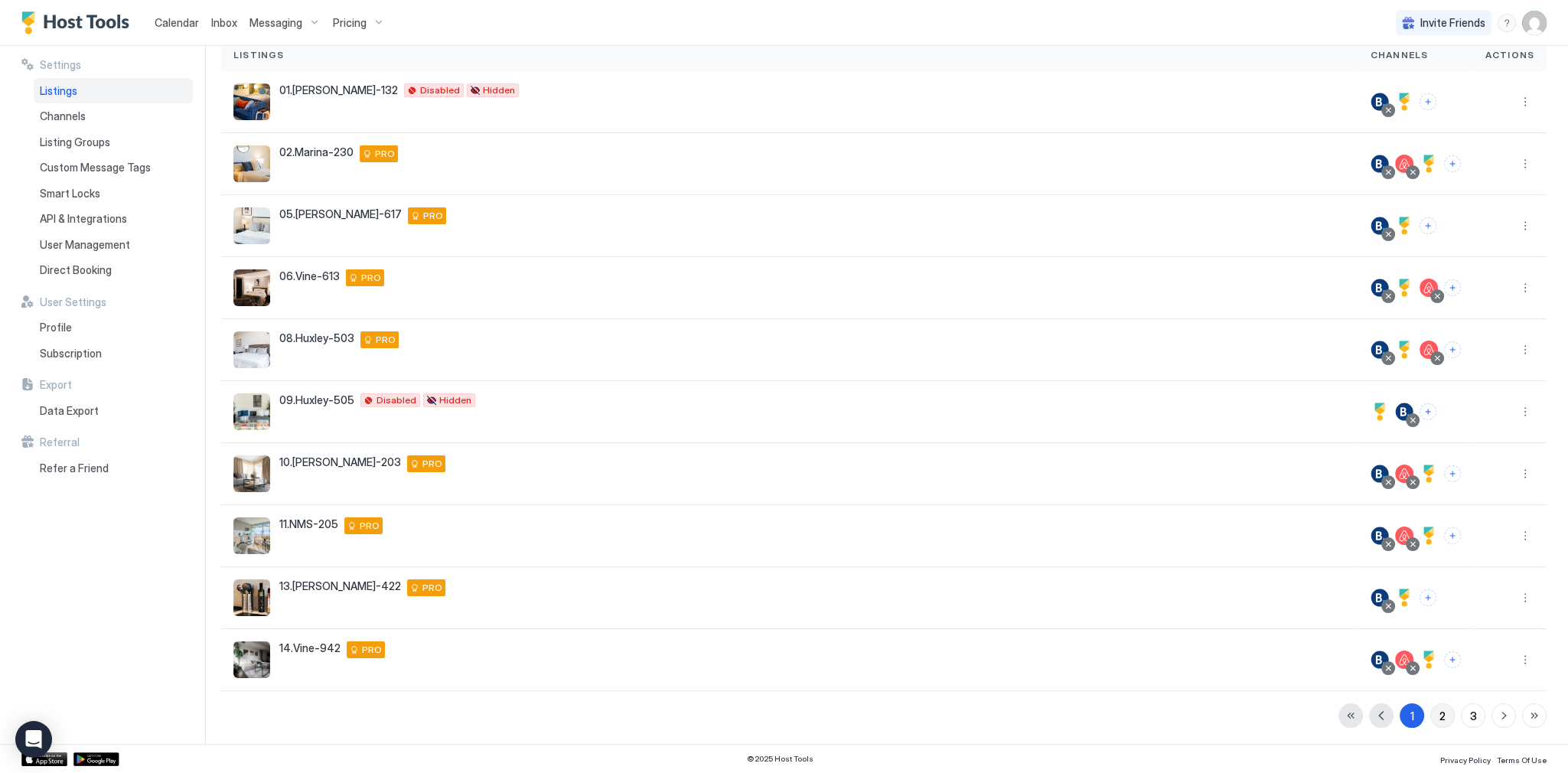
click at [1439, 712] on div "2" at bounding box center [1442, 715] width 6 height 16
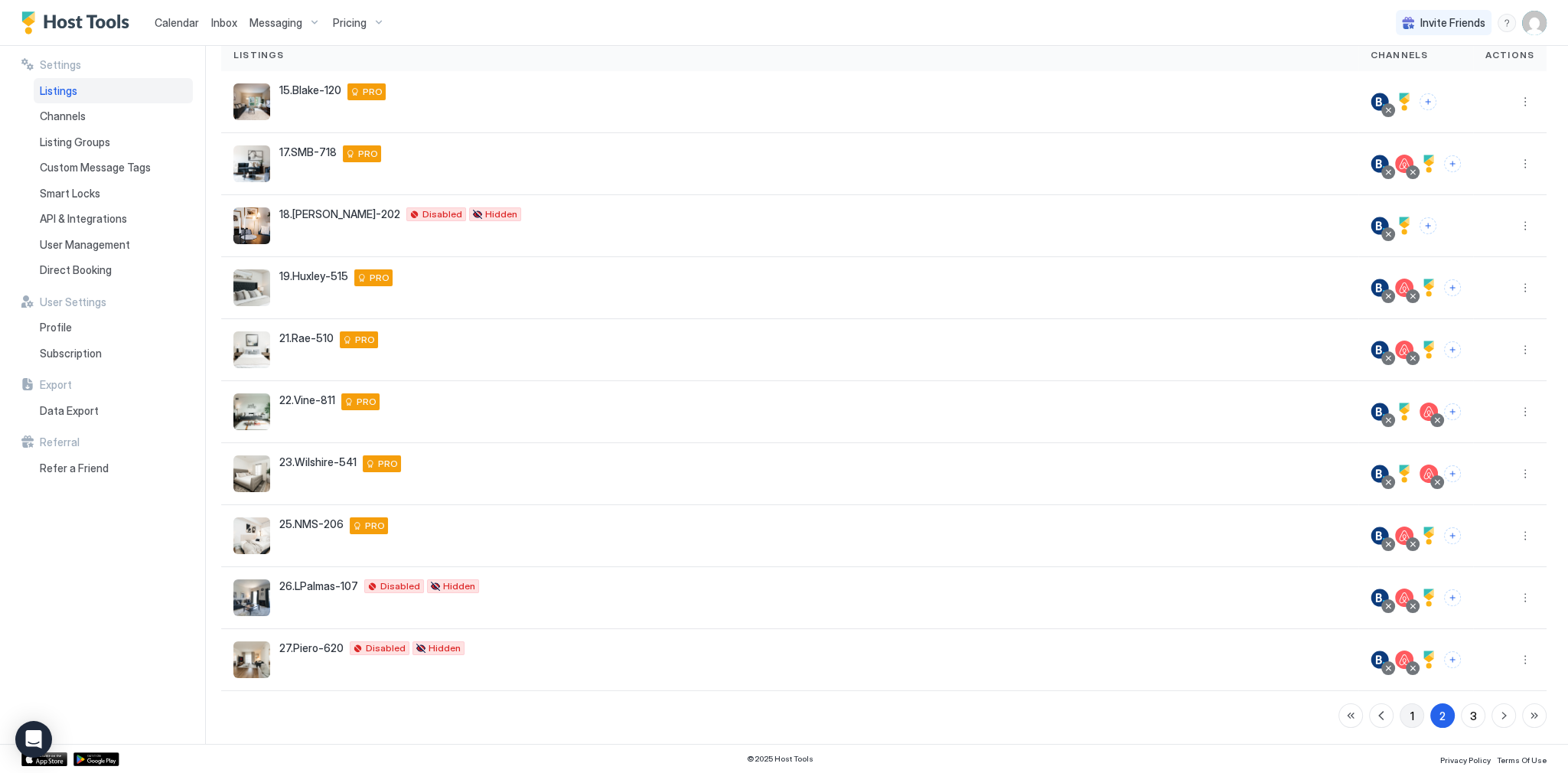
click at [1407, 708] on button "1" at bounding box center [1411, 715] width 25 height 25
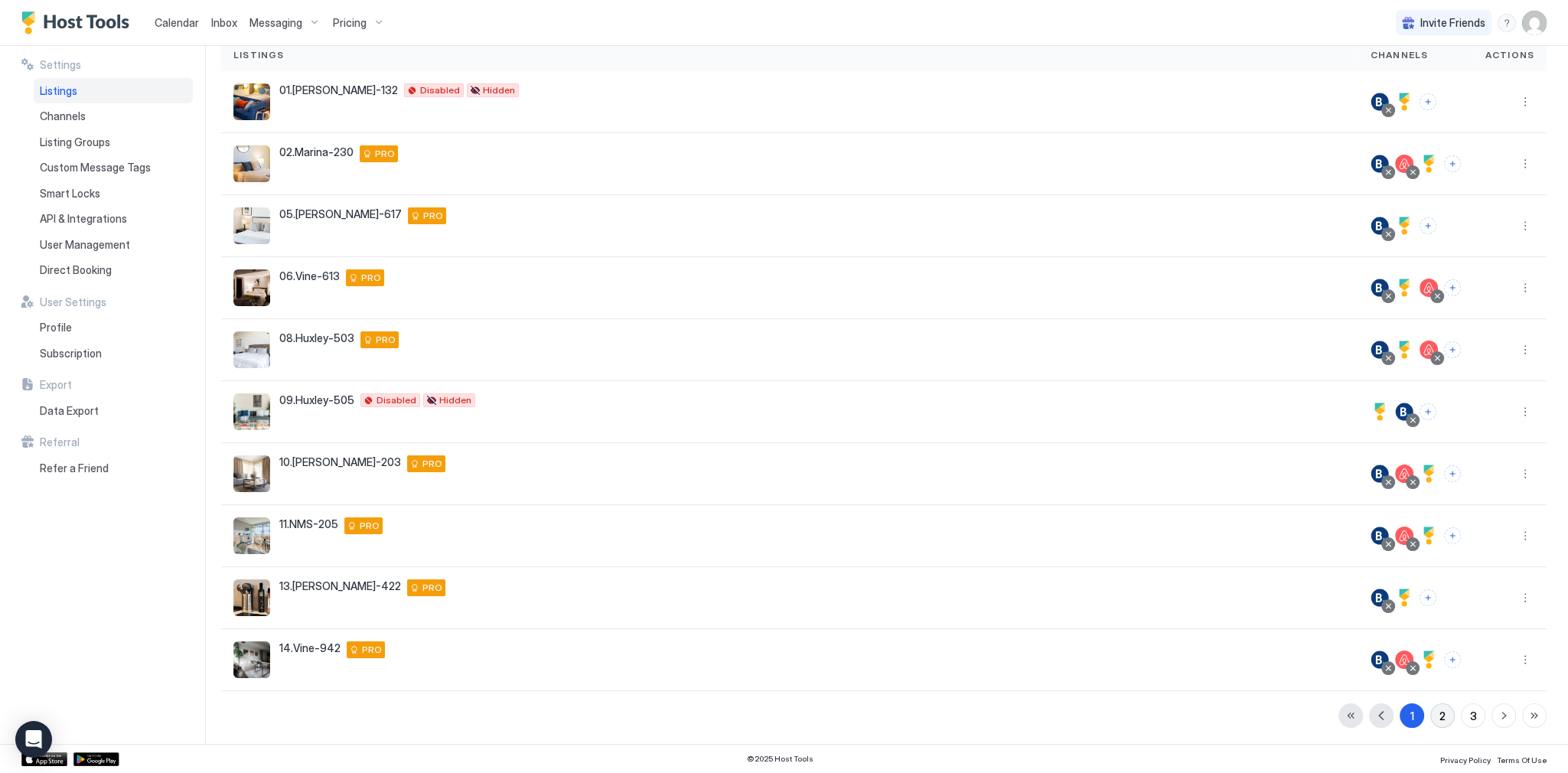
click at [1430, 713] on button "2" at bounding box center [1442, 715] width 25 height 25
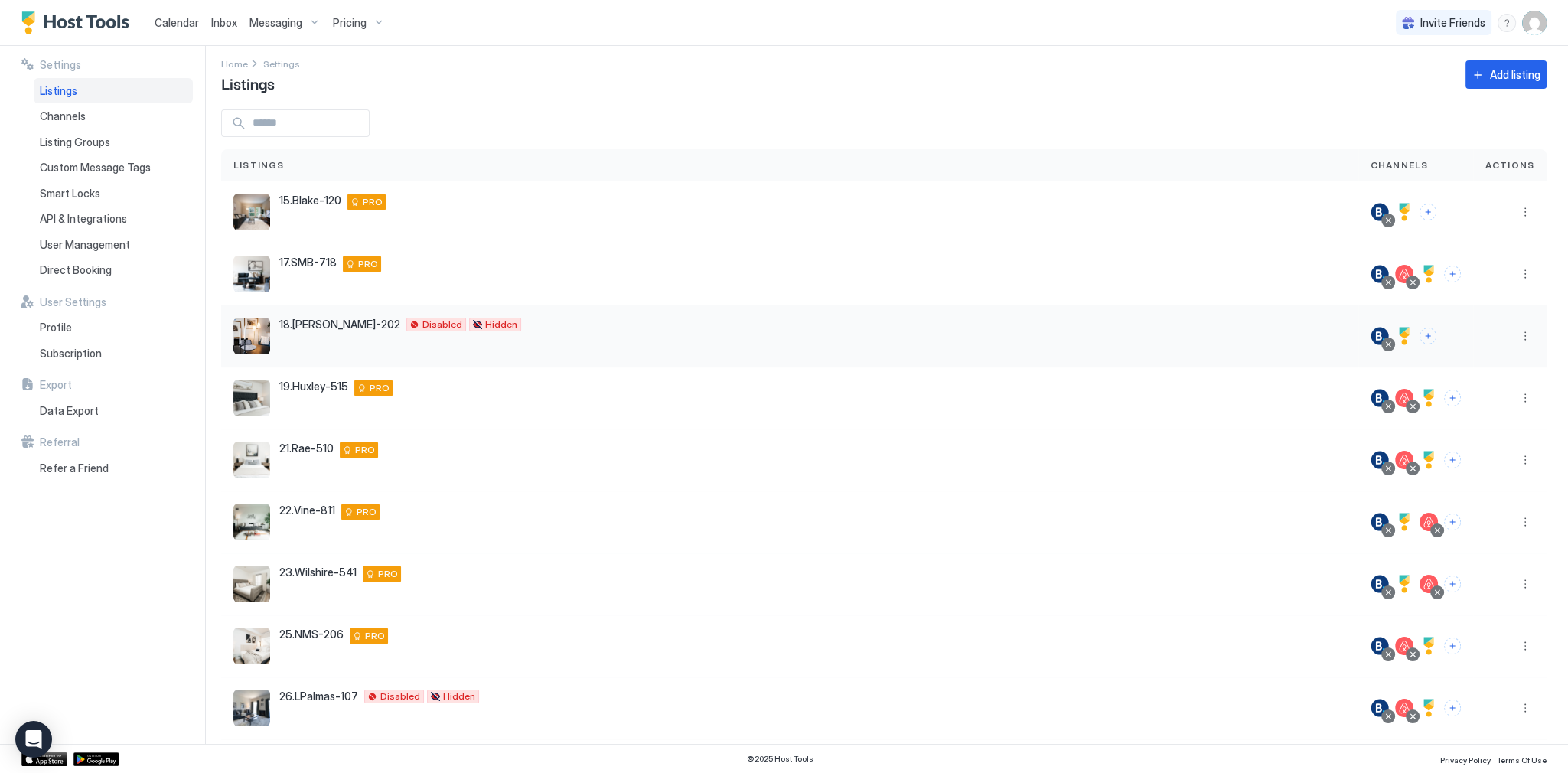
scroll to position [0, 0]
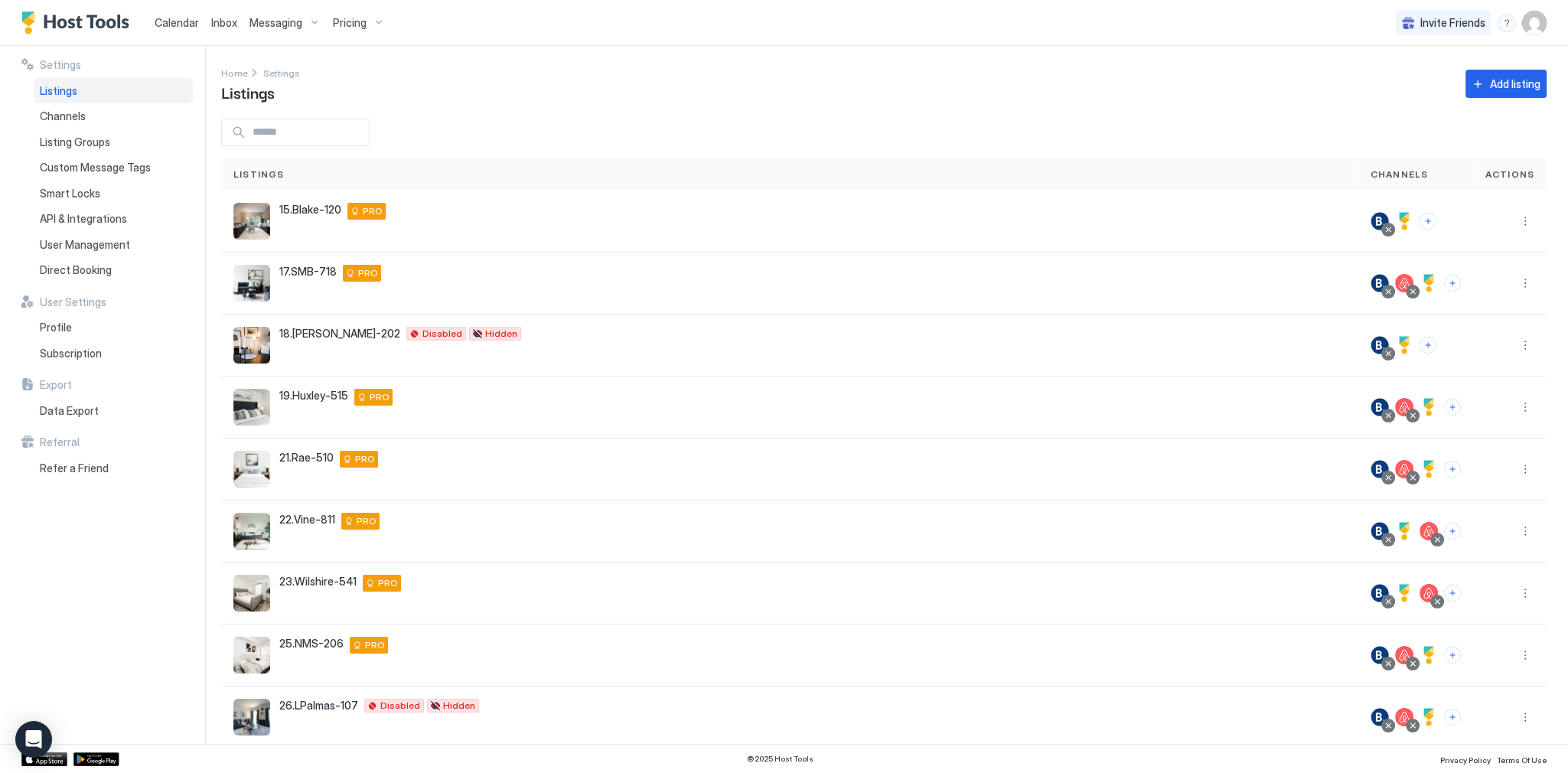
drag, startPoint x: 641, startPoint y: 86, endPoint x: 314, endPoint y: 80, distance: 327.1
click at [637, 86] on div "Home Settings Listings Add listing" at bounding box center [883, 84] width 1325 height 39
click at [147, 25] on div "Calendar Inbox Messaging Pricing" at bounding box center [206, 22] width 369 height 45
click at [164, 18] on span "Calendar" at bounding box center [176, 22] width 45 height 13
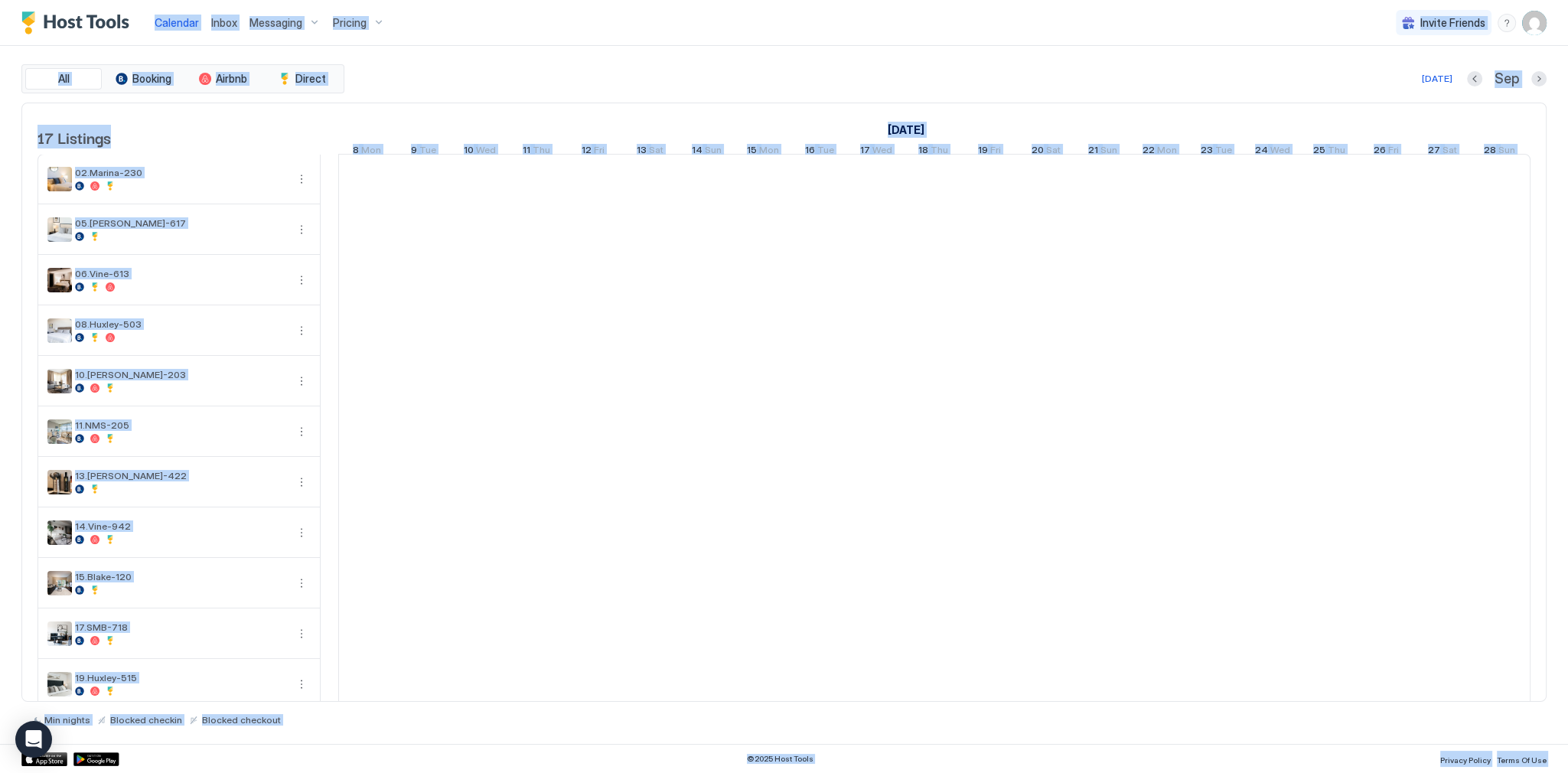
scroll to position [0, 850]
click at [164, 19] on span "Calendar" at bounding box center [176, 22] width 45 height 13
click at [606, 42] on div "Calendar Inbox Messaging Pricing Invite Friends SG" at bounding box center [784, 23] width 1568 height 46
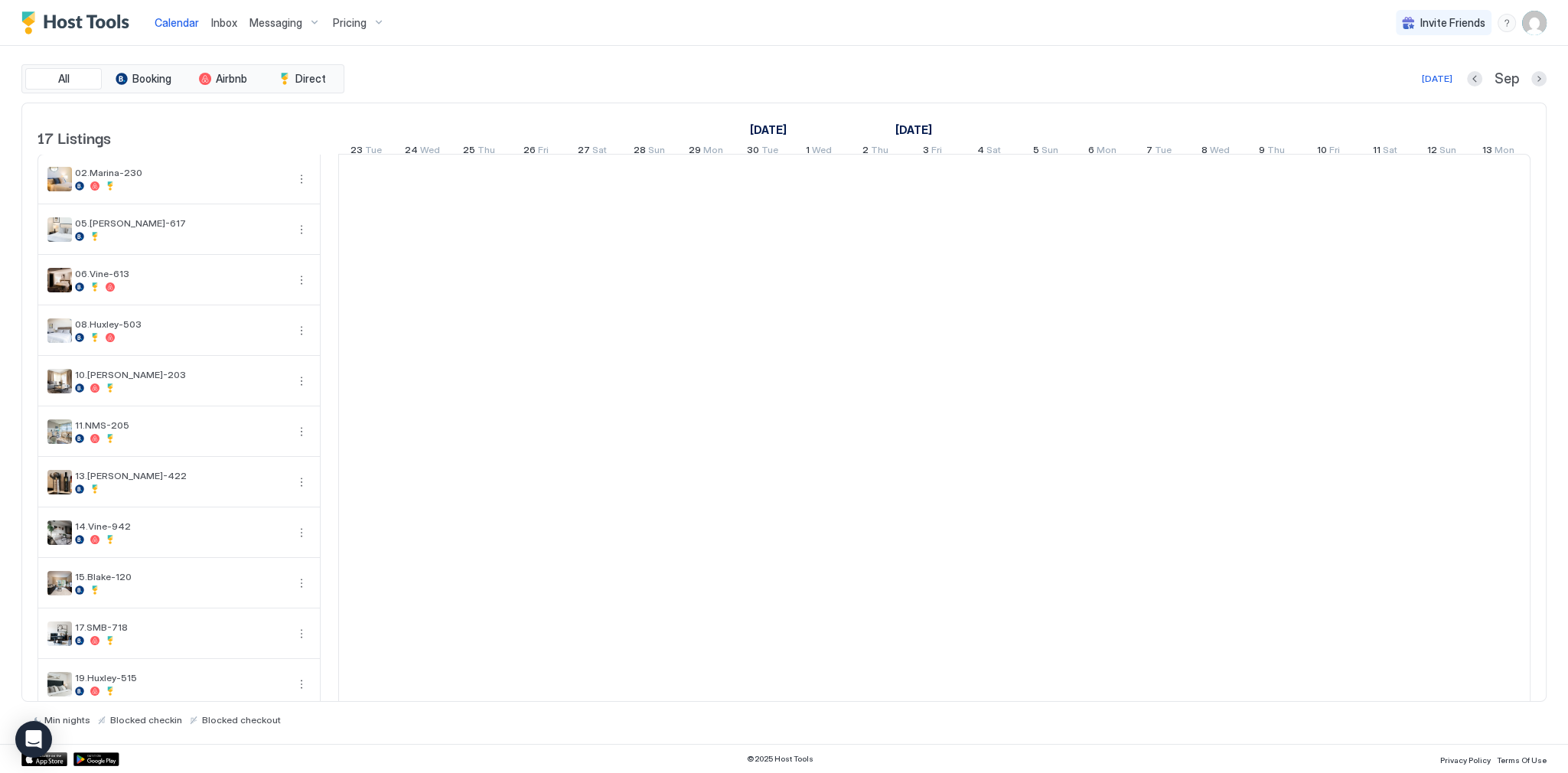
click at [179, 22] on span "Calendar" at bounding box center [176, 22] width 45 height 13
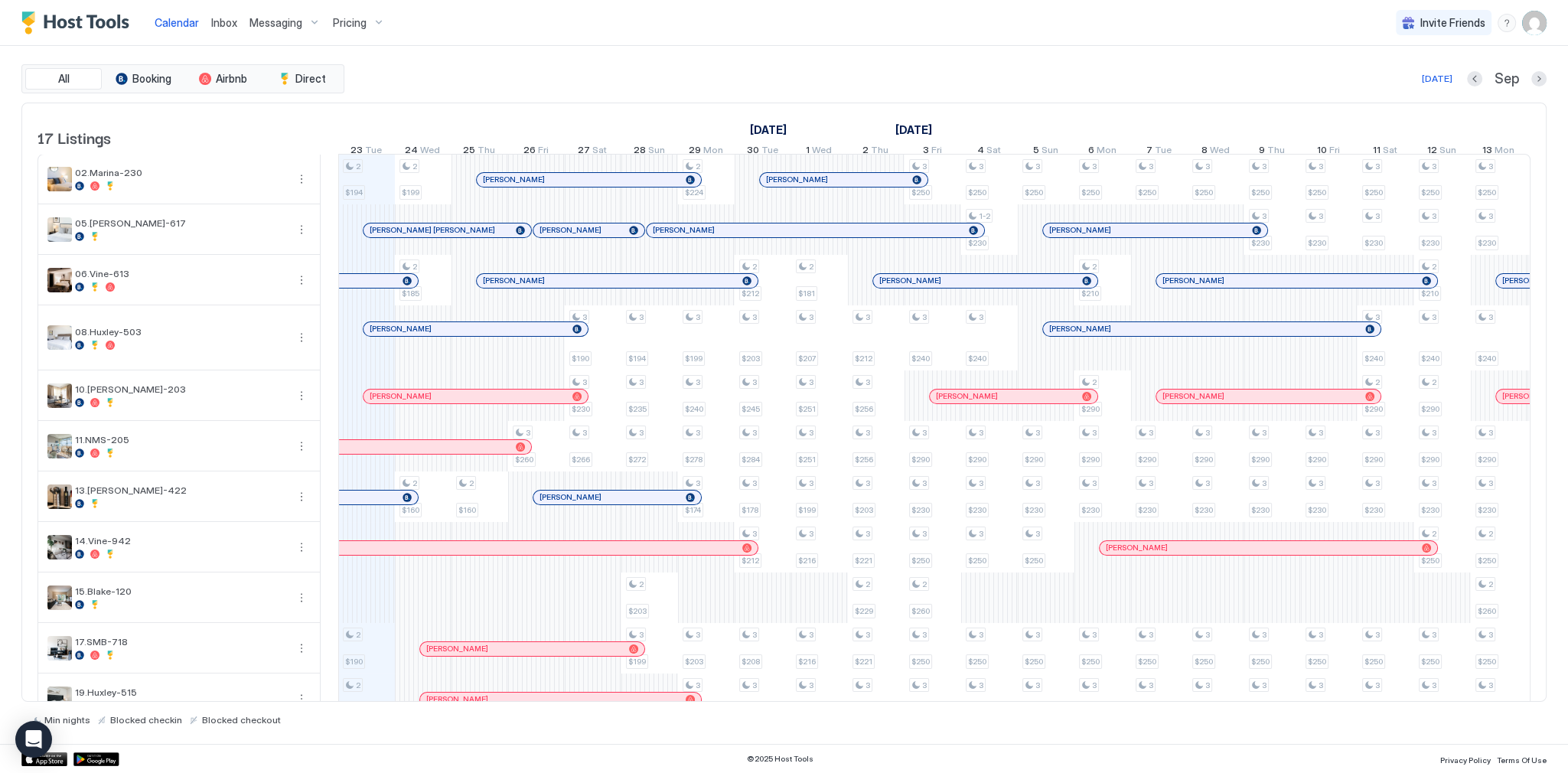
click at [1194, 92] on div "All Booking Airbnb Direct Today Sep" at bounding box center [784, 79] width 1525 height 29
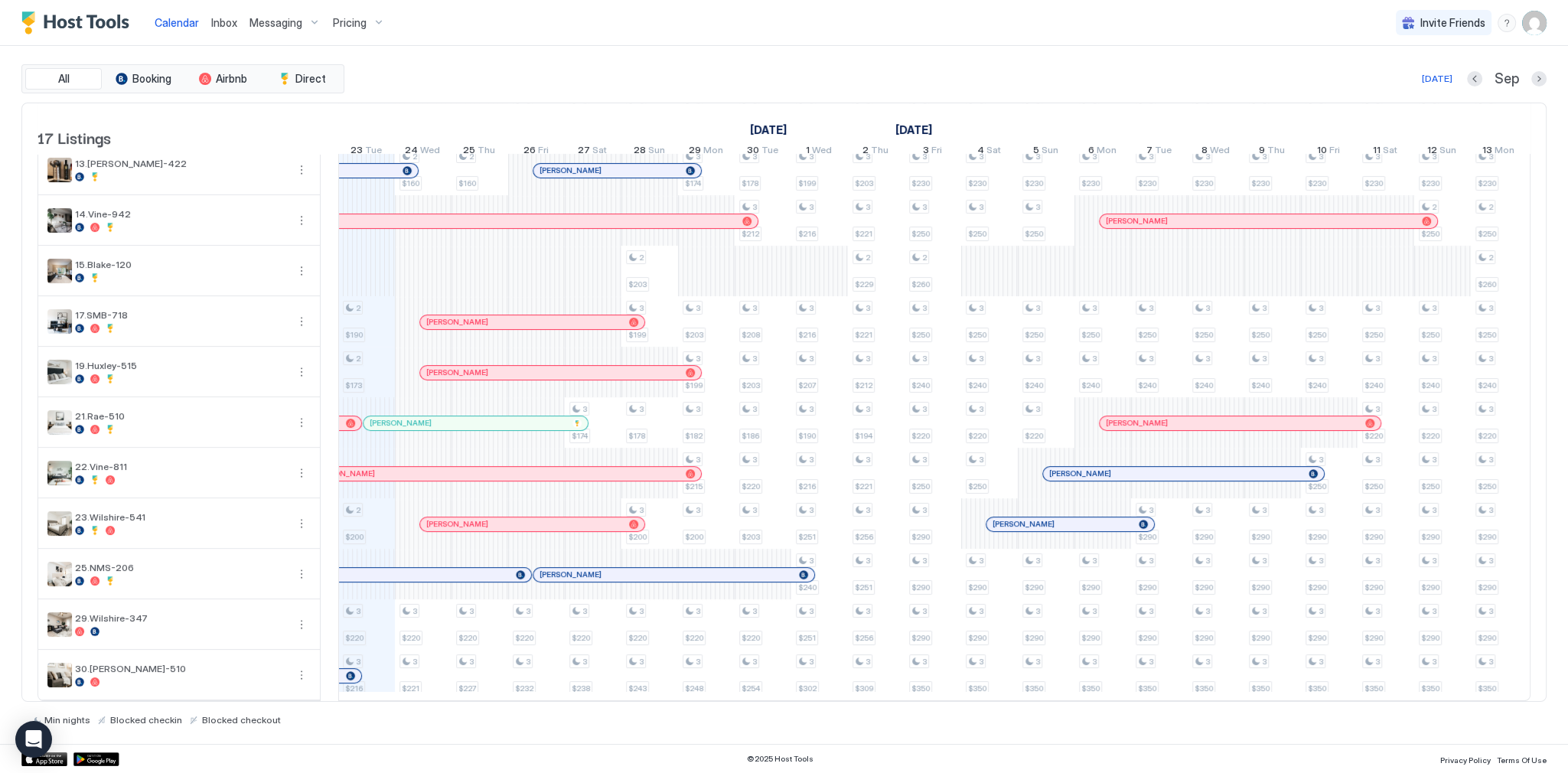
scroll to position [0, 0]
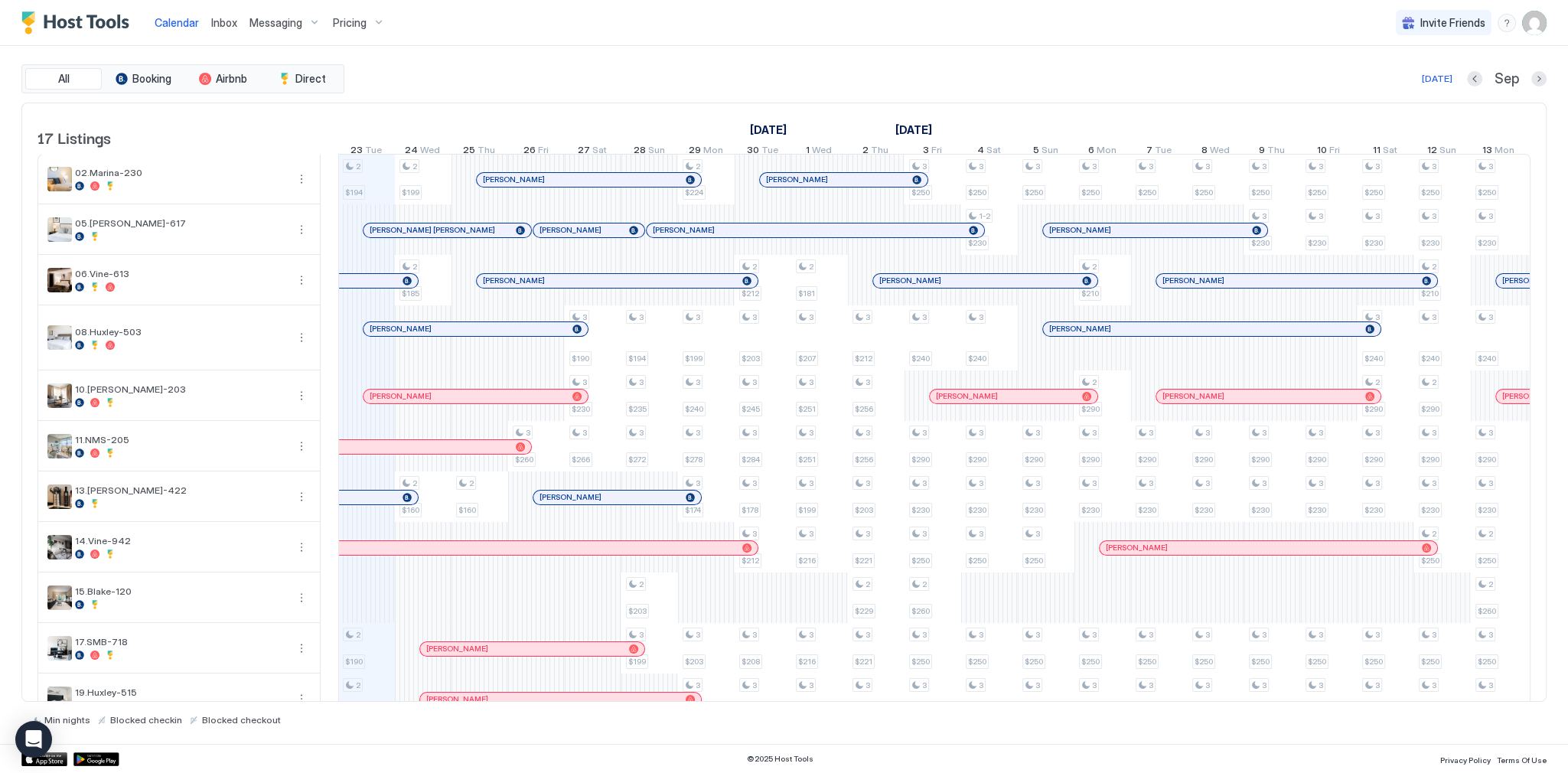
click at [640, 60] on div "All Booking Airbnb Direct [DATE] [DATE] Listings [DATE] [DATE] [DATE] 8 Mon 9 T…" at bounding box center [784, 394] width 1525 height 697
click at [220, 22] on span "Inbox" at bounding box center [224, 22] width 26 height 13
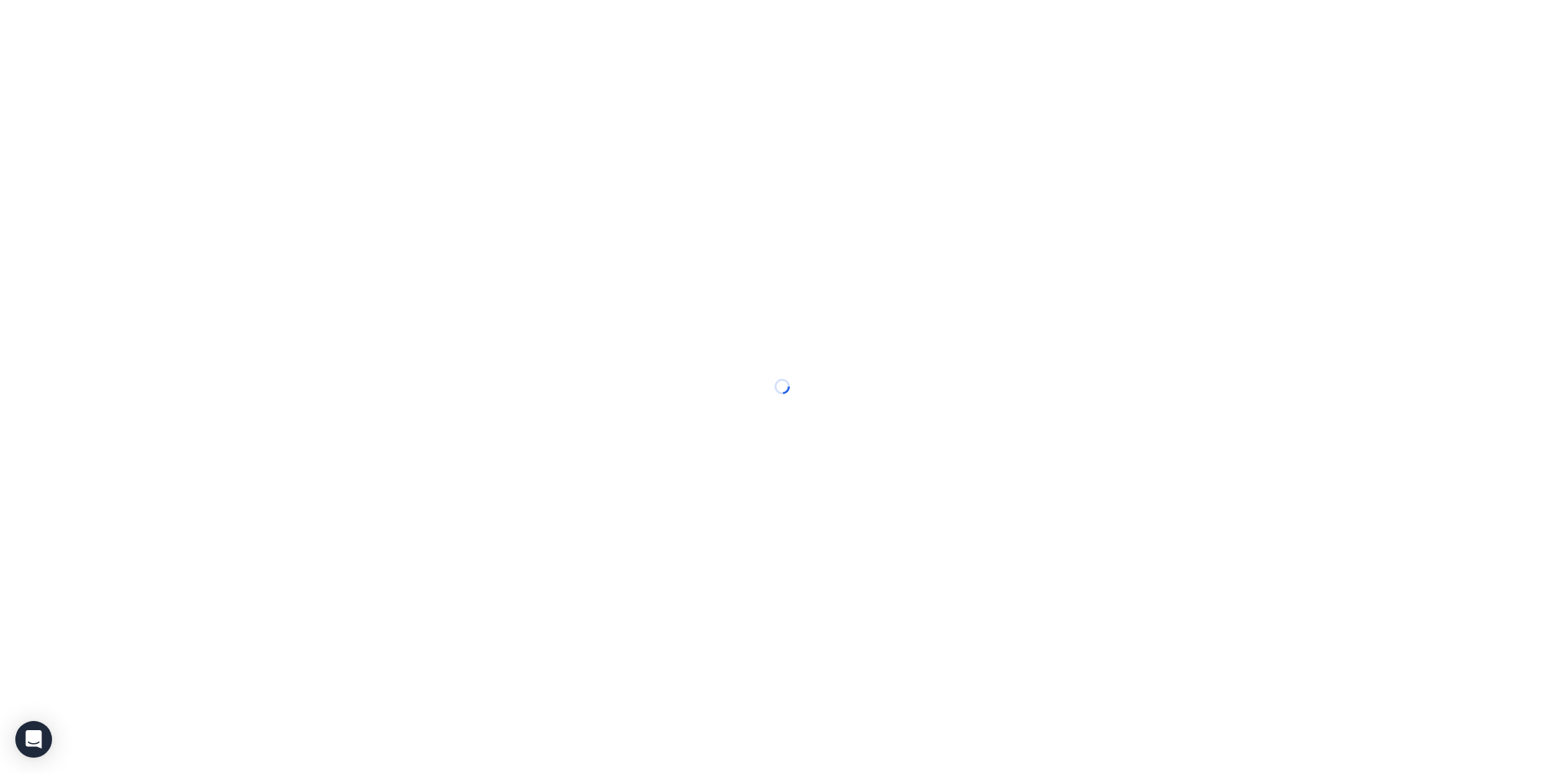
click at [0, 0] on span "Inbox" at bounding box center [0, 0] width 0 height 0
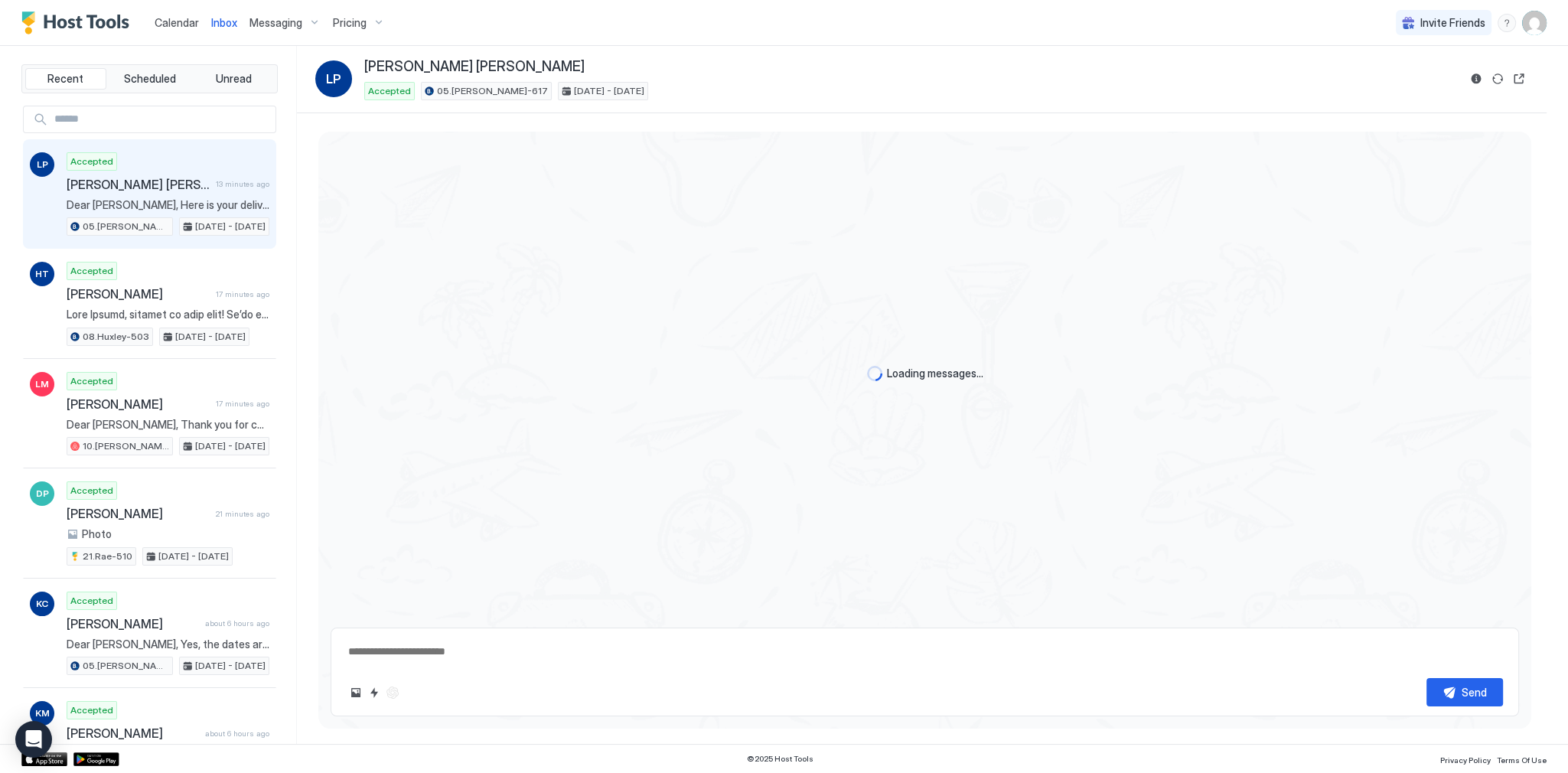
scroll to position [1639, 0]
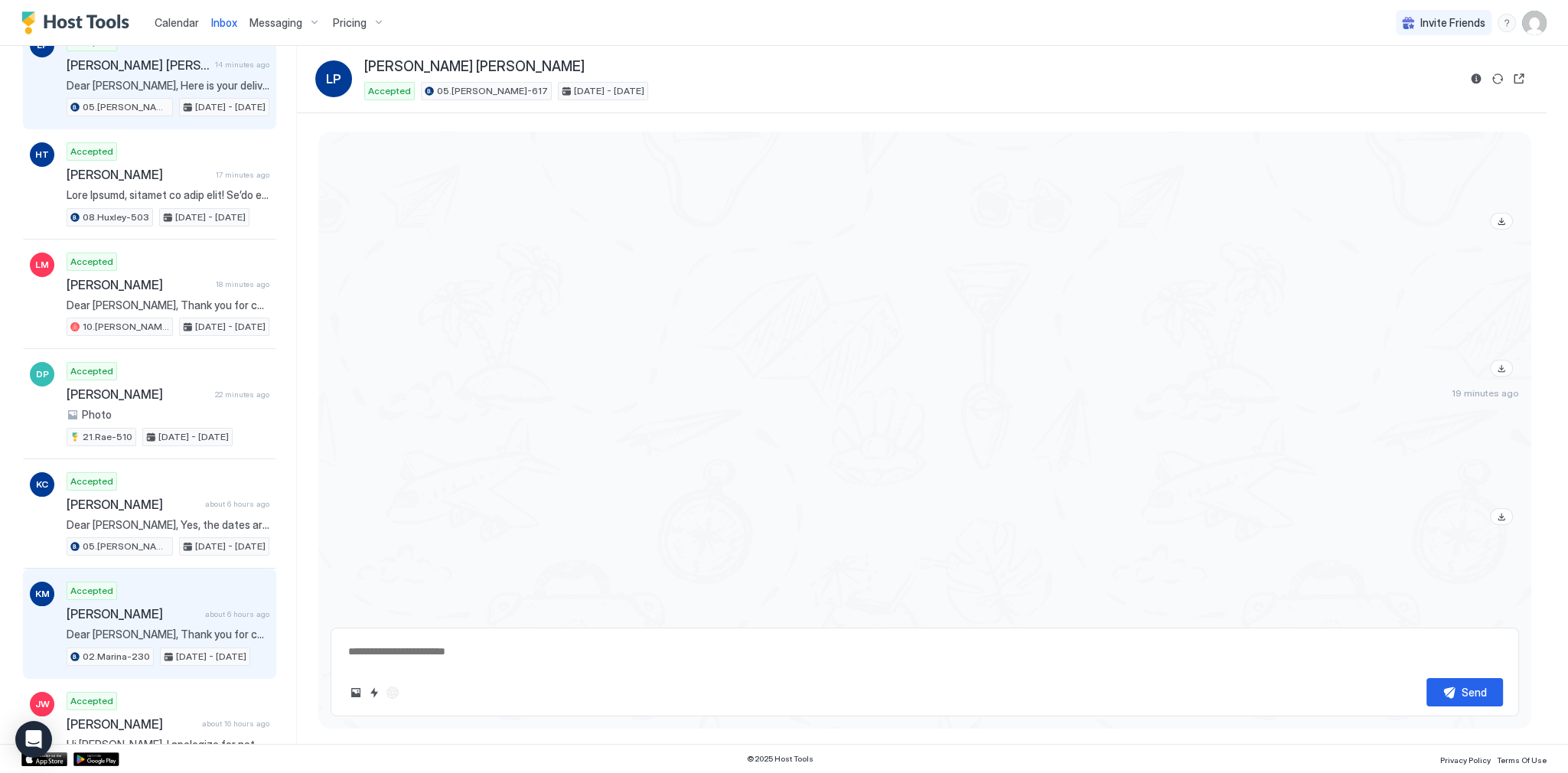
scroll to position [0, 0]
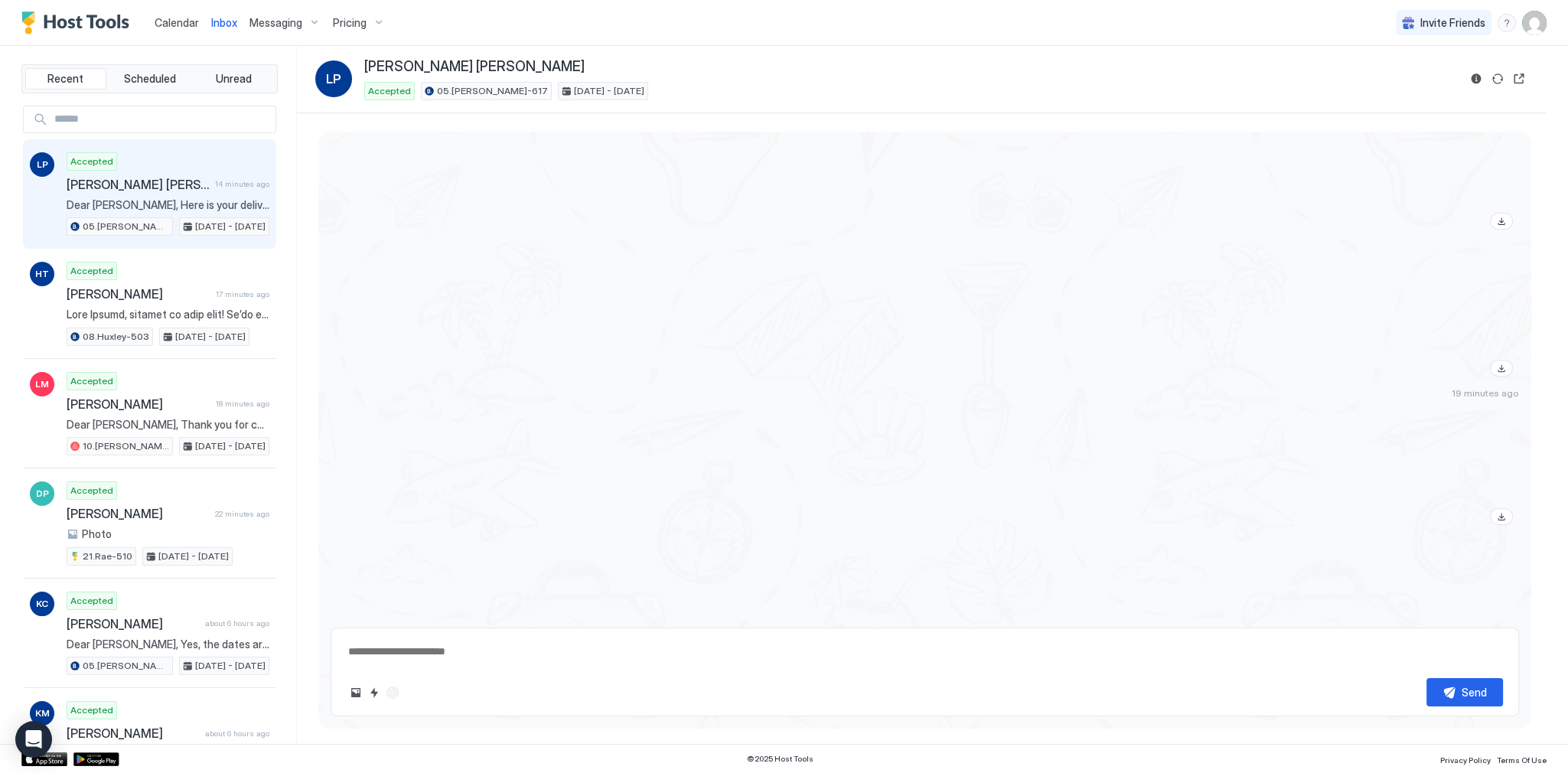
click at [435, 356] on div "19 minutes ago" at bounding box center [924, 322] width 1188 height 150
type textarea "*"
click at [135, 134] on div "LP Accepted Lutz Pfeiffer 14 minutes ago Dear Lutz, Here is your delivery code:…" at bounding box center [149, 425] width 254 height 639
click at [142, 120] on input "Input Field" at bounding box center [161, 119] width 227 height 26
type input "****"
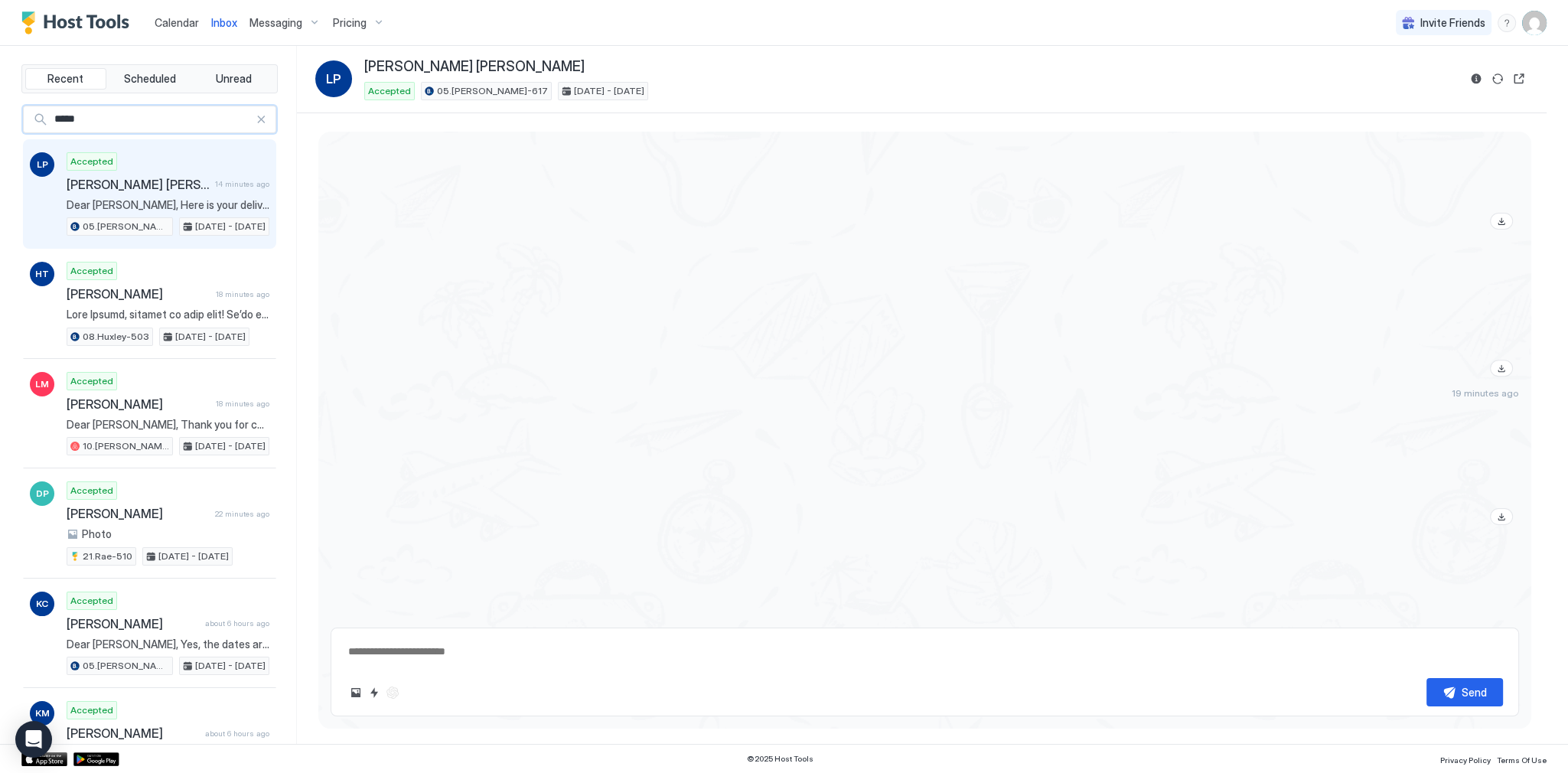
type textarea "*"
type input "******"
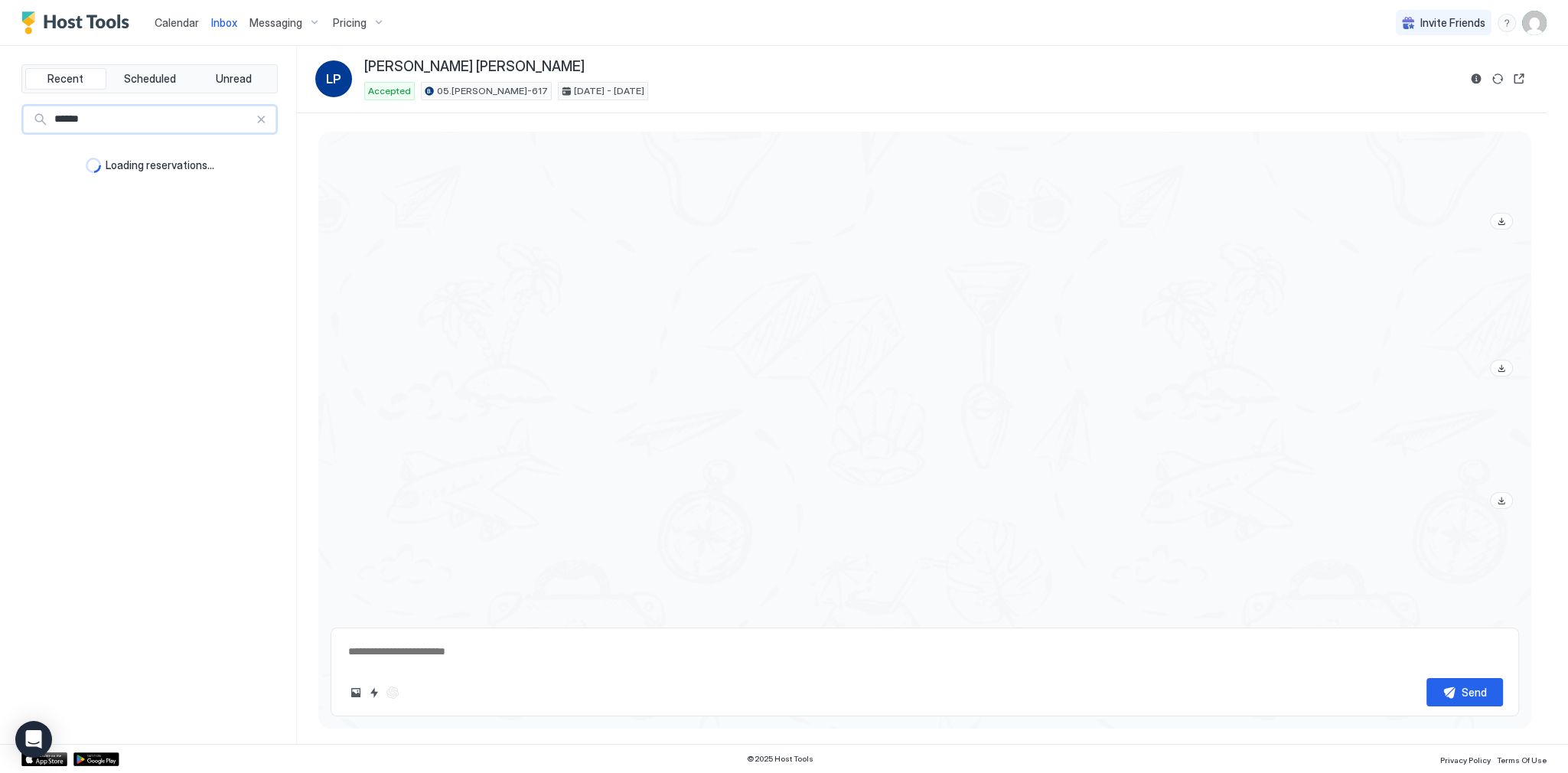
type textarea "*"
type input "*********"
type textarea "*"
type input "**********"
type textarea "*"
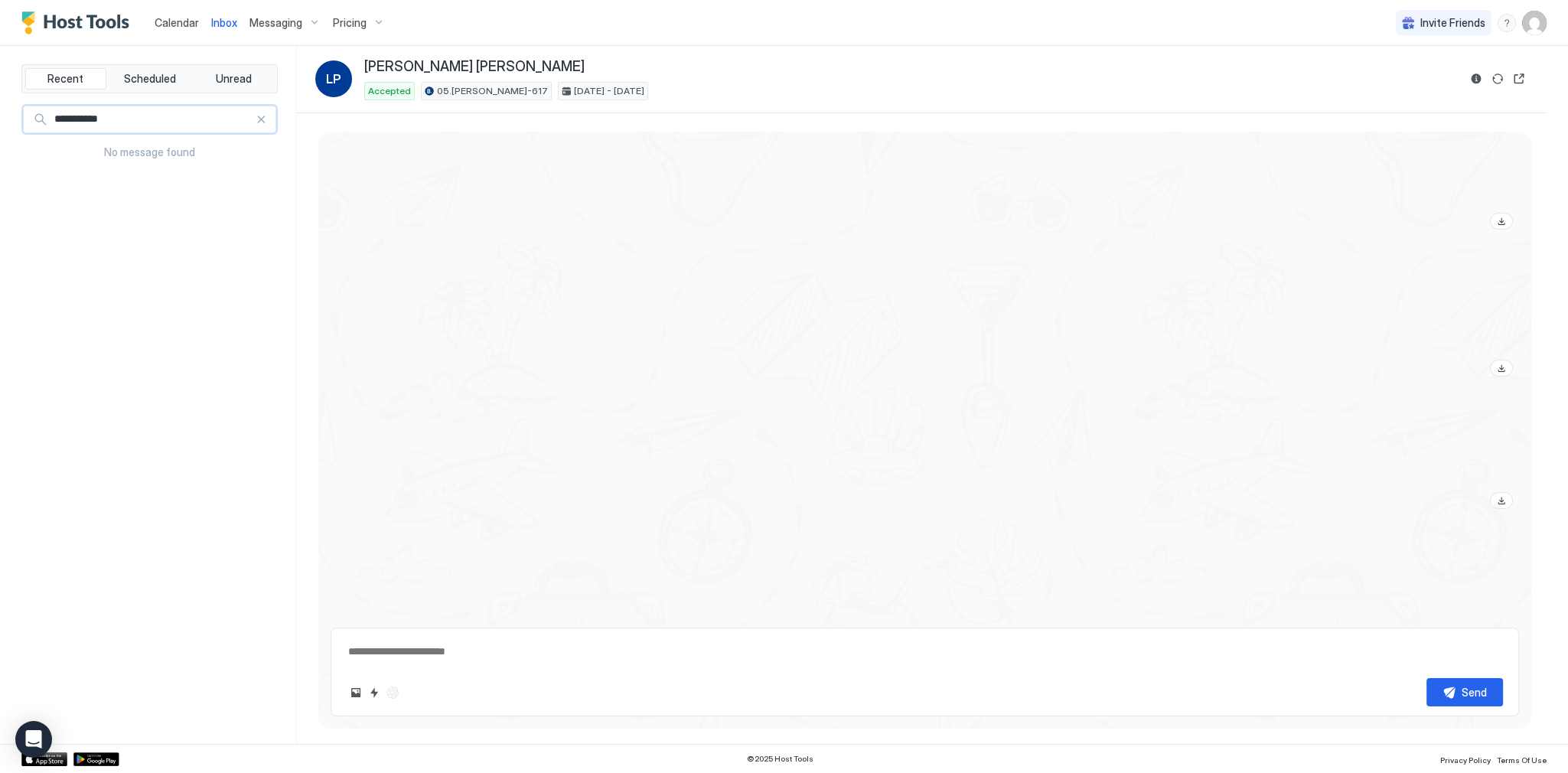
click at [142, 120] on input "**********" at bounding box center [151, 119] width 207 height 26
type input "**********"
click at [260, 119] on div at bounding box center [261, 119] width 11 height 11
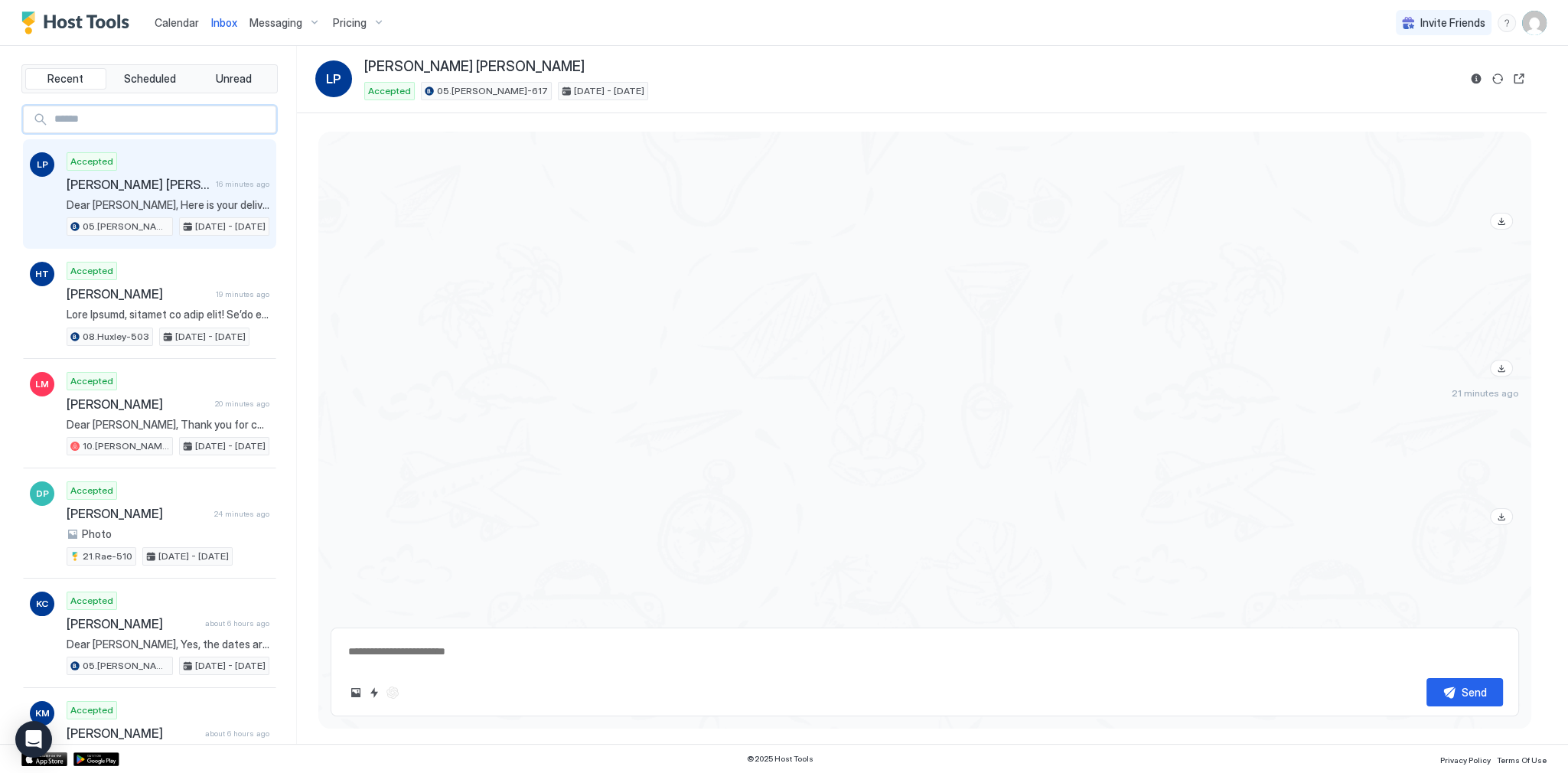
type textarea "*"
click at [189, 22] on span "Calendar" at bounding box center [176, 22] width 45 height 13
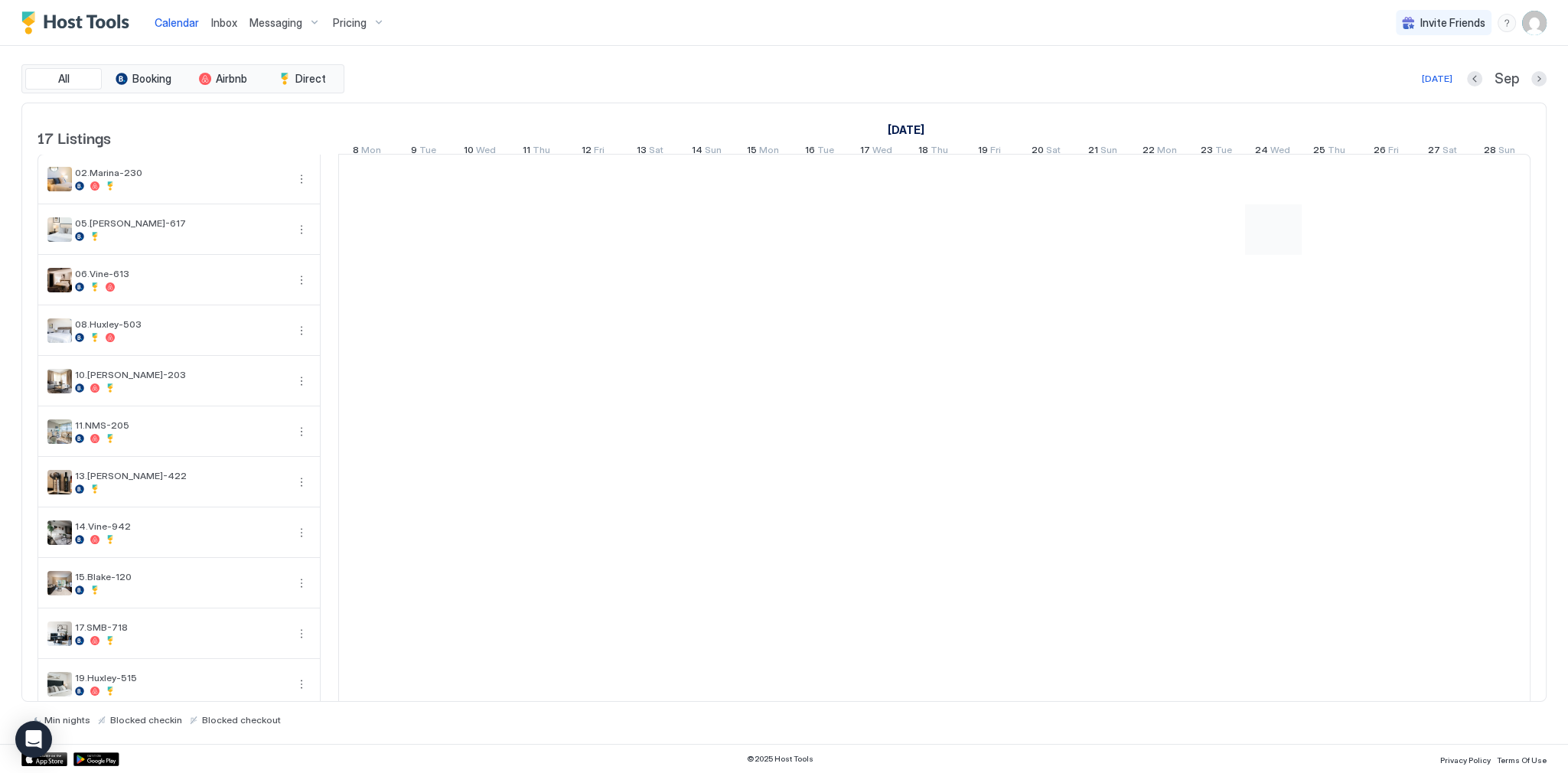
scroll to position [0, 850]
click at [1541, 79] on button "Next month" at bounding box center [1538, 79] width 15 height 15
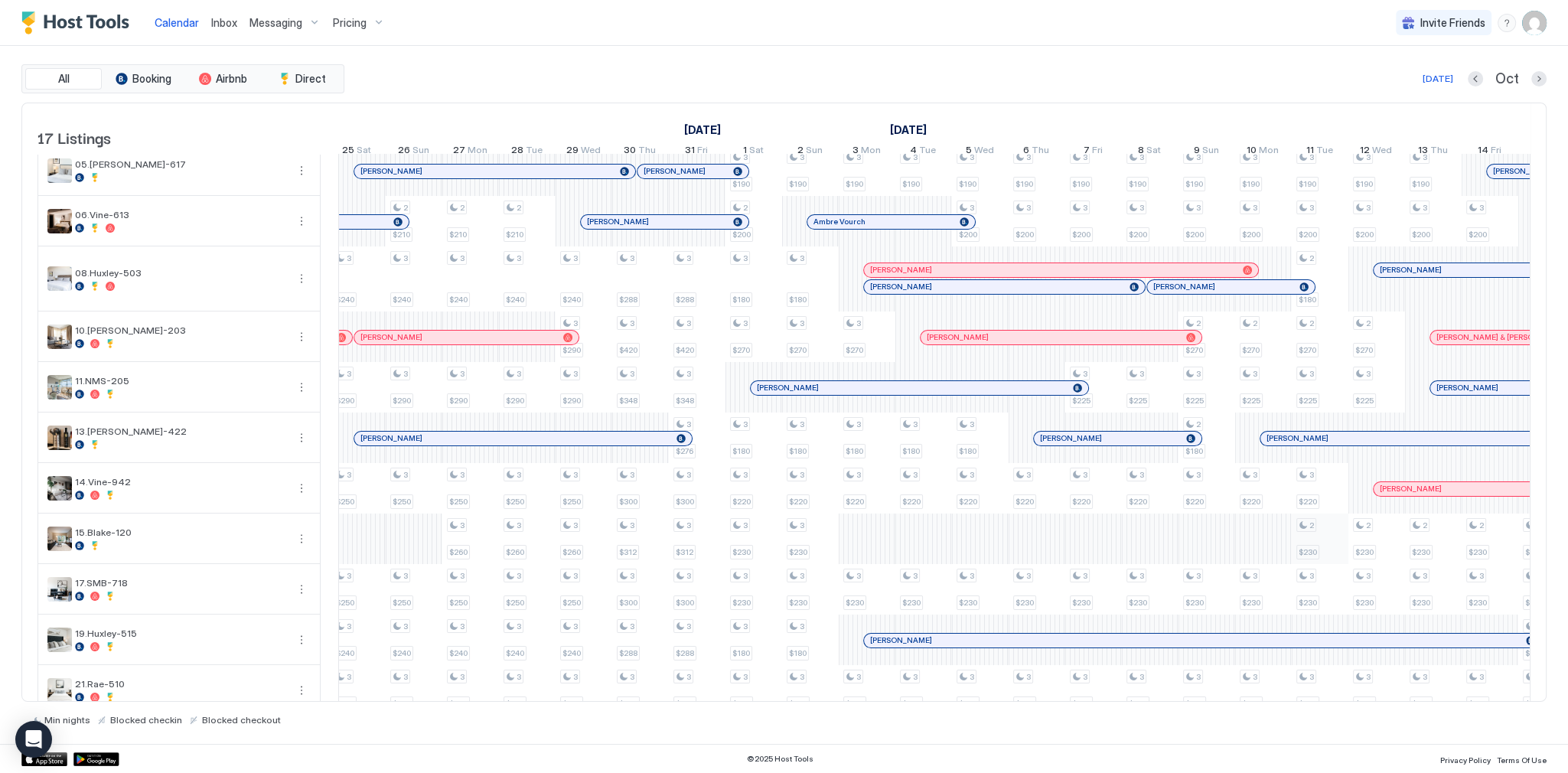
scroll to position [0, 0]
